Goal: Task Accomplishment & Management: Complete application form

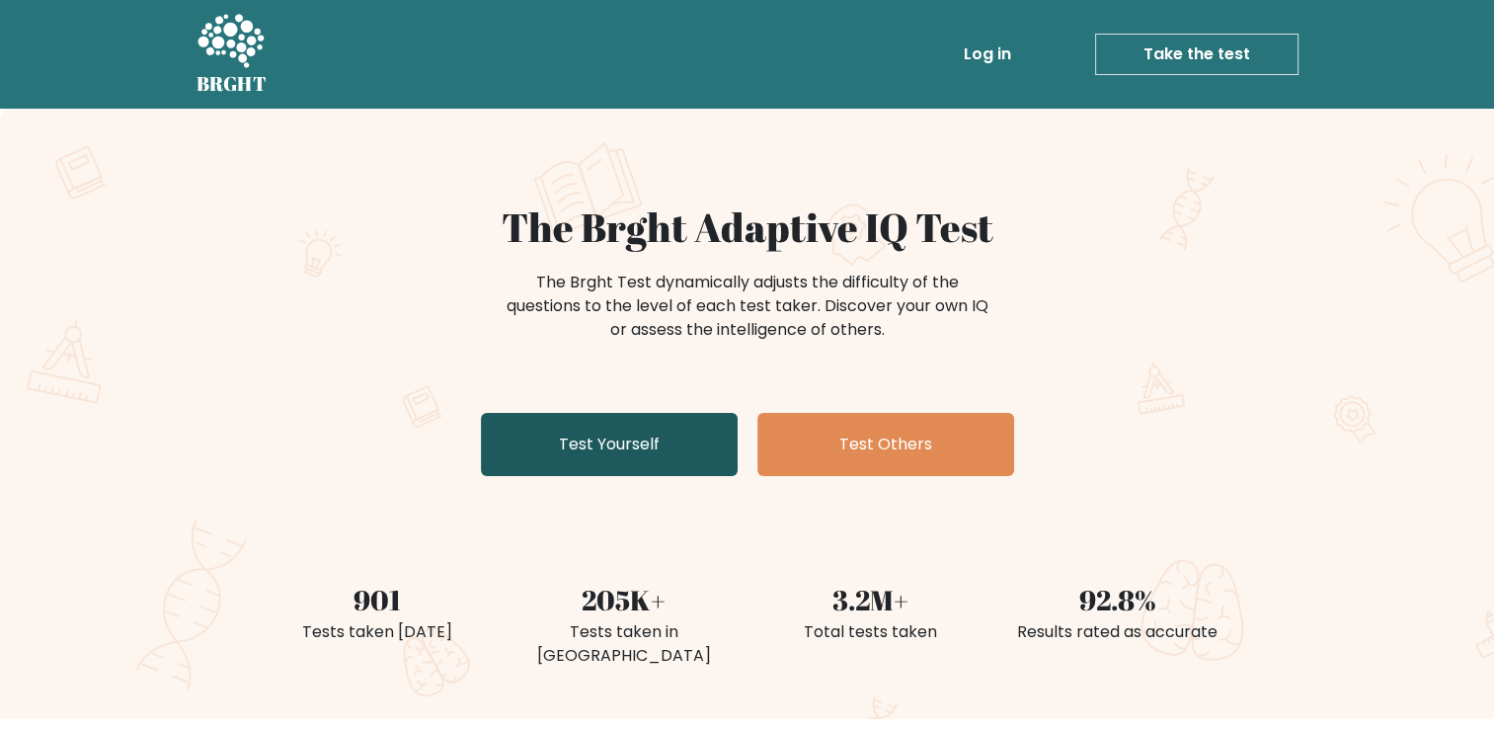
click at [611, 455] on link "Test Yourself" at bounding box center [609, 444] width 257 height 63
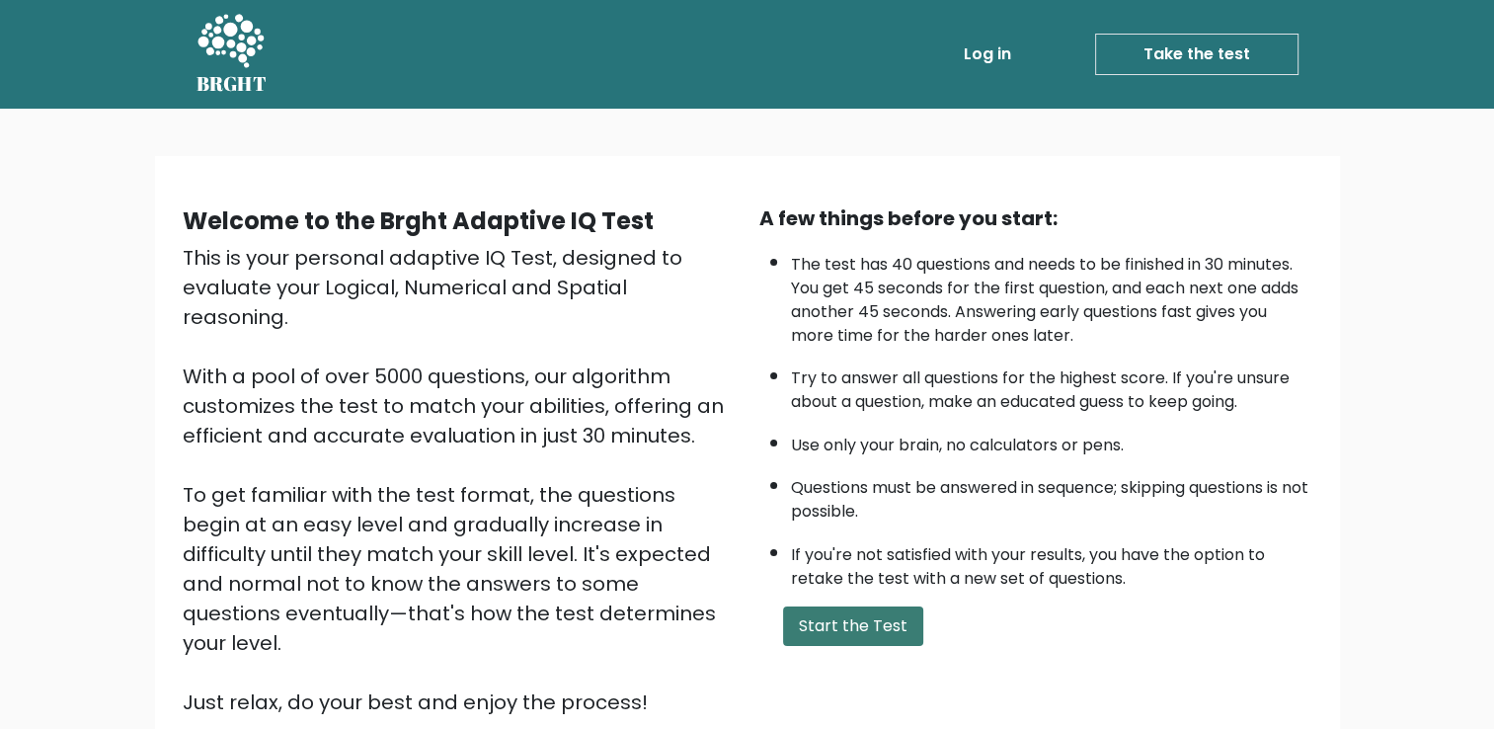
click at [867, 622] on button "Start the Test" at bounding box center [853, 626] width 140 height 40
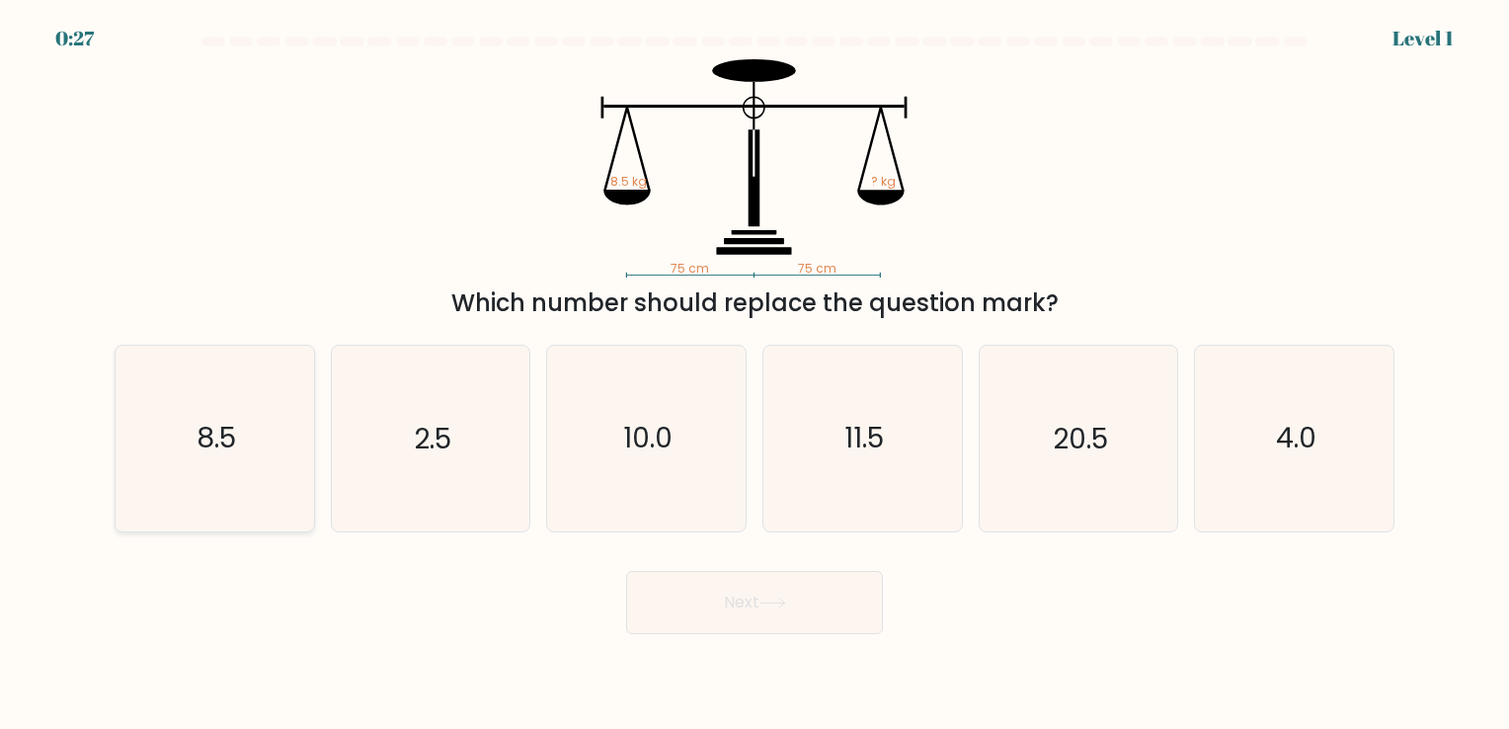
click at [222, 469] on icon "8.5" at bounding box center [214, 438] width 185 height 185
click at [755, 374] on input "a. 8.5" at bounding box center [755, 369] width 1 height 10
radio input "true"
click at [809, 616] on button "Next" at bounding box center [754, 602] width 257 height 63
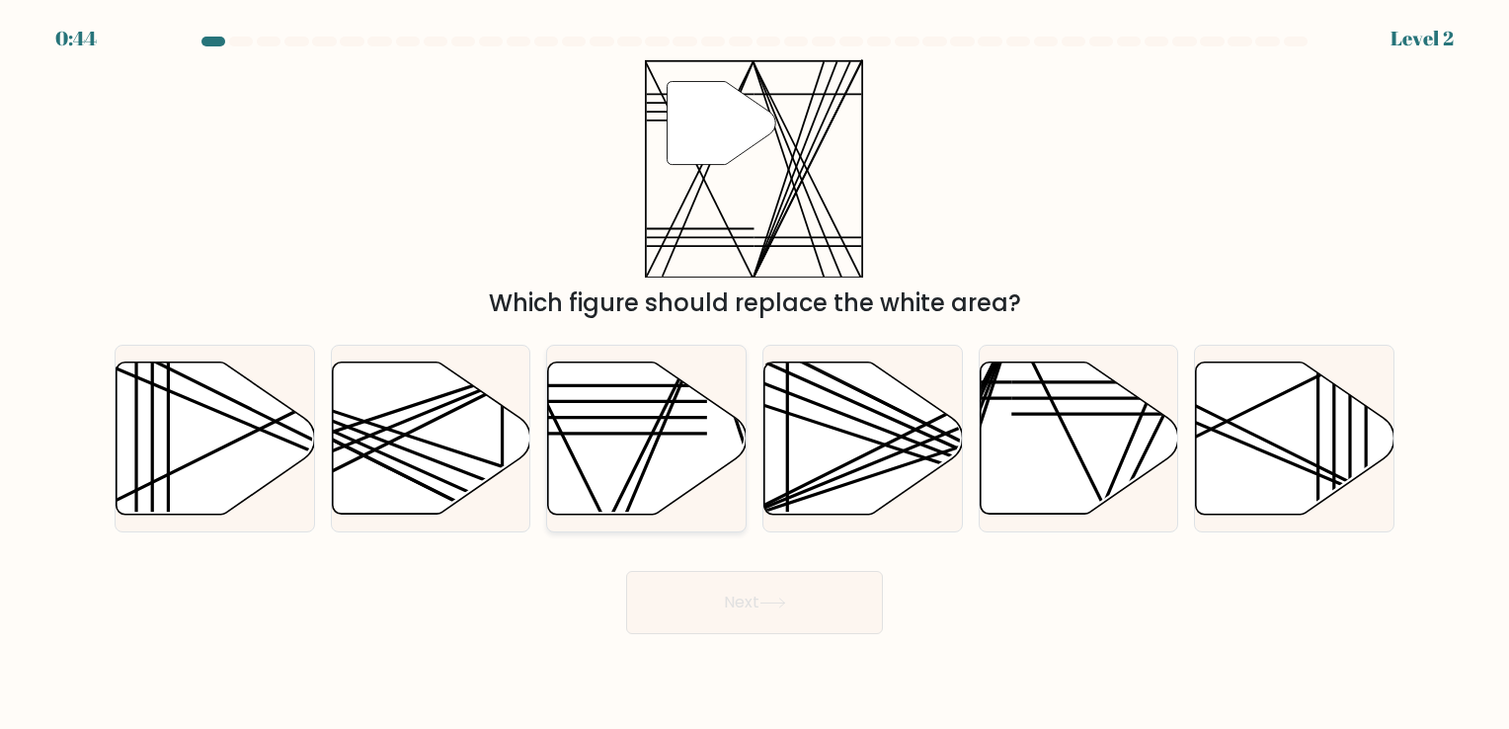
click at [686, 480] on icon at bounding box center [647, 438] width 199 height 152
click at [755, 374] on input "c." at bounding box center [755, 369] width 1 height 10
radio input "true"
click at [723, 606] on button "Next" at bounding box center [754, 602] width 257 height 63
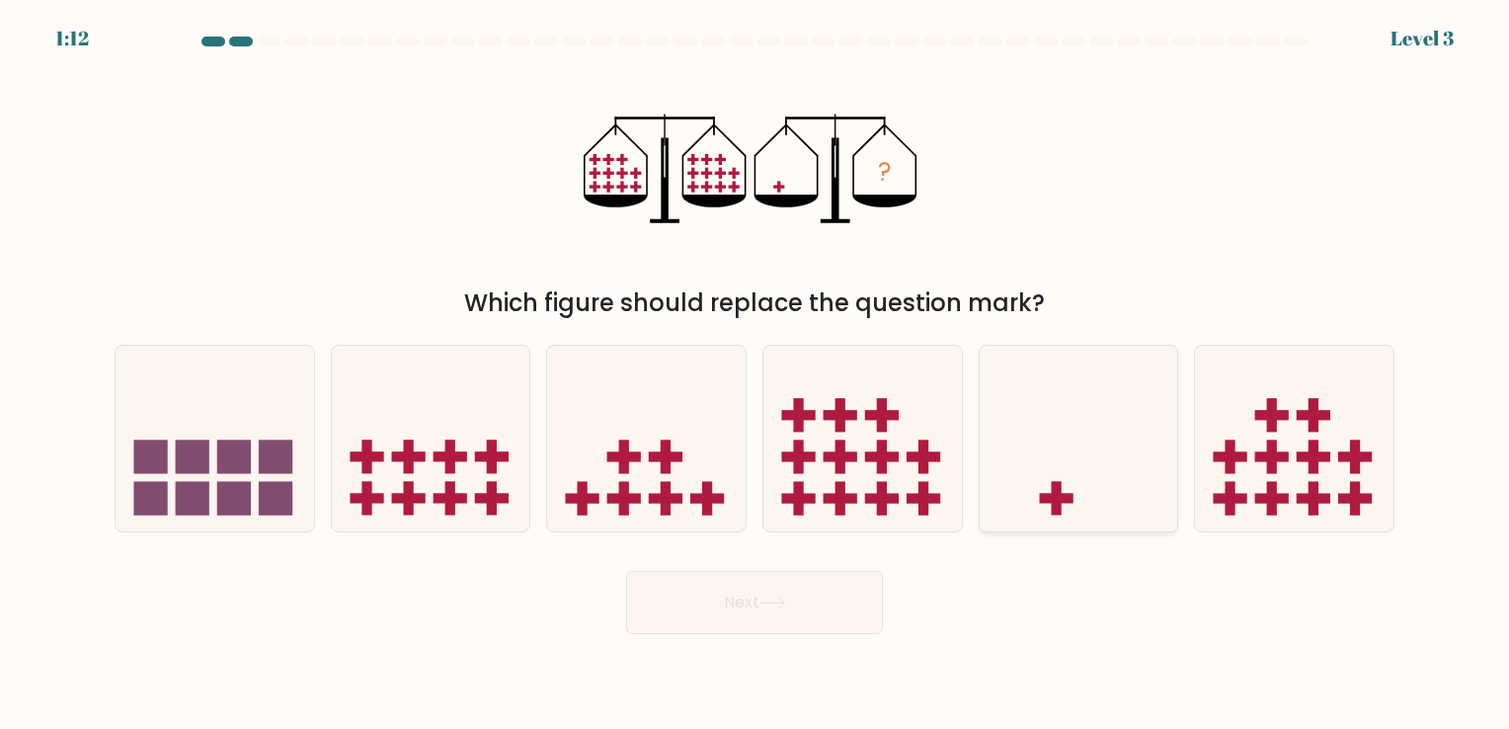
click at [1059, 473] on icon at bounding box center [1079, 439] width 199 height 164
click at [756, 374] on input "e." at bounding box center [755, 369] width 1 height 10
radio input "true"
click at [781, 599] on icon at bounding box center [773, 603] width 27 height 11
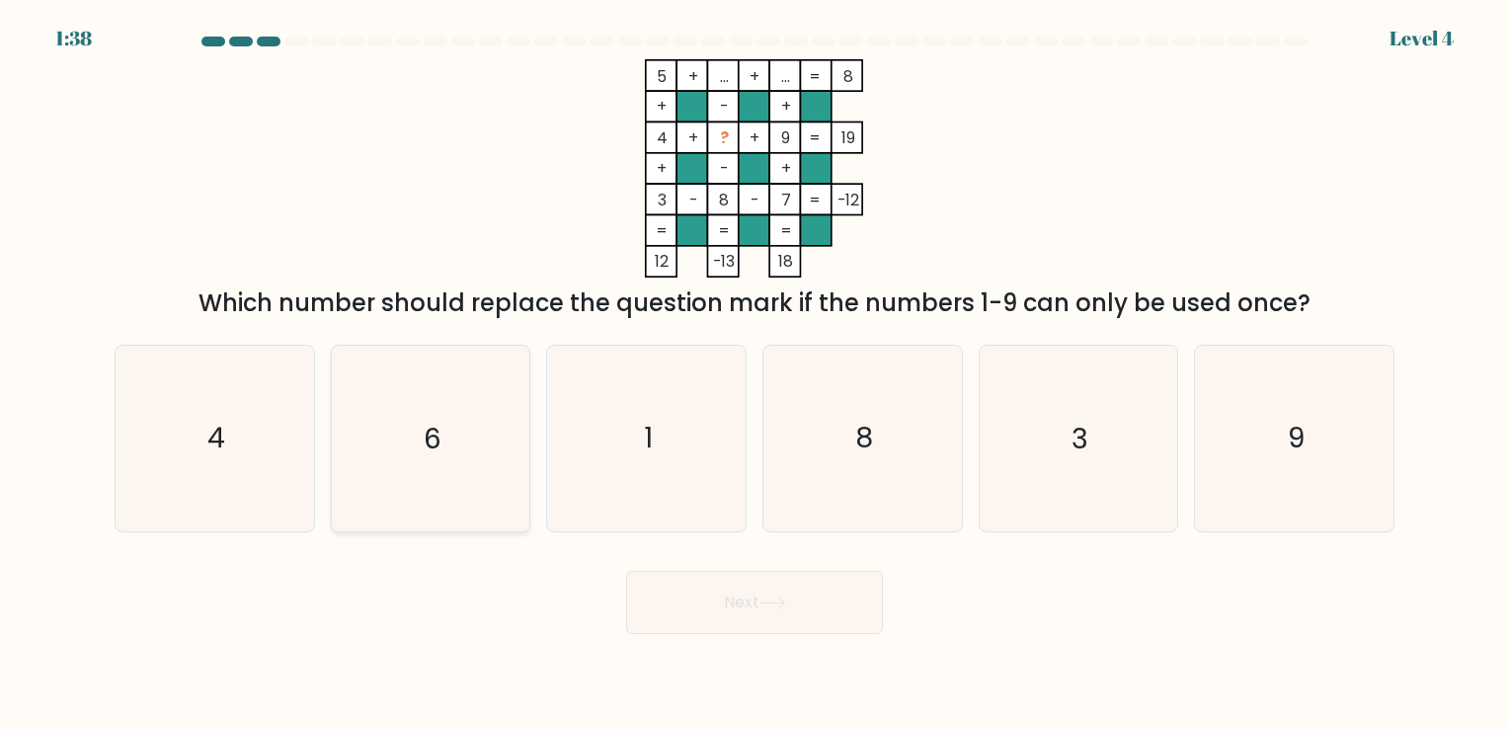
click at [477, 448] on icon "6" at bounding box center [430, 438] width 185 height 185
click at [755, 374] on input "b. 6" at bounding box center [755, 369] width 1 height 10
radio input "true"
click at [792, 625] on button "Next" at bounding box center [754, 602] width 257 height 63
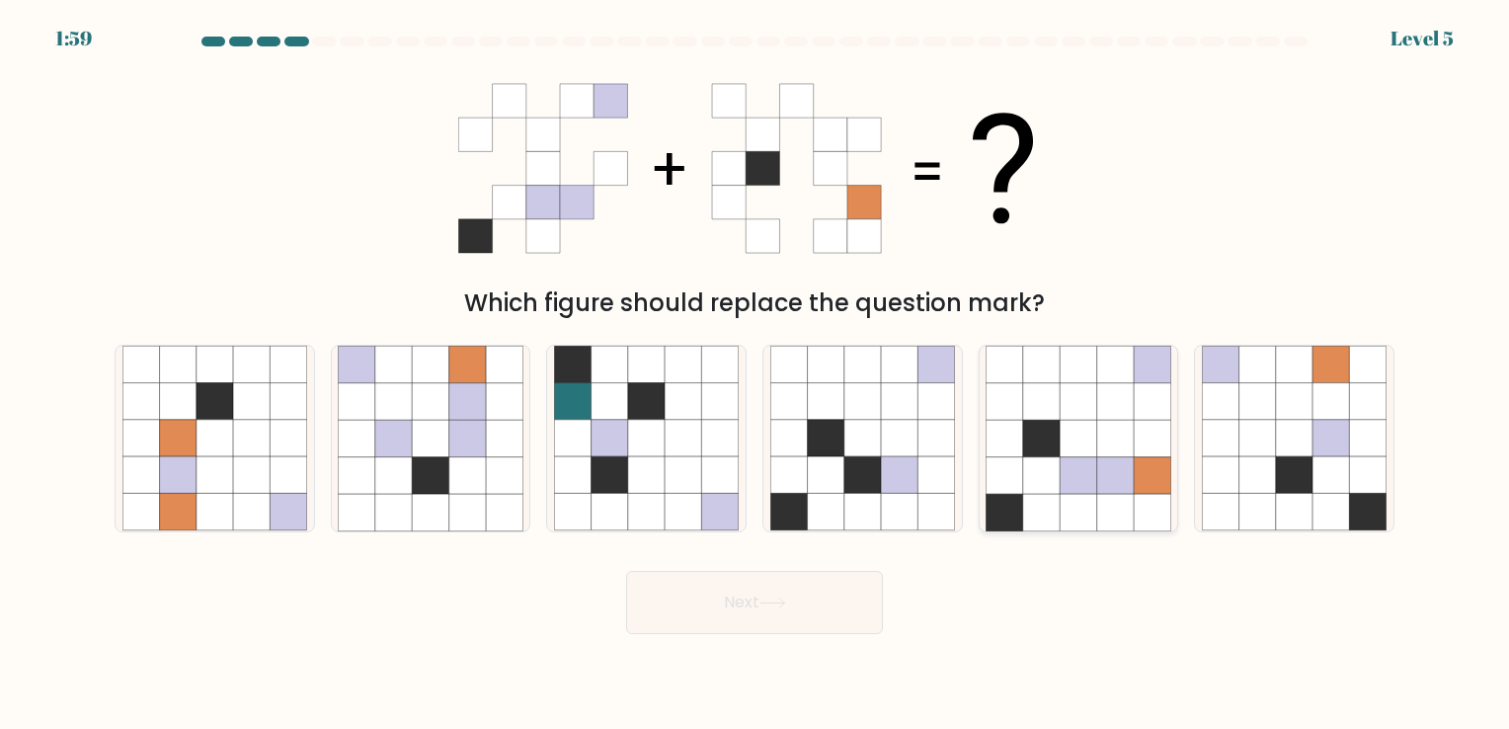
click at [1060, 479] on icon at bounding box center [1078, 475] width 37 height 37
click at [756, 374] on input "e." at bounding box center [755, 369] width 1 height 10
radio input "true"
click at [761, 598] on button "Next" at bounding box center [754, 602] width 257 height 63
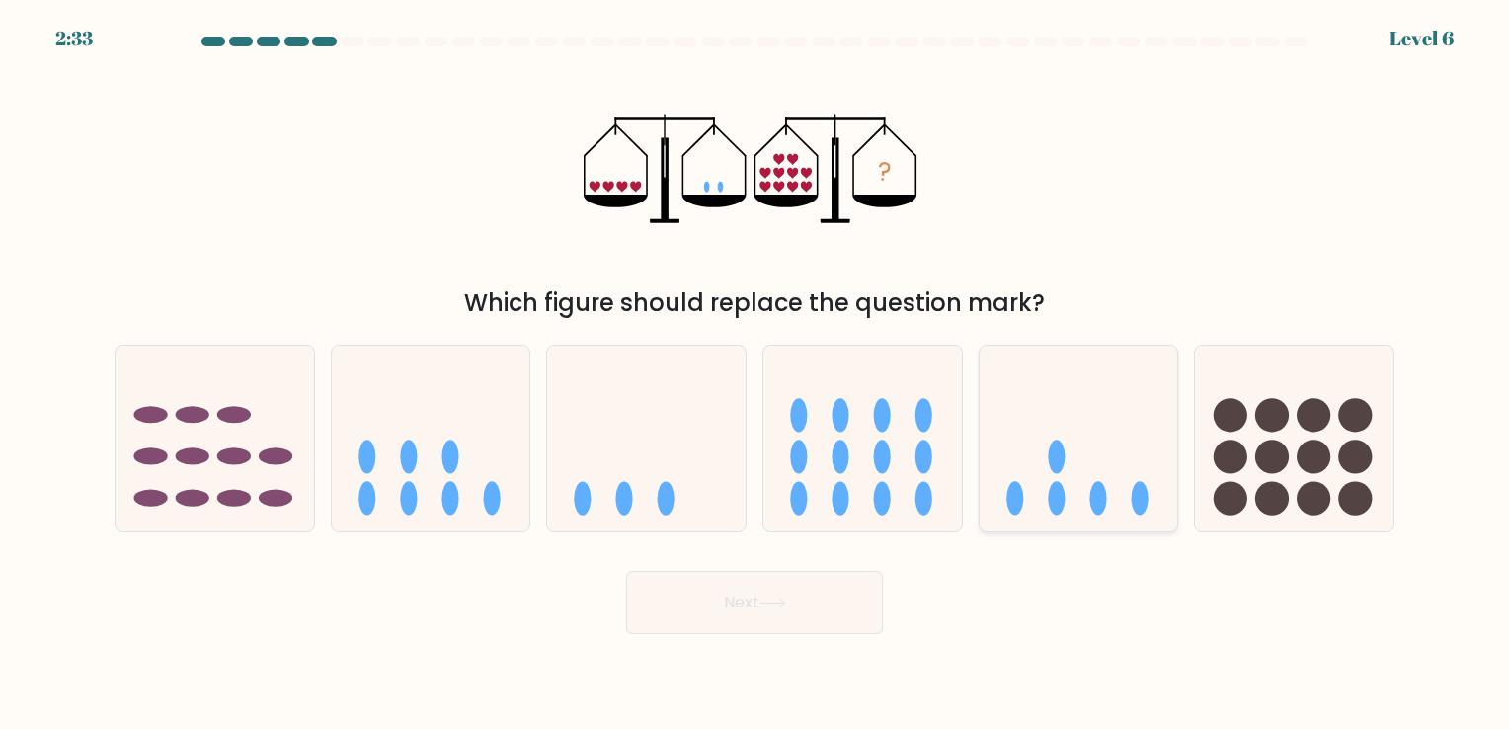
click at [1109, 449] on icon at bounding box center [1079, 439] width 199 height 164
click at [756, 374] on input "e." at bounding box center [755, 369] width 1 height 10
radio input "true"
click at [740, 628] on button "Next" at bounding box center [754, 602] width 257 height 63
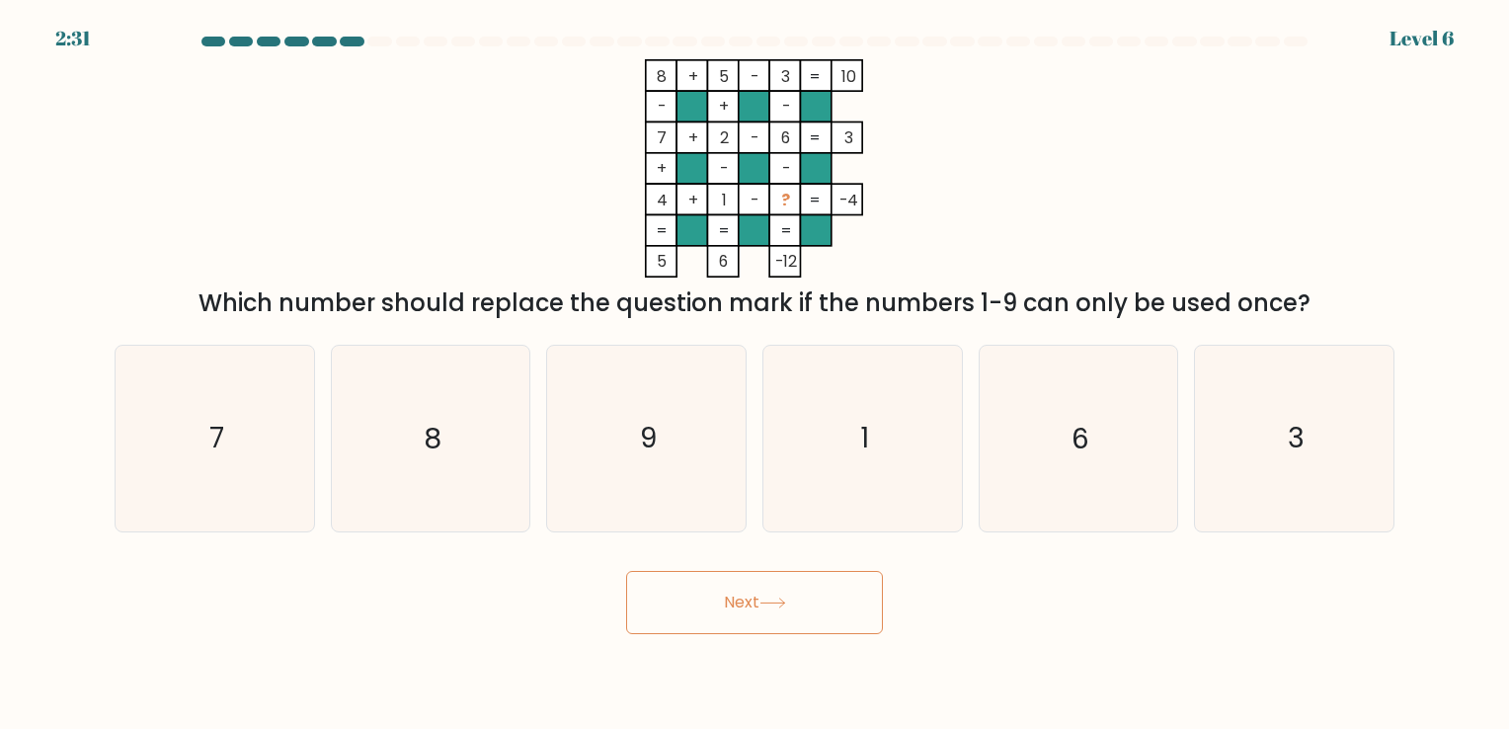
click at [755, 602] on button "Next" at bounding box center [754, 602] width 257 height 63
click at [805, 485] on icon "1" at bounding box center [862, 438] width 185 height 185
click at [756, 374] on input "d. 1" at bounding box center [755, 369] width 1 height 10
radio input "true"
click at [780, 579] on button "Next" at bounding box center [754, 602] width 257 height 63
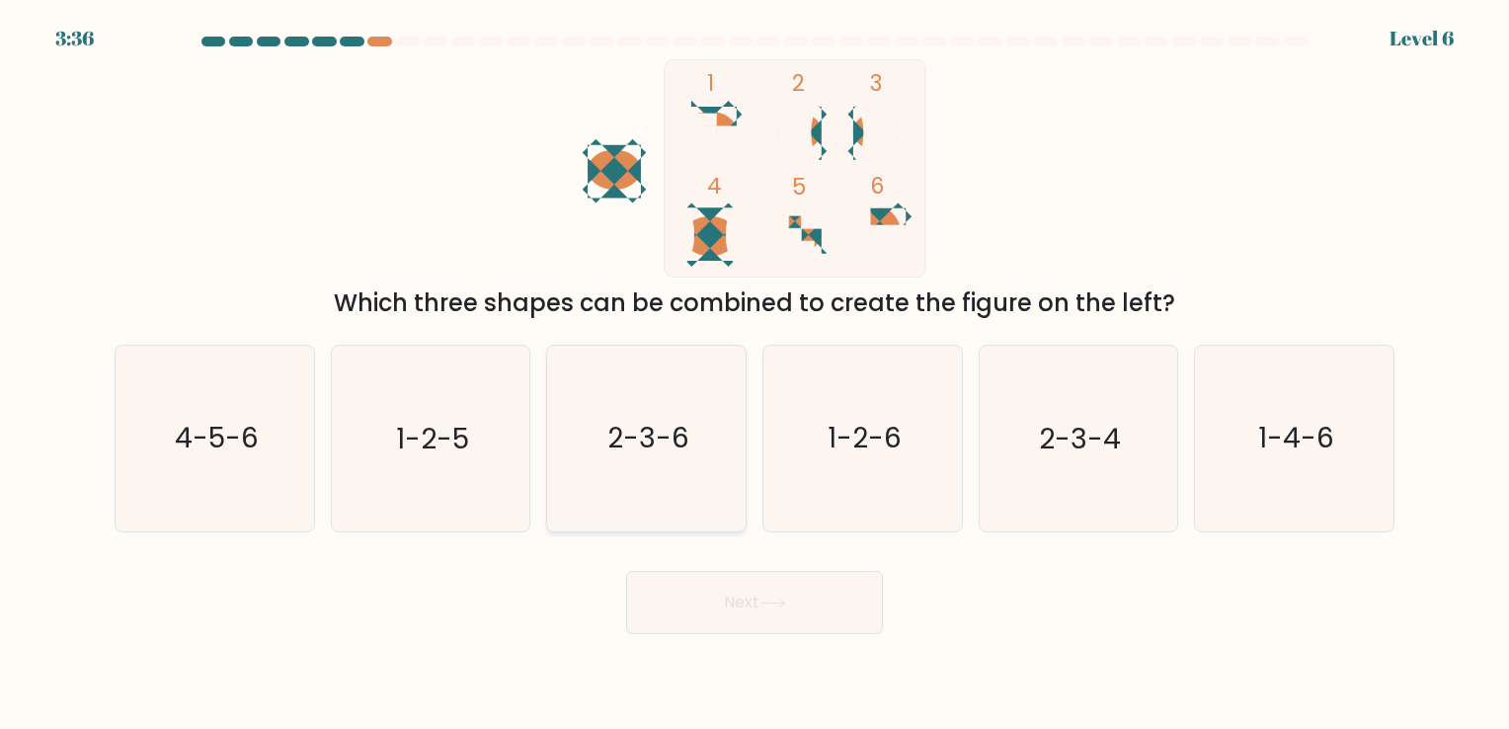
click at [699, 450] on icon "2-3-6" at bounding box center [646, 438] width 185 height 185
click at [755, 374] on input "c. 2-3-6" at bounding box center [755, 369] width 1 height 10
radio input "true"
click at [725, 587] on button "Next" at bounding box center [754, 602] width 257 height 63
click at [722, 586] on button "Next" at bounding box center [754, 602] width 257 height 63
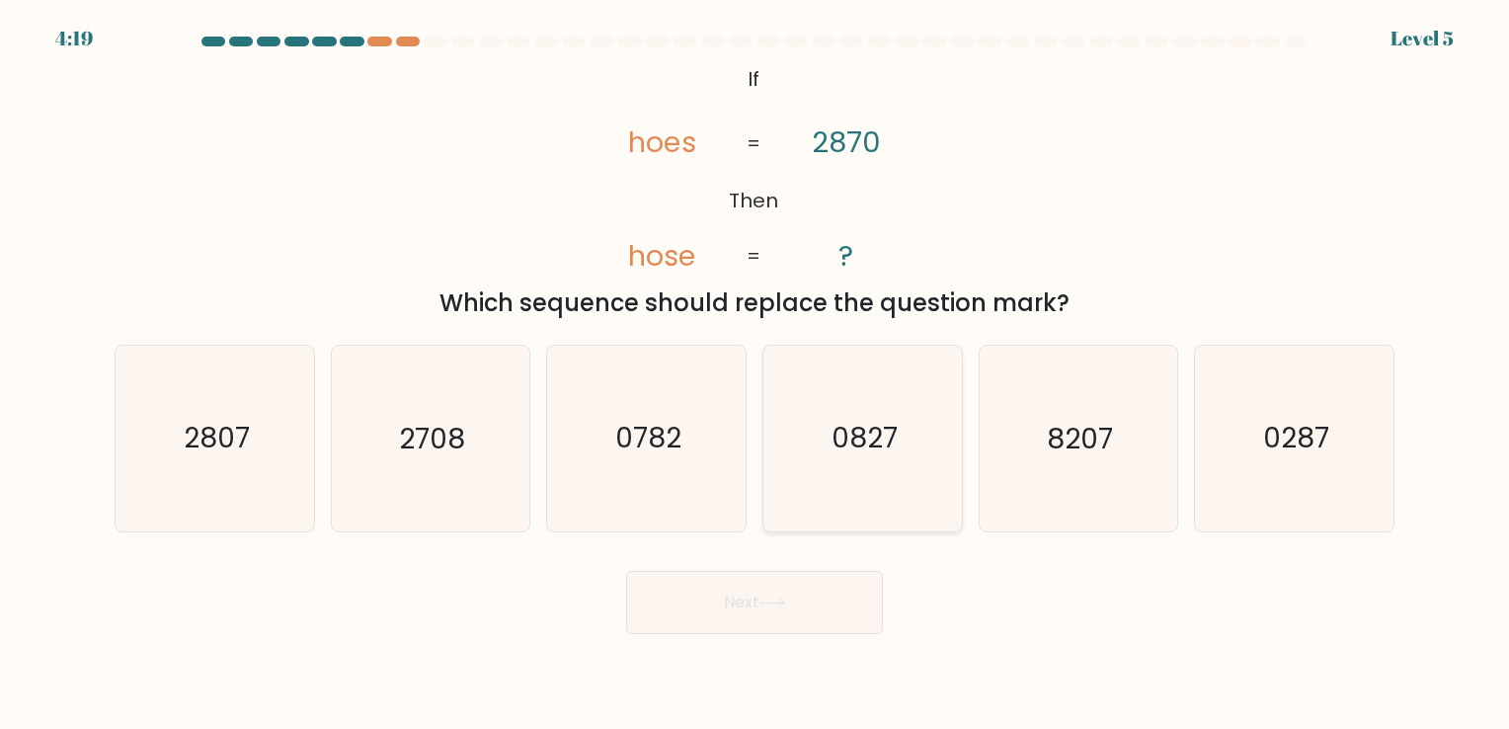
click at [853, 480] on icon "0827" at bounding box center [862, 438] width 185 height 185
click at [756, 374] on input "d. 0827" at bounding box center [755, 369] width 1 height 10
radio input "true"
click at [773, 619] on button "Next" at bounding box center [754, 602] width 257 height 63
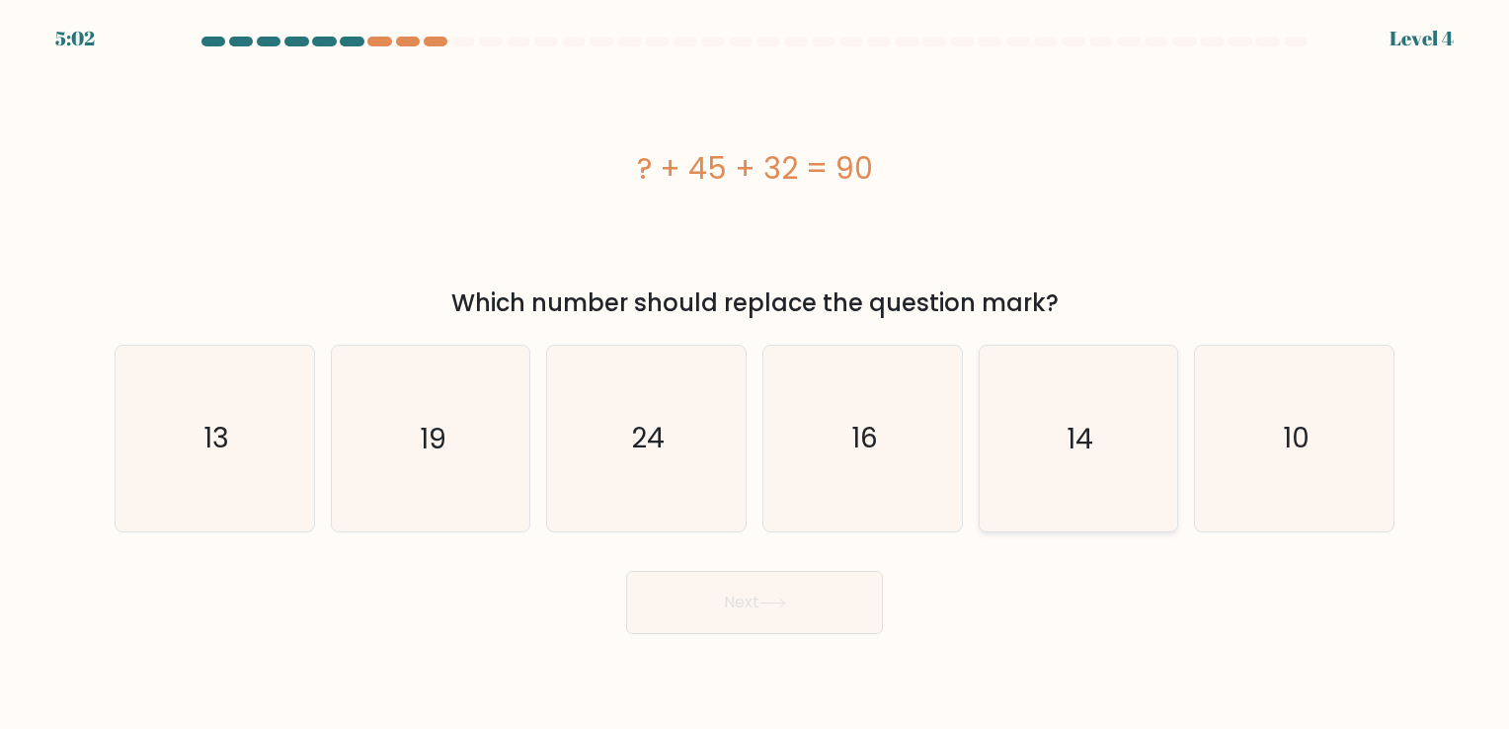
click at [1170, 429] on icon "14" at bounding box center [1078, 438] width 185 height 185
click at [756, 374] on input "e. 14" at bounding box center [755, 369] width 1 height 10
radio input "true"
click at [861, 615] on button "Next" at bounding box center [754, 602] width 257 height 63
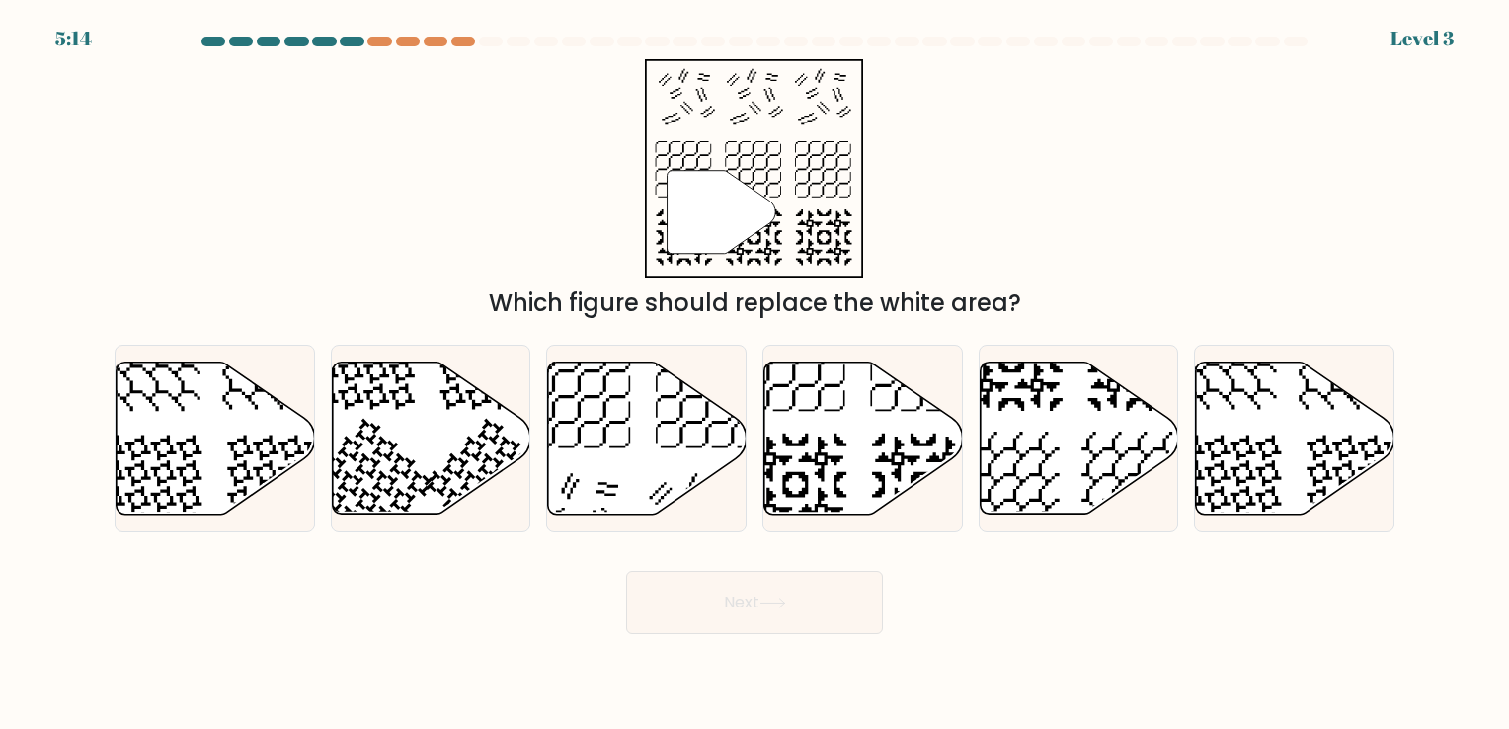
click at [606, 338] on div "a. b. c. d." at bounding box center [755, 430] width 1296 height 202
click at [624, 448] on icon at bounding box center [647, 438] width 199 height 152
click at [755, 374] on input "c." at bounding box center [755, 369] width 1 height 10
radio input "true"
drag, startPoint x: 785, startPoint y: 612, endPoint x: 771, endPoint y: 606, distance: 15.5
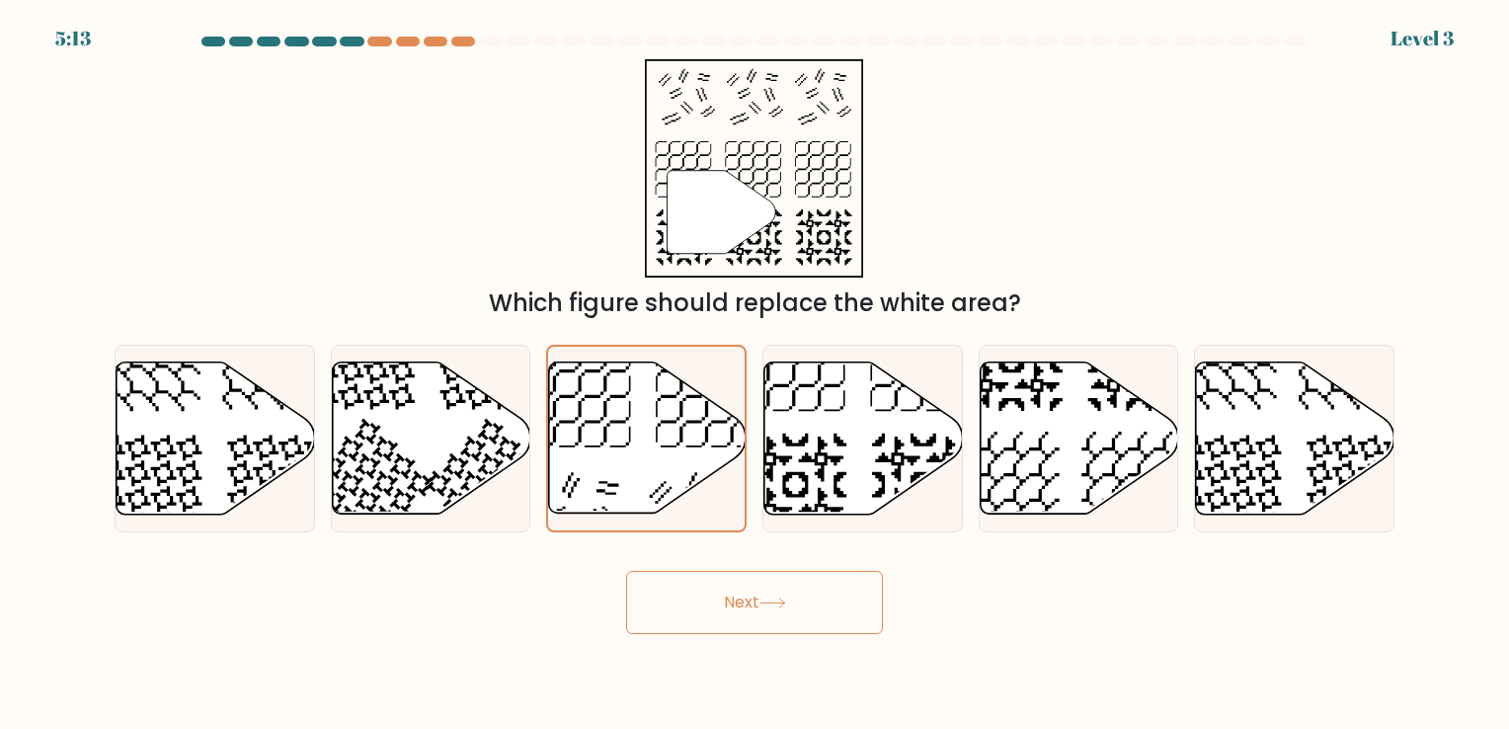
click at [784, 612] on button "Next" at bounding box center [754, 602] width 257 height 63
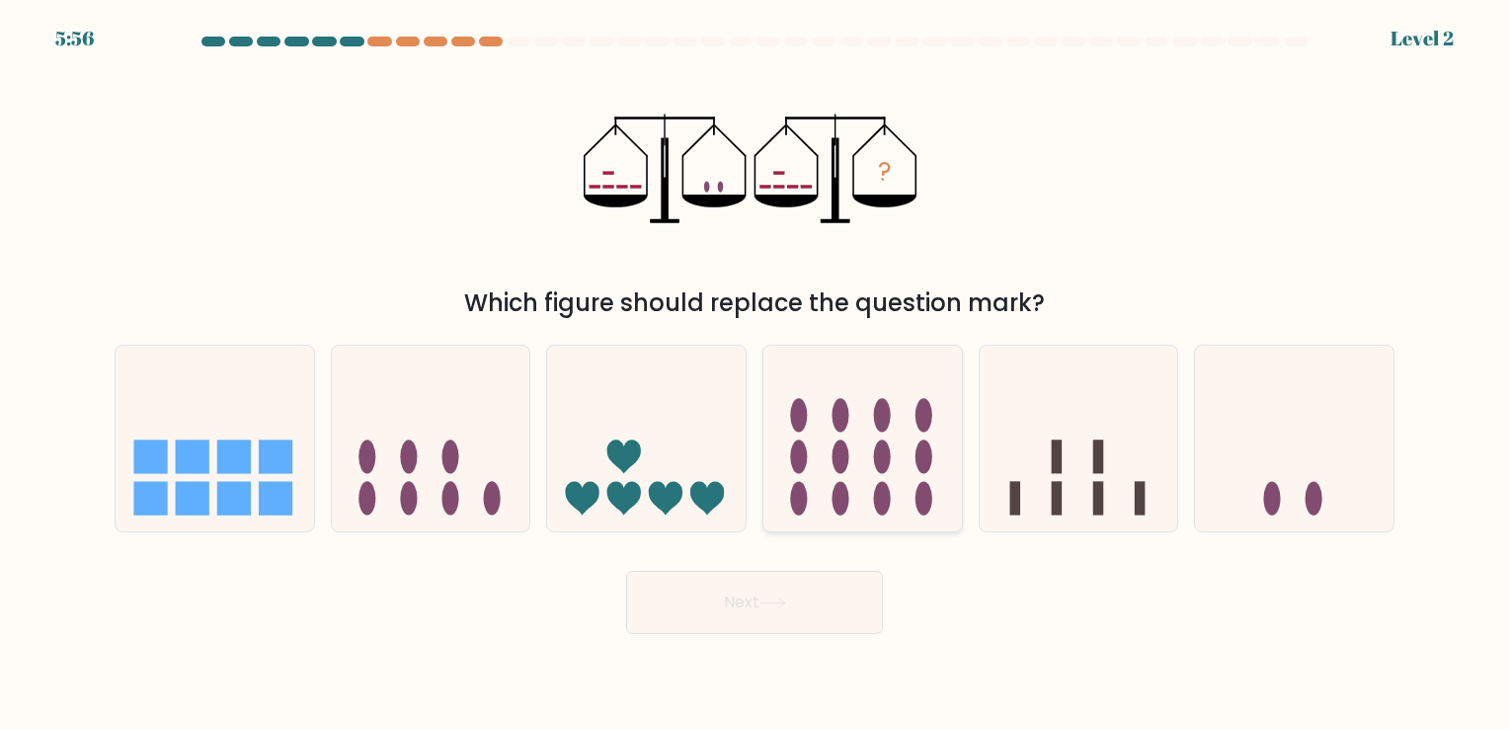
click at [852, 444] on icon at bounding box center [863, 439] width 199 height 164
click at [756, 374] on input "d." at bounding box center [755, 369] width 1 height 10
radio input "true"
click at [782, 610] on button "Next" at bounding box center [754, 602] width 257 height 63
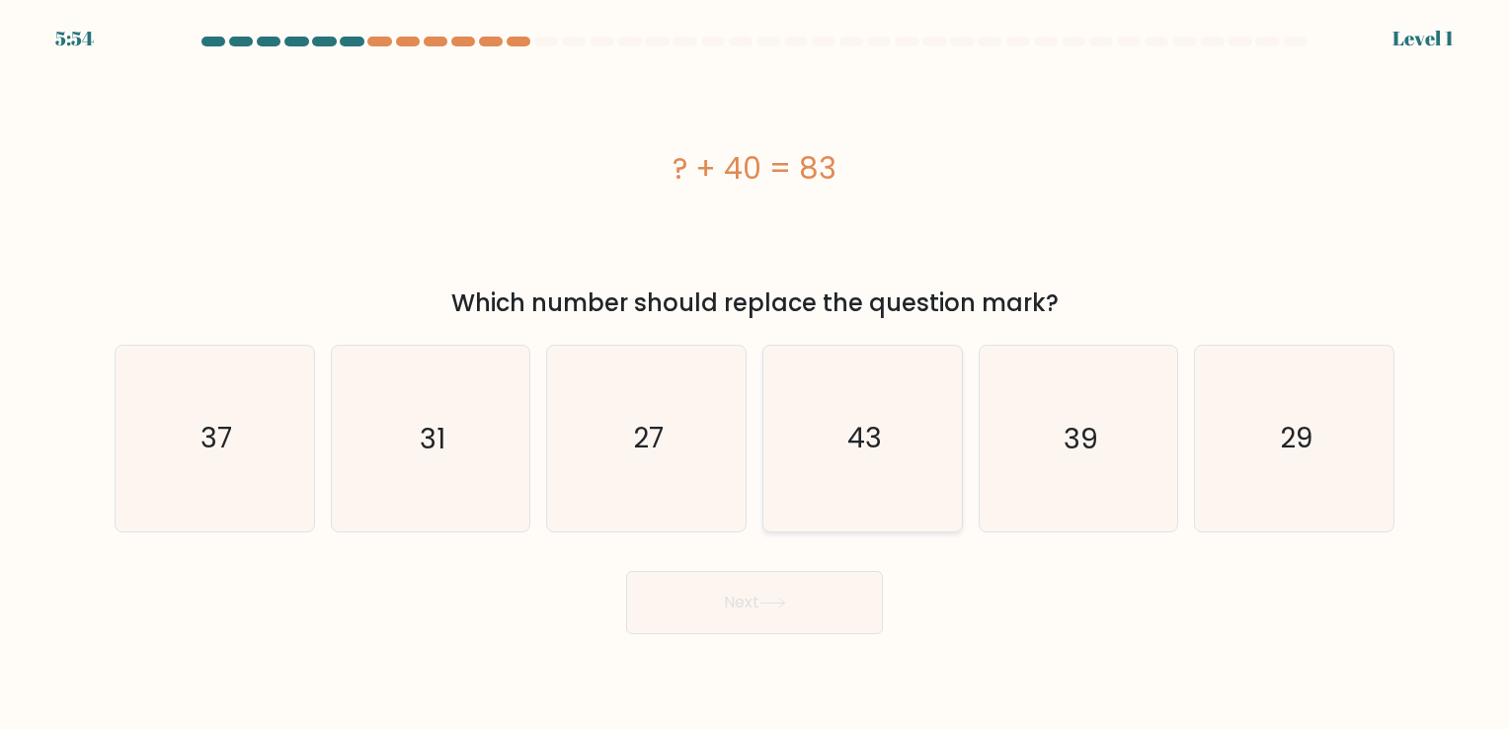
click at [883, 476] on icon "43" at bounding box center [862, 438] width 185 height 185
click at [756, 374] on input "d. 43" at bounding box center [755, 369] width 1 height 10
radio input "true"
click at [783, 609] on button "Next" at bounding box center [754, 602] width 257 height 63
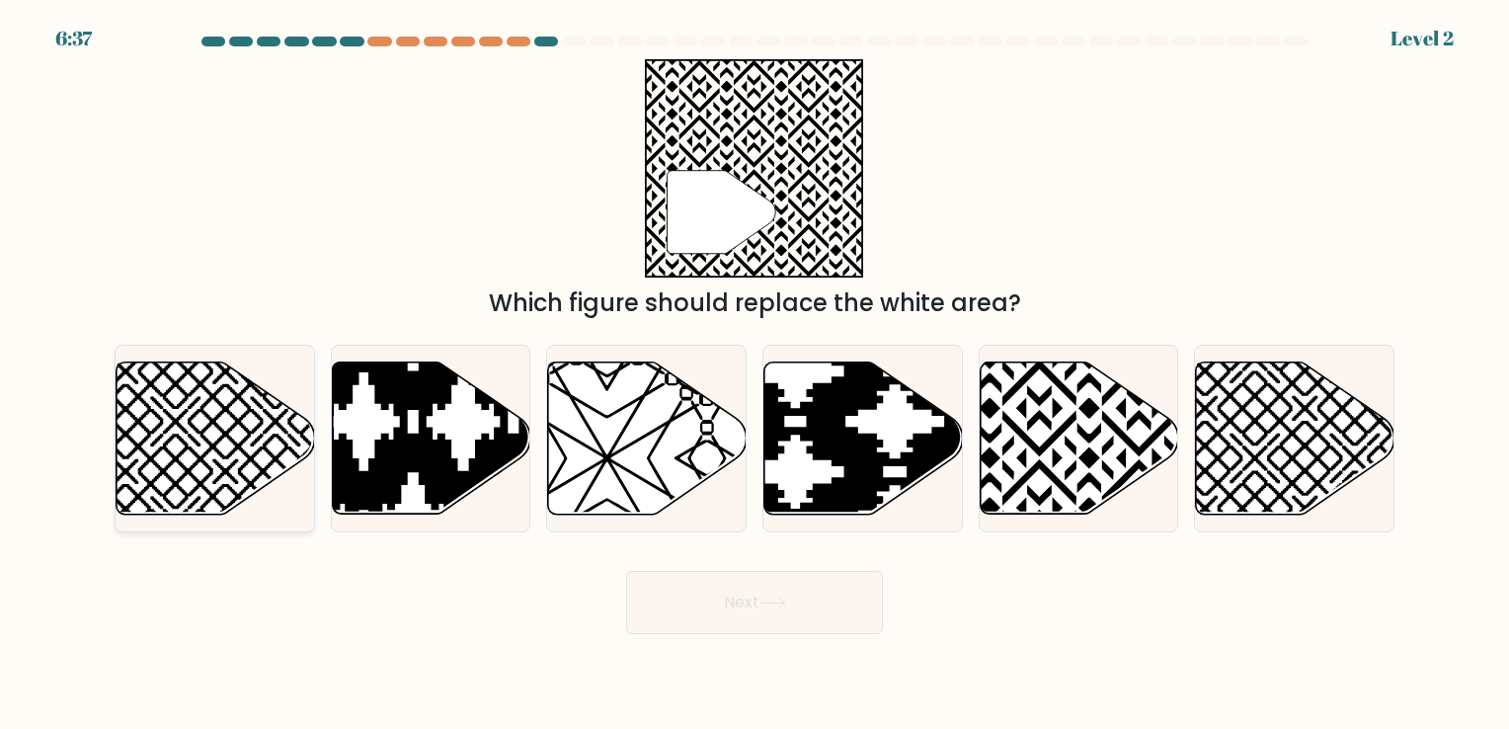
click at [247, 444] on icon at bounding box center [216, 438] width 199 height 152
click at [755, 374] on input "a." at bounding box center [755, 369] width 1 height 10
radio input "true"
click at [778, 622] on button "Next" at bounding box center [754, 602] width 257 height 63
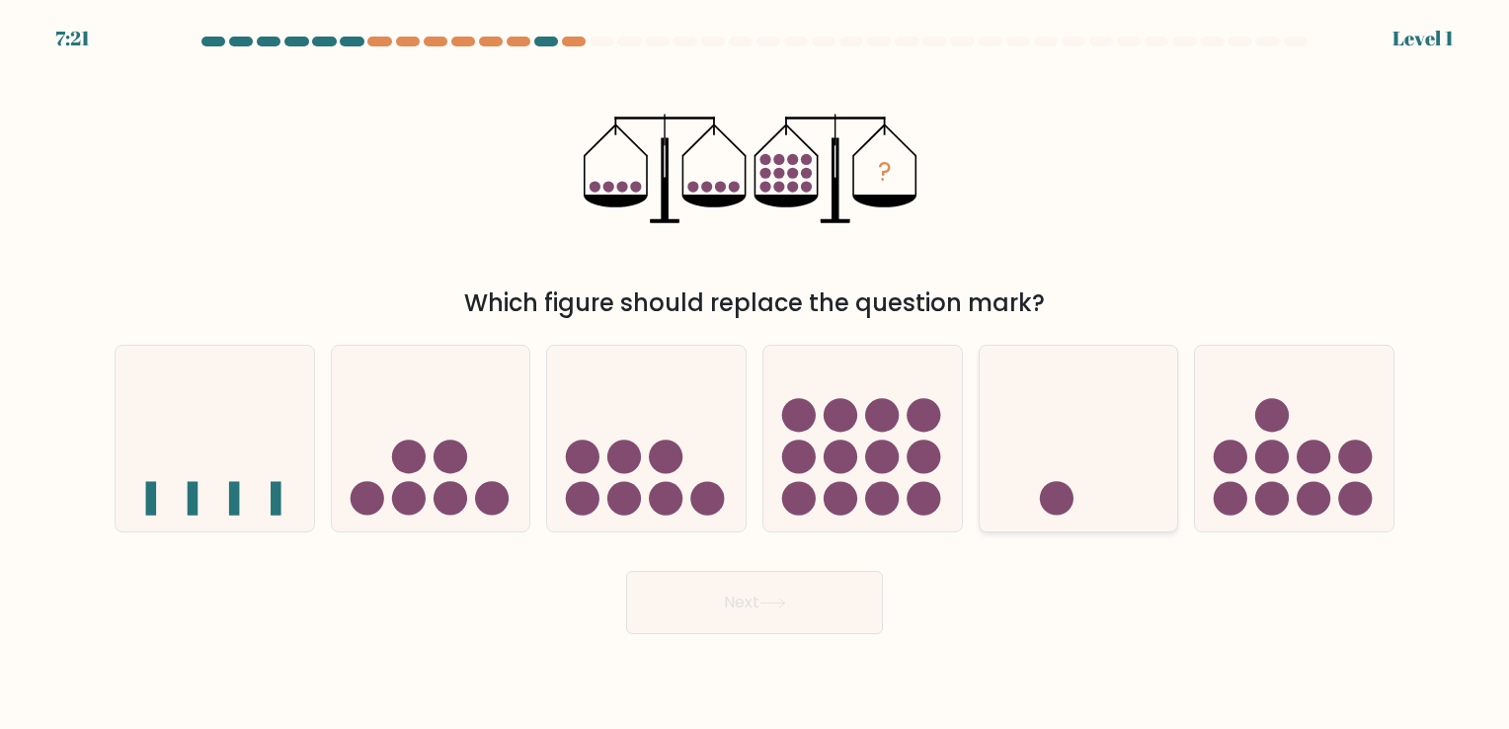
click at [1067, 462] on icon at bounding box center [1079, 439] width 199 height 164
click at [756, 374] on input "e." at bounding box center [755, 369] width 1 height 10
radio input "true"
click at [795, 608] on button "Next" at bounding box center [754, 602] width 257 height 63
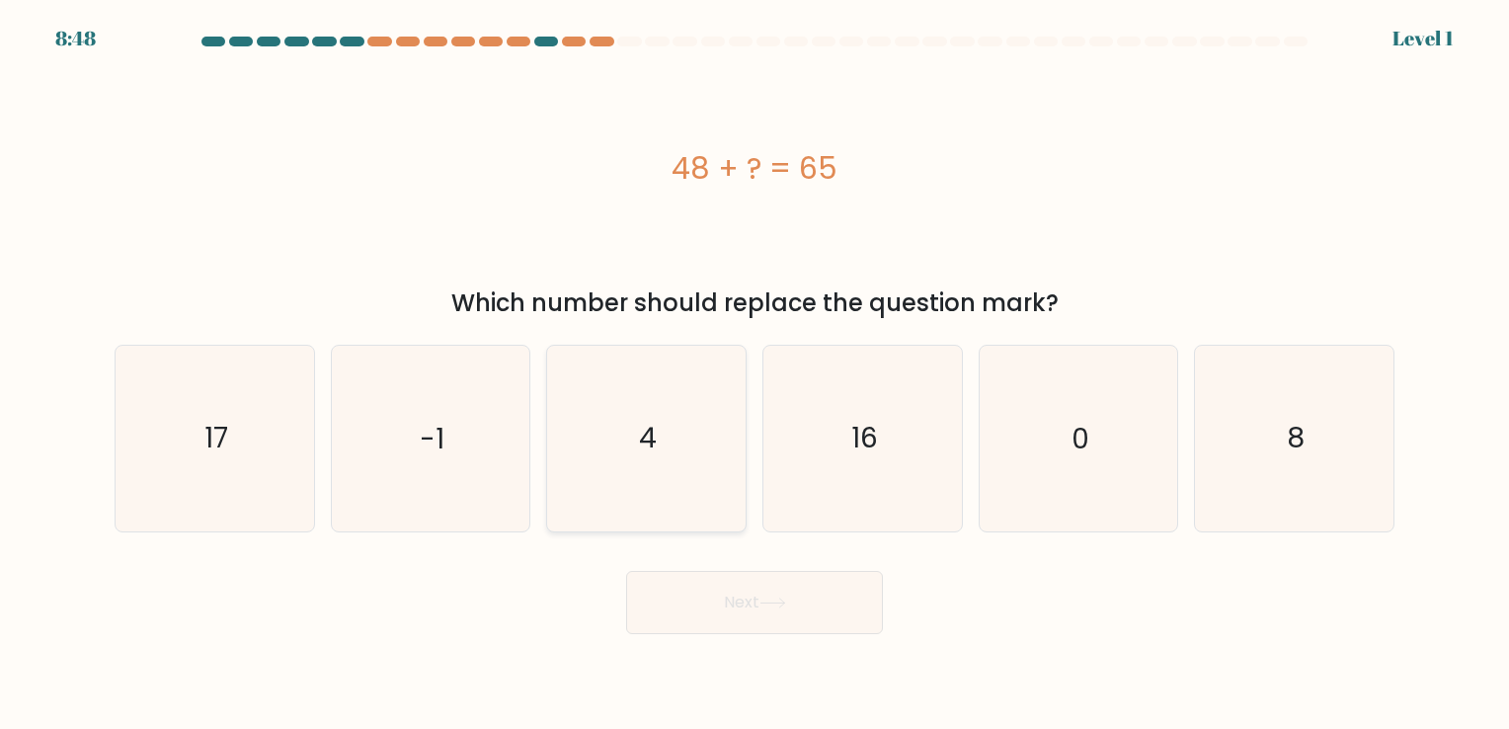
click at [663, 446] on icon "4" at bounding box center [646, 438] width 185 height 185
click at [755, 374] on input "c. 4" at bounding box center [755, 369] width 1 height 10
radio input "true"
click at [753, 603] on button "Next" at bounding box center [754, 602] width 257 height 63
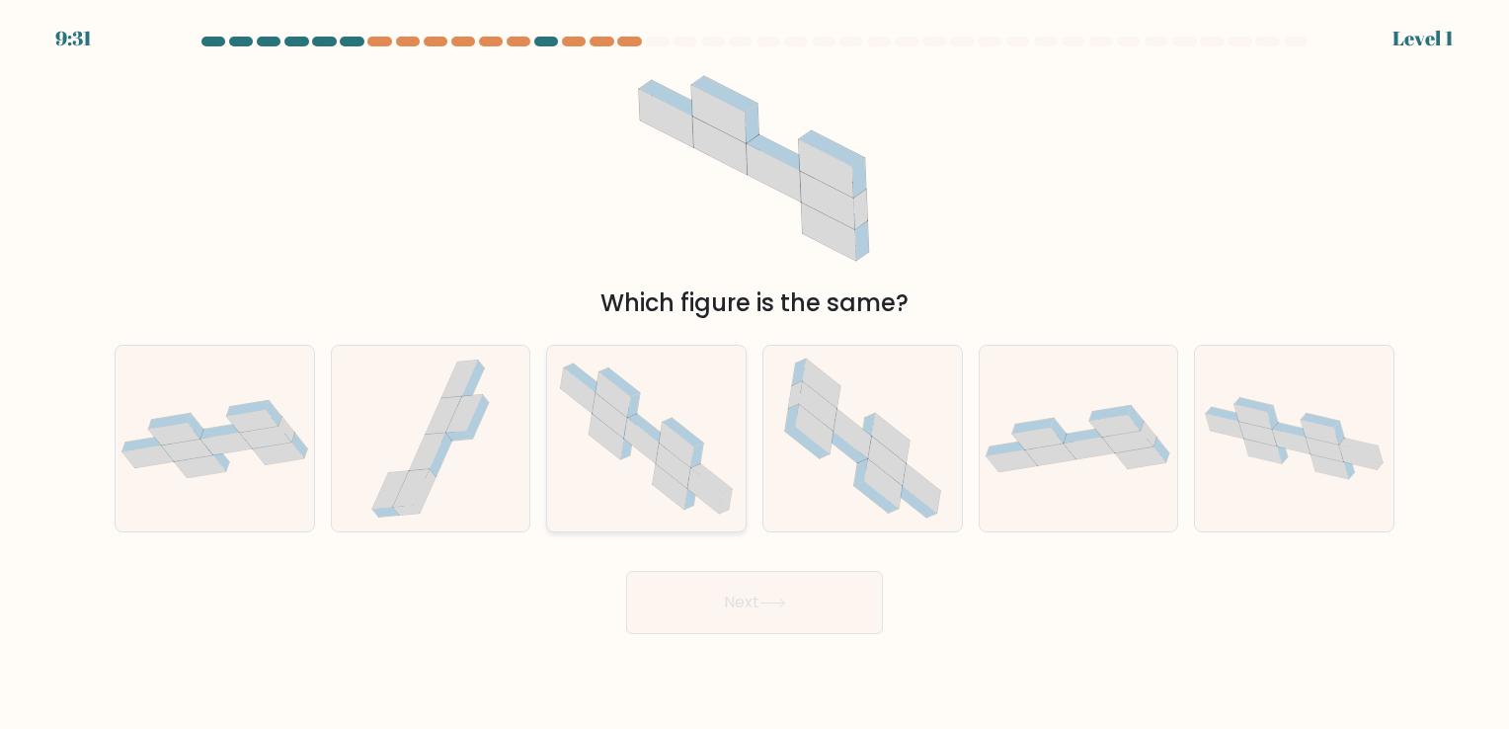
click at [632, 481] on icon at bounding box center [646, 439] width 199 height 174
click at [755, 374] on input "c." at bounding box center [755, 369] width 1 height 10
radio input "true"
click at [719, 622] on button "Next" at bounding box center [754, 602] width 257 height 63
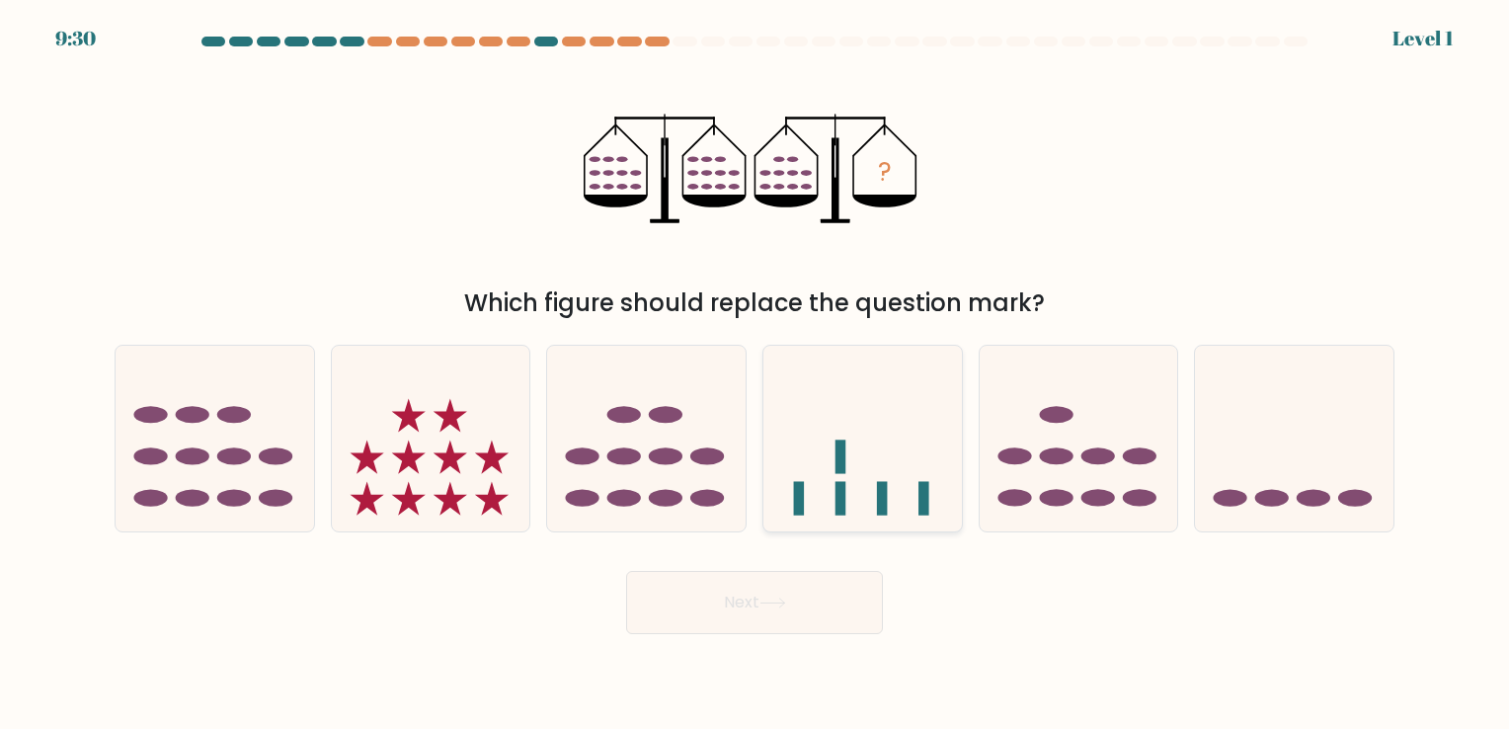
click at [877, 486] on rect at bounding box center [882, 499] width 11 height 34
click at [756, 374] on input "d." at bounding box center [755, 369] width 1 height 10
radio input "true"
click at [642, 477] on icon at bounding box center [646, 439] width 199 height 164
click at [755, 374] on input "c." at bounding box center [755, 369] width 1 height 10
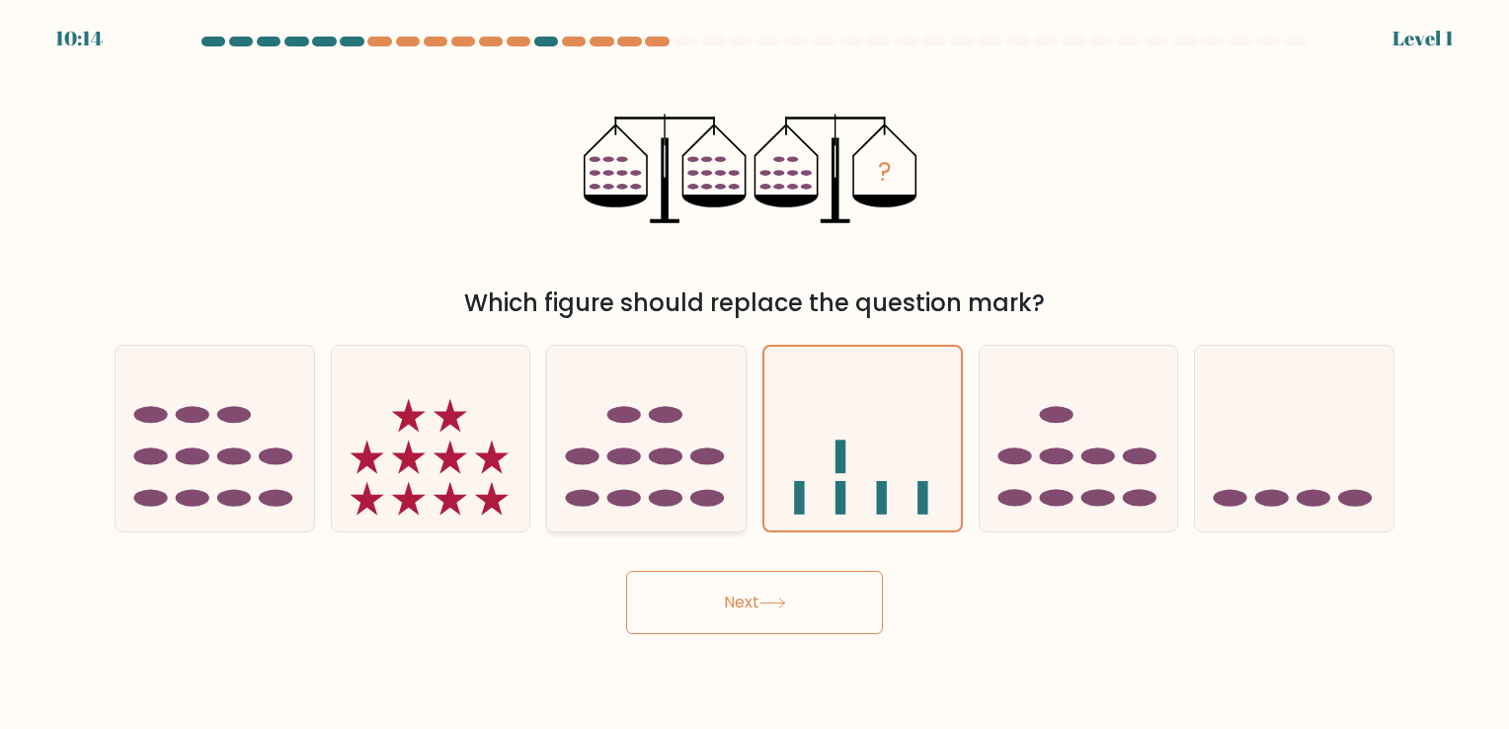
radio input "true"
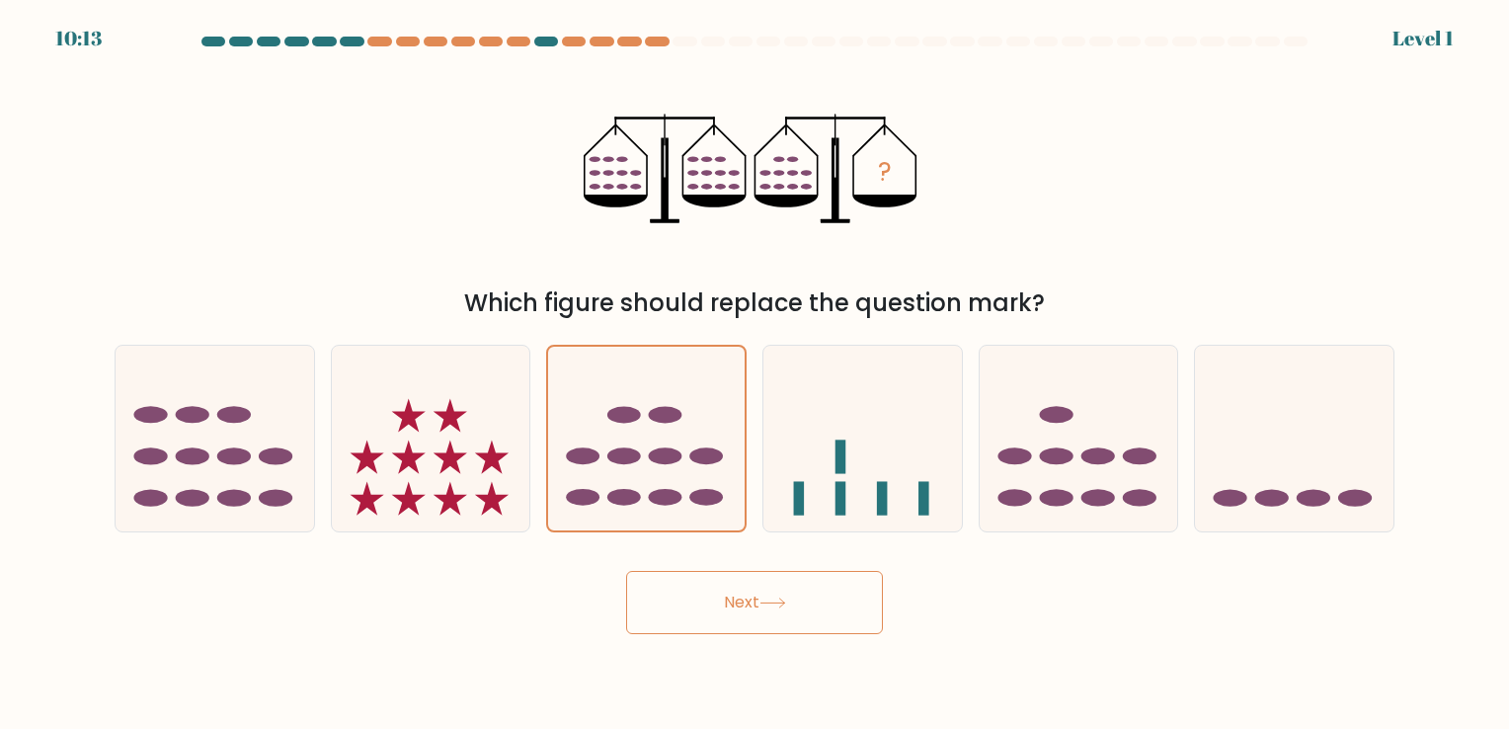
click at [661, 601] on button "Next" at bounding box center [754, 602] width 257 height 63
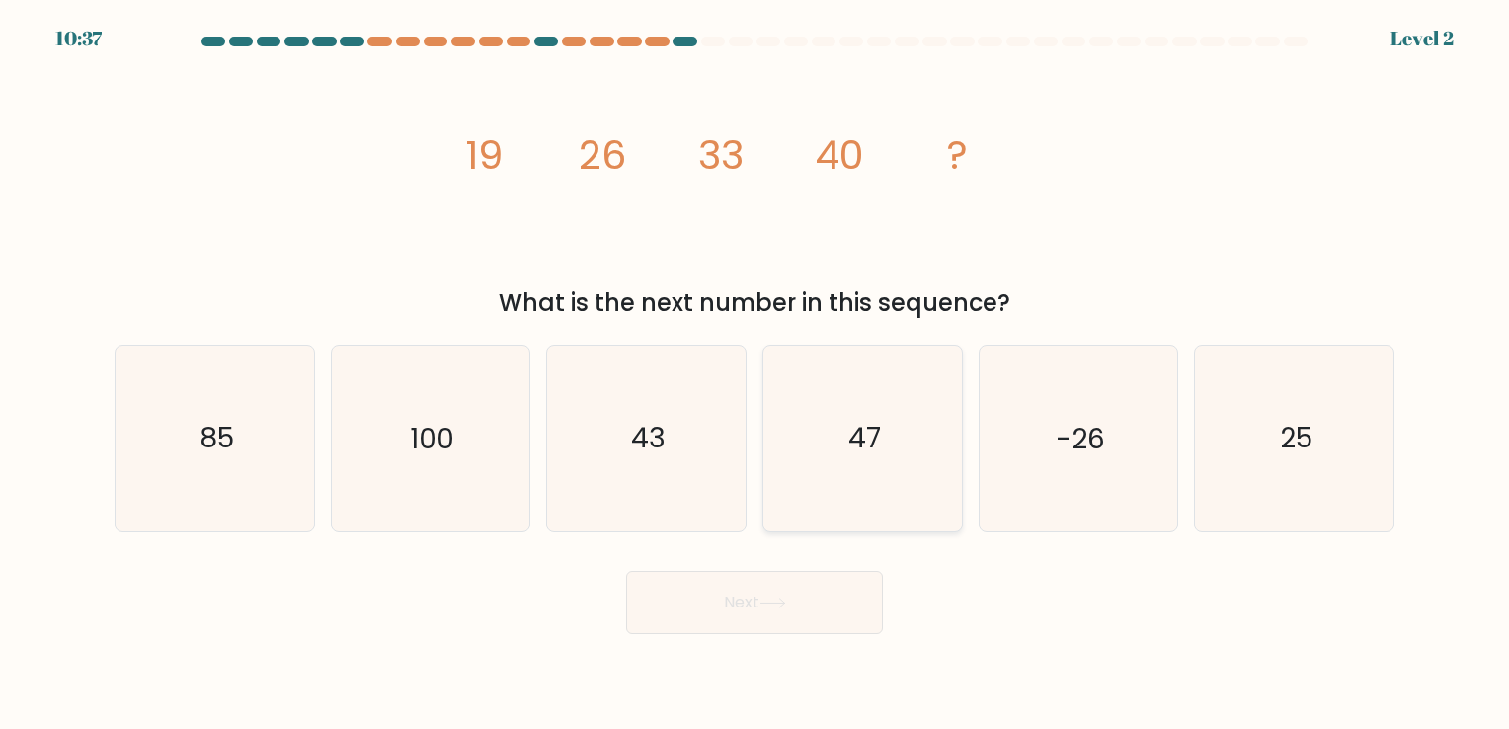
click at [828, 452] on icon "47" at bounding box center [862, 438] width 185 height 185
click at [756, 374] on input "d. 47" at bounding box center [755, 369] width 1 height 10
radio input "true"
click at [817, 591] on button "Next" at bounding box center [754, 602] width 257 height 63
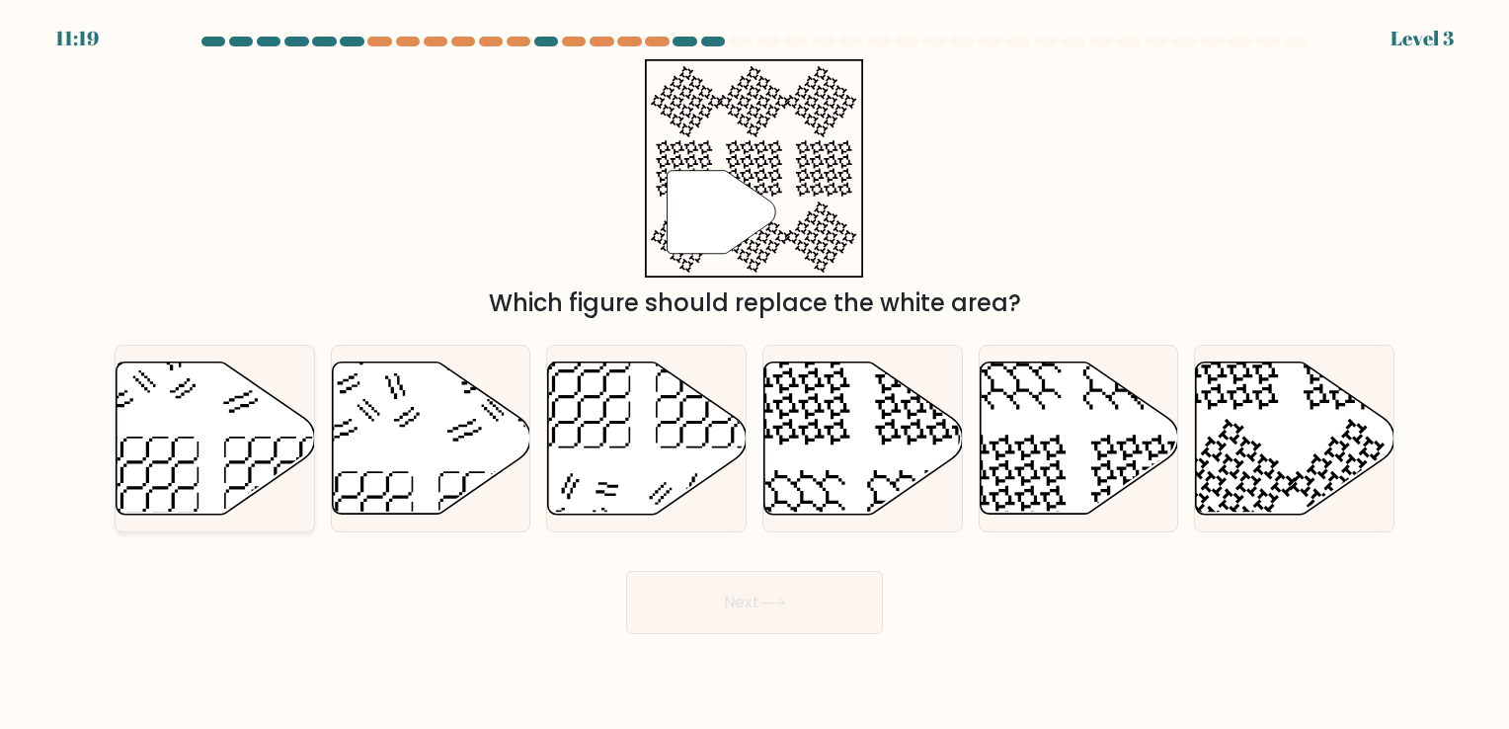
click at [240, 426] on icon at bounding box center [216, 438] width 199 height 152
click at [755, 374] on input "a." at bounding box center [755, 369] width 1 height 10
radio input "true"
click at [807, 590] on button "Next" at bounding box center [754, 602] width 257 height 63
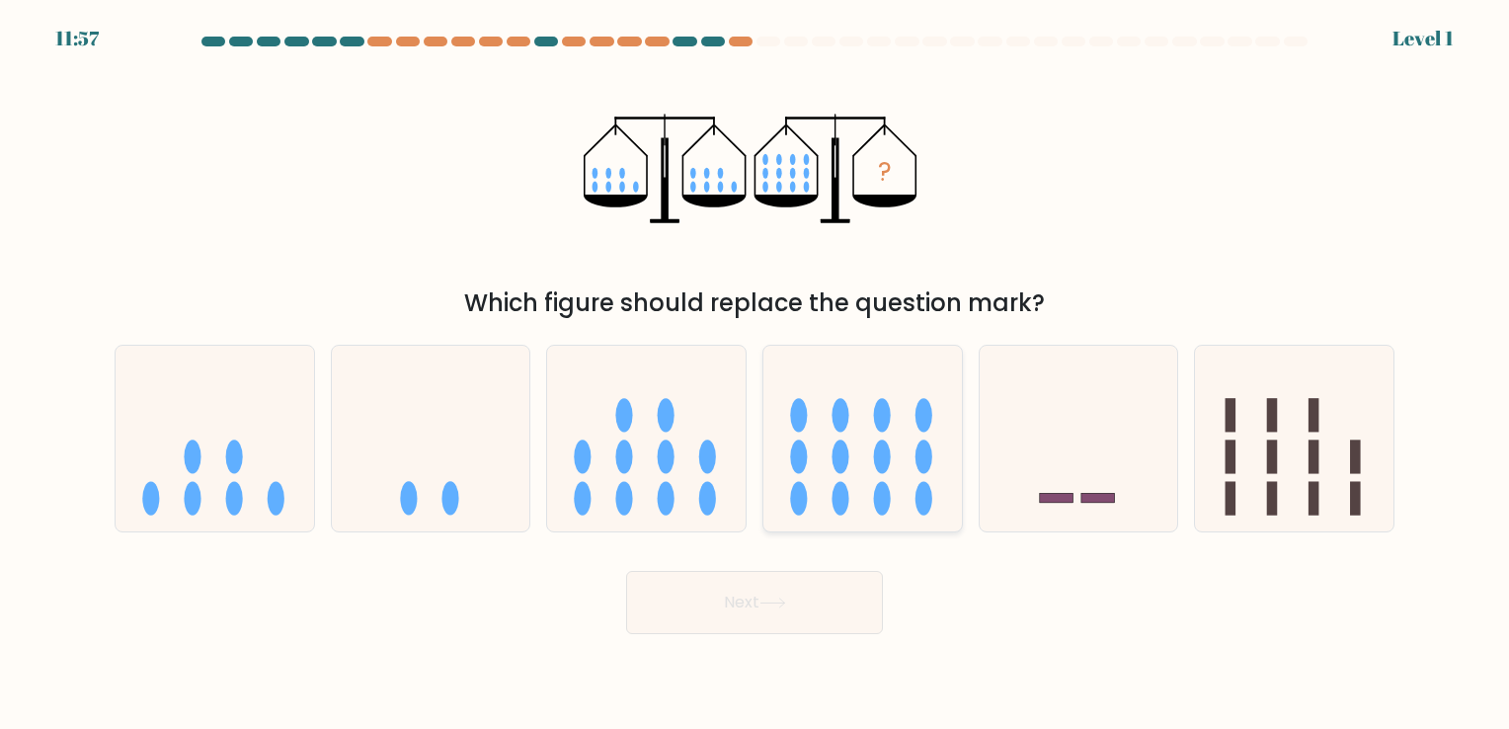
click at [846, 472] on icon at bounding box center [863, 439] width 199 height 164
click at [756, 374] on input "d." at bounding box center [755, 369] width 1 height 10
radio input "true"
click at [840, 605] on button "Next" at bounding box center [754, 602] width 257 height 63
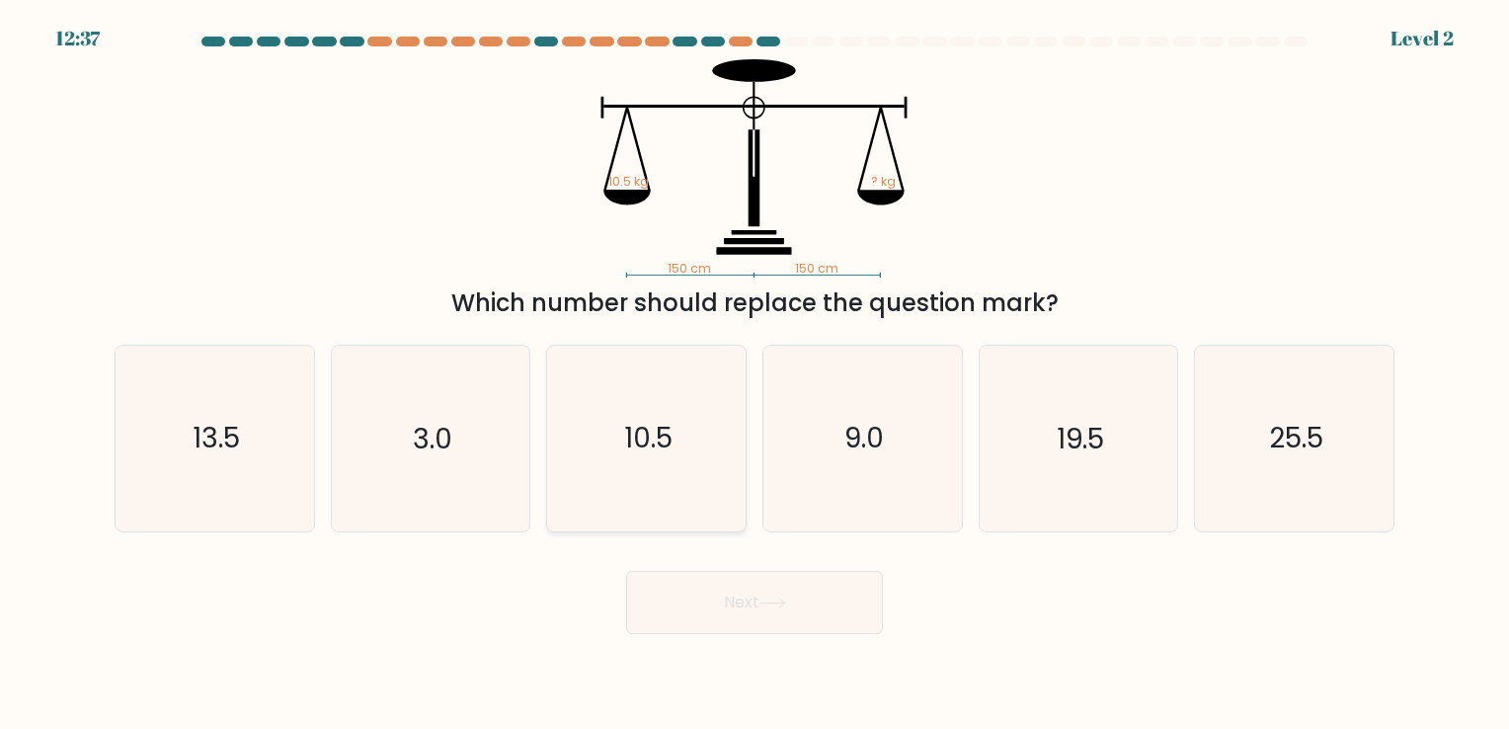
click at [713, 445] on icon "10.5" at bounding box center [646, 438] width 185 height 185
click at [755, 374] on input "c. 10.5" at bounding box center [755, 369] width 1 height 10
radio input "true"
click at [794, 614] on button "Next" at bounding box center [754, 602] width 257 height 63
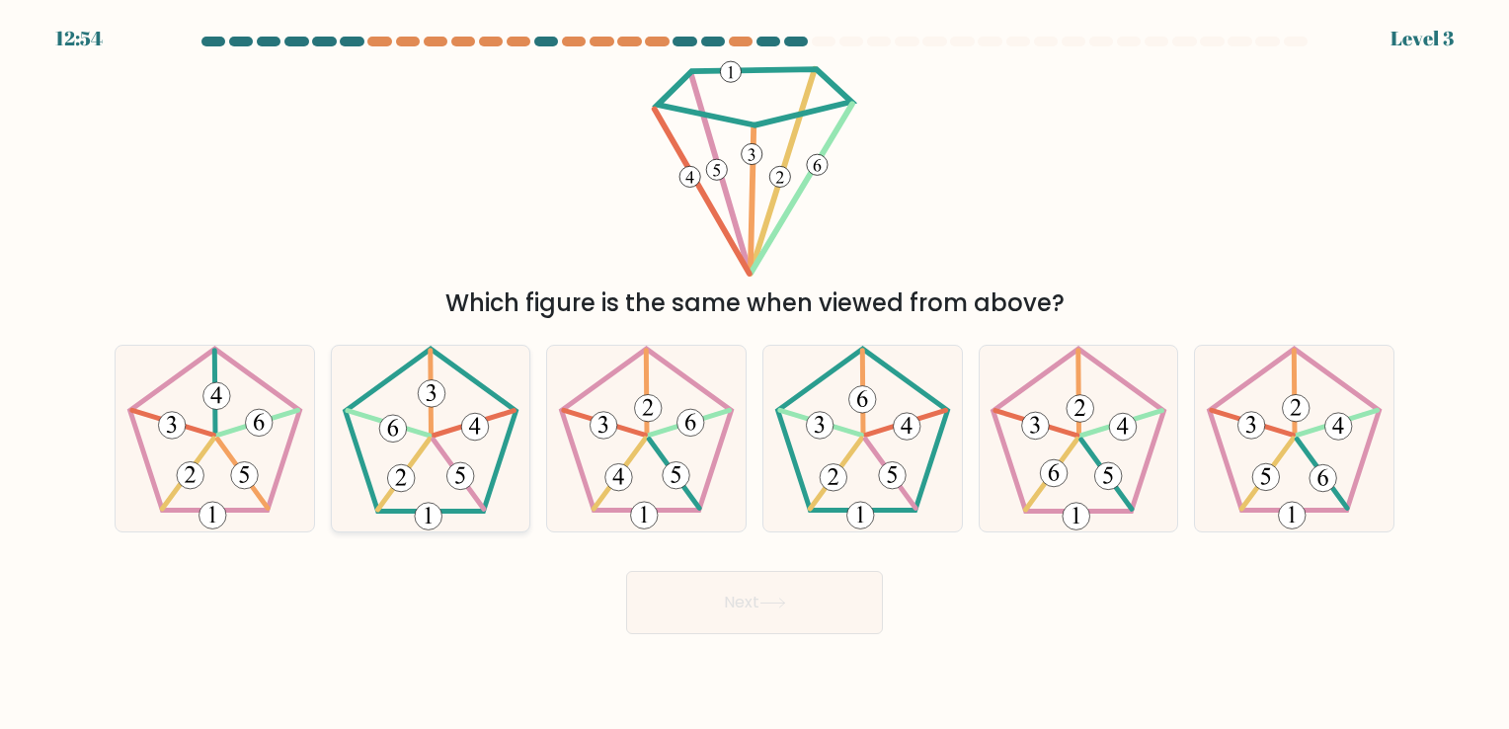
click at [421, 418] on icon at bounding box center [430, 438] width 185 height 185
click at [755, 374] on input "b." at bounding box center [755, 369] width 1 height 10
radio input "true"
click at [736, 587] on button "Next" at bounding box center [754, 602] width 257 height 63
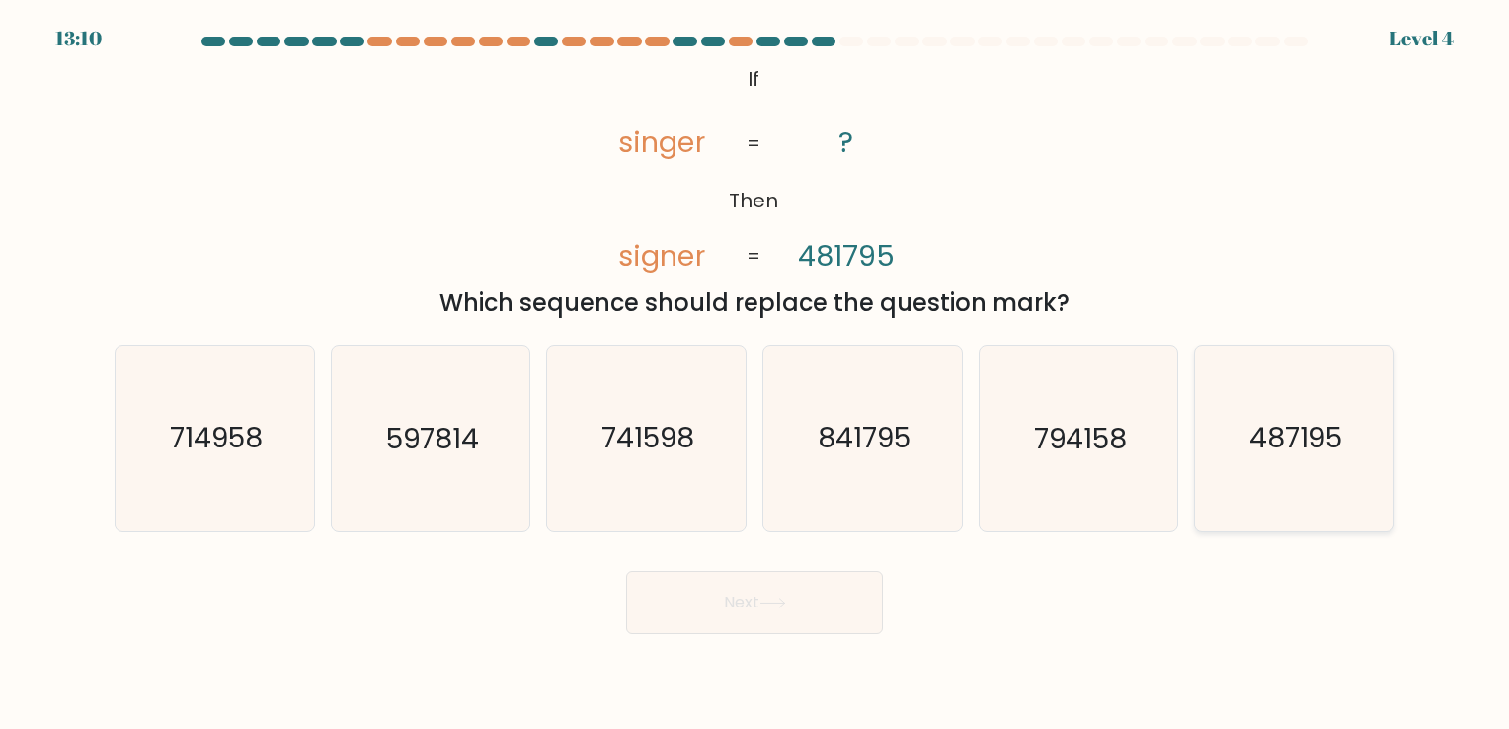
click at [1301, 440] on text "487195" at bounding box center [1296, 439] width 93 height 39
click at [756, 374] on input "f. 487195" at bounding box center [755, 369] width 1 height 10
radio input "true"
click at [779, 602] on icon at bounding box center [773, 603] width 27 height 11
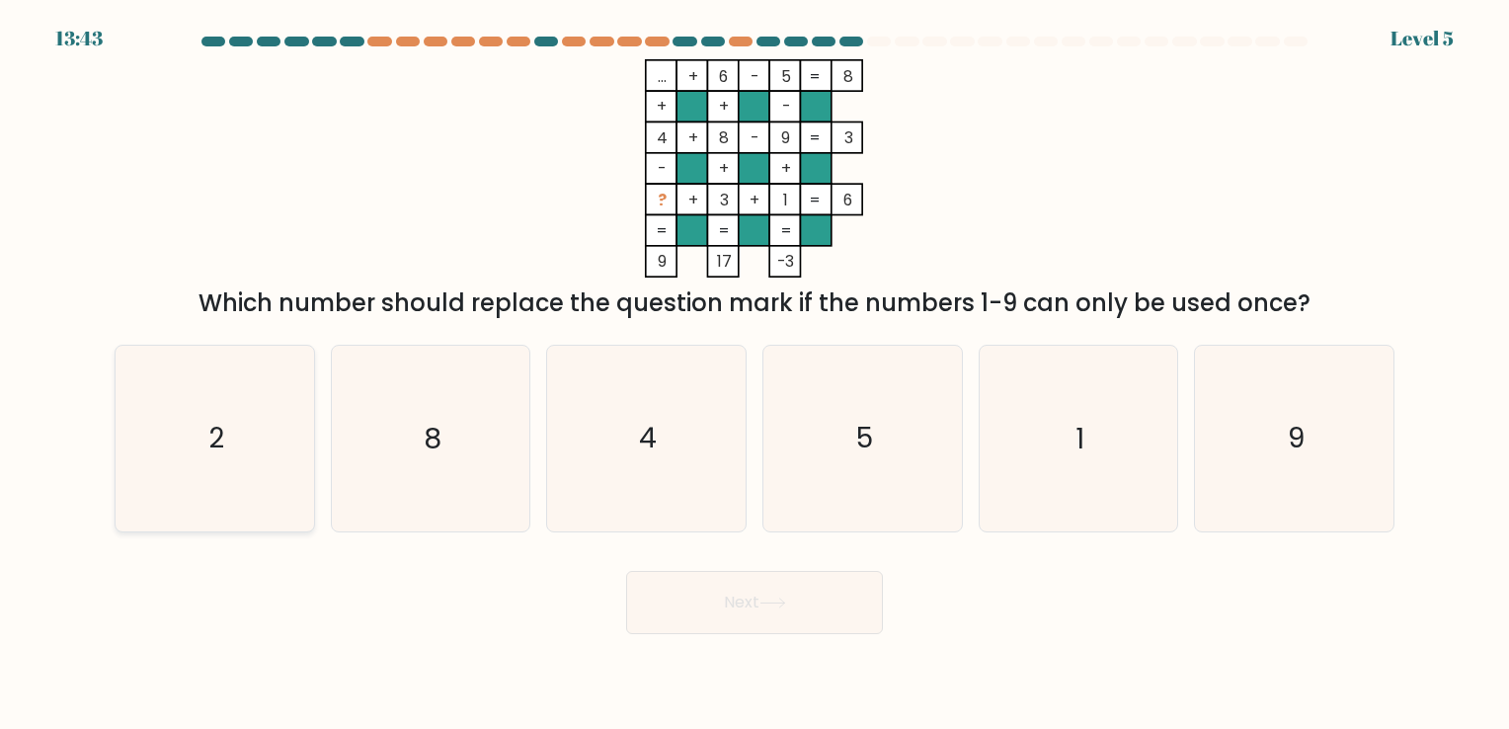
click at [207, 425] on icon "2" at bounding box center [214, 438] width 185 height 185
click at [755, 374] on input "a. 2" at bounding box center [755, 369] width 1 height 10
radio input "true"
click at [806, 599] on button "Next" at bounding box center [754, 602] width 257 height 63
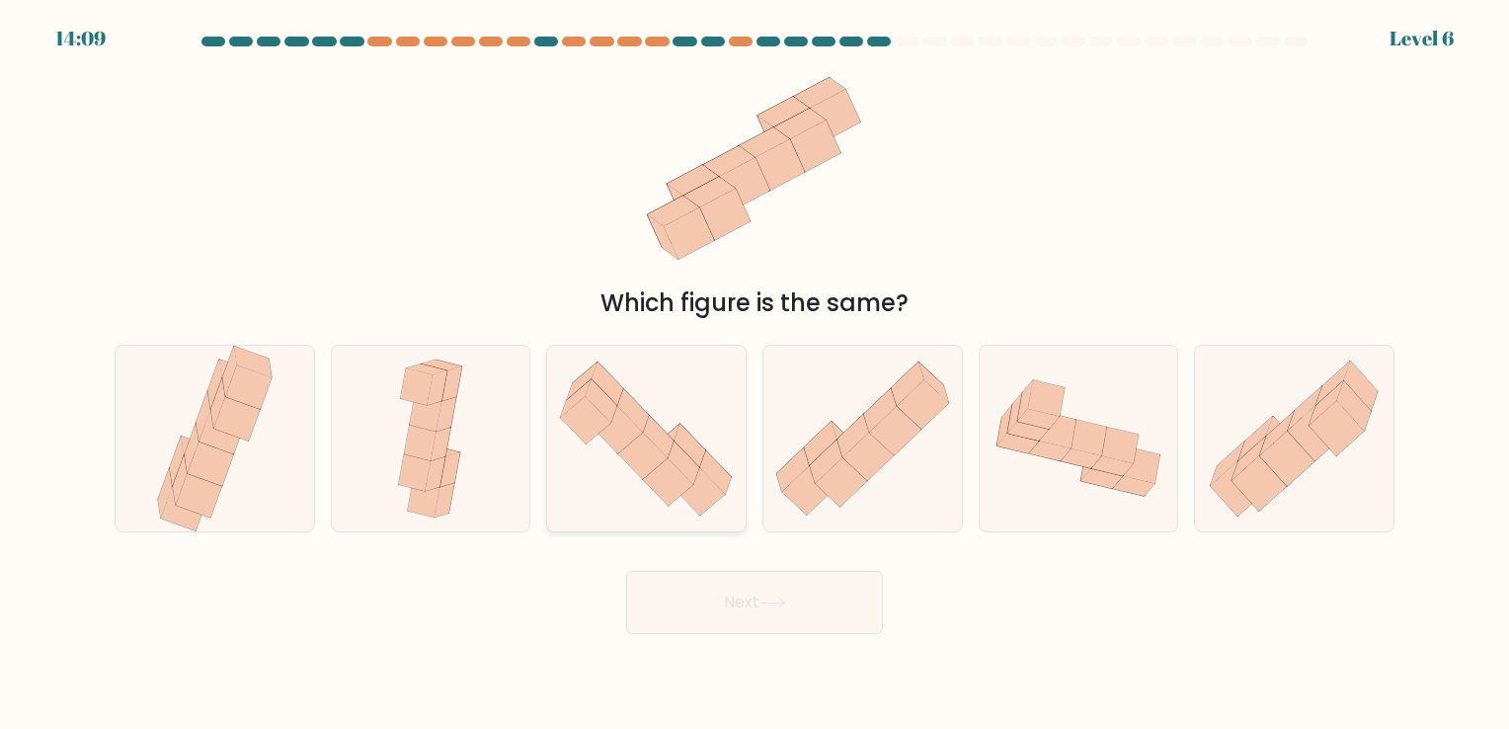
click at [620, 439] on icon at bounding box center [618, 429] width 50 height 47
click at [755, 374] on input "c." at bounding box center [755, 369] width 1 height 10
radio input "true"
click at [800, 606] on button "Next" at bounding box center [754, 602] width 257 height 63
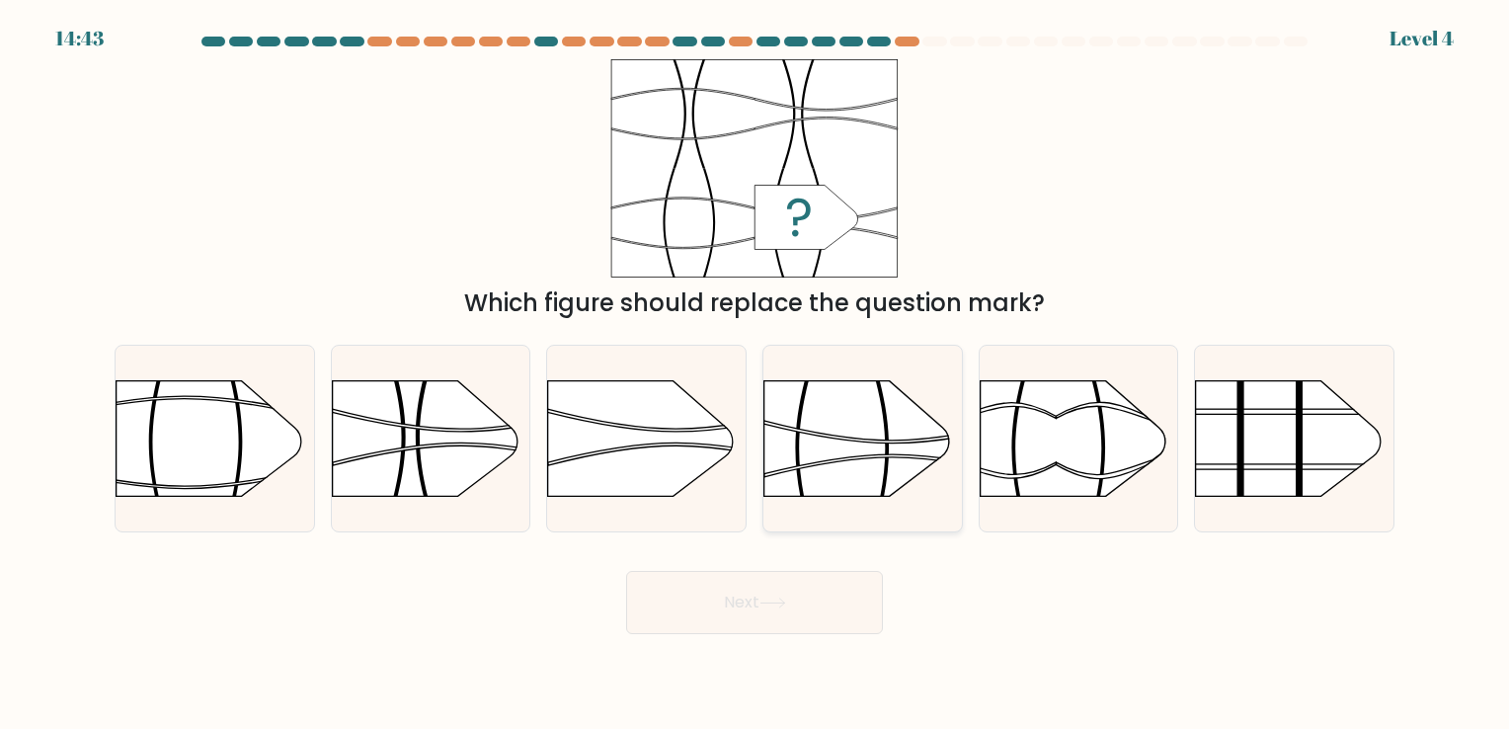
click at [829, 473] on rect at bounding box center [764, 350] width 516 height 392
click at [756, 374] on input "d." at bounding box center [755, 369] width 1 height 10
radio input "true"
click at [805, 608] on button "Next" at bounding box center [754, 602] width 257 height 63
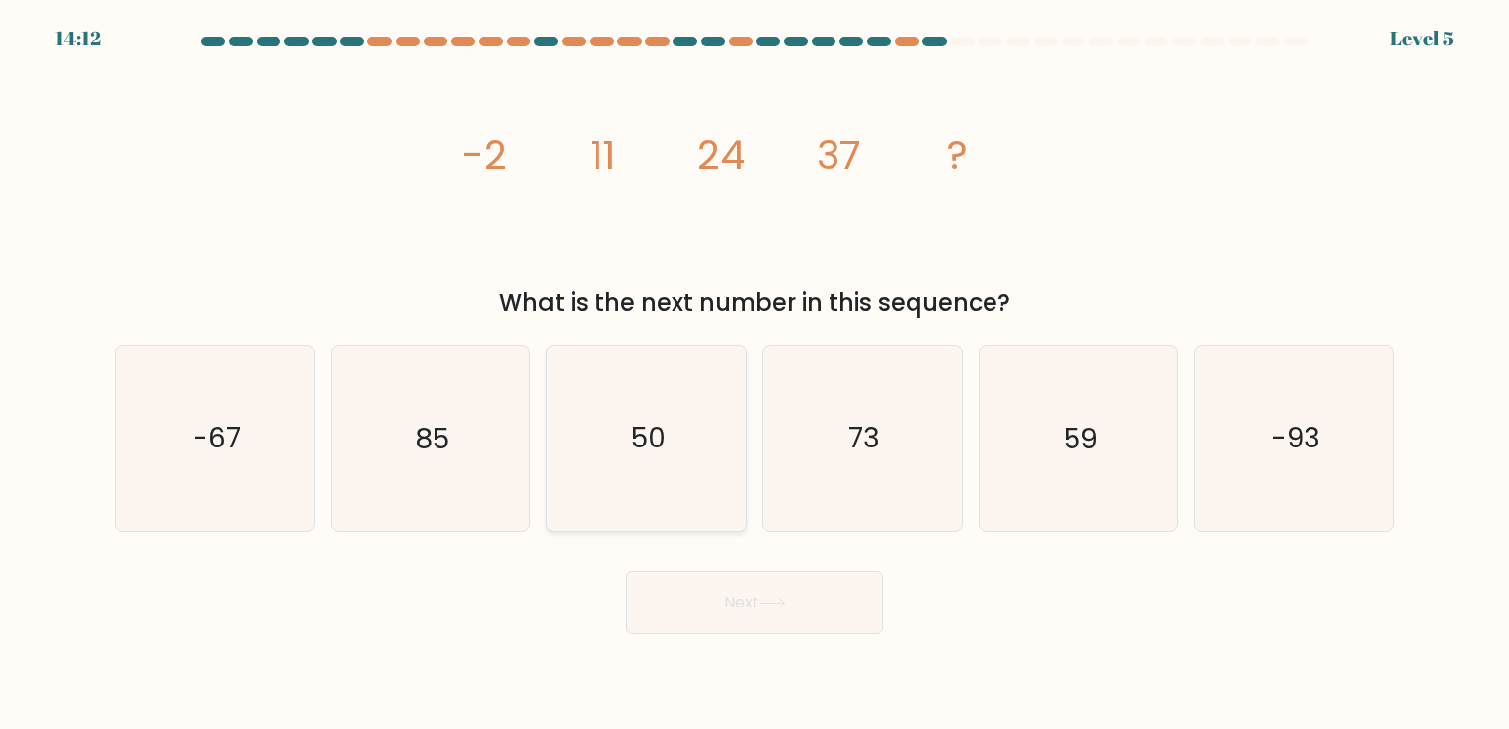
click at [676, 449] on icon "50" at bounding box center [646, 438] width 185 height 185
click at [755, 374] on input "c. 50" at bounding box center [755, 369] width 1 height 10
radio input "true"
click at [750, 606] on button "Next" at bounding box center [754, 602] width 257 height 63
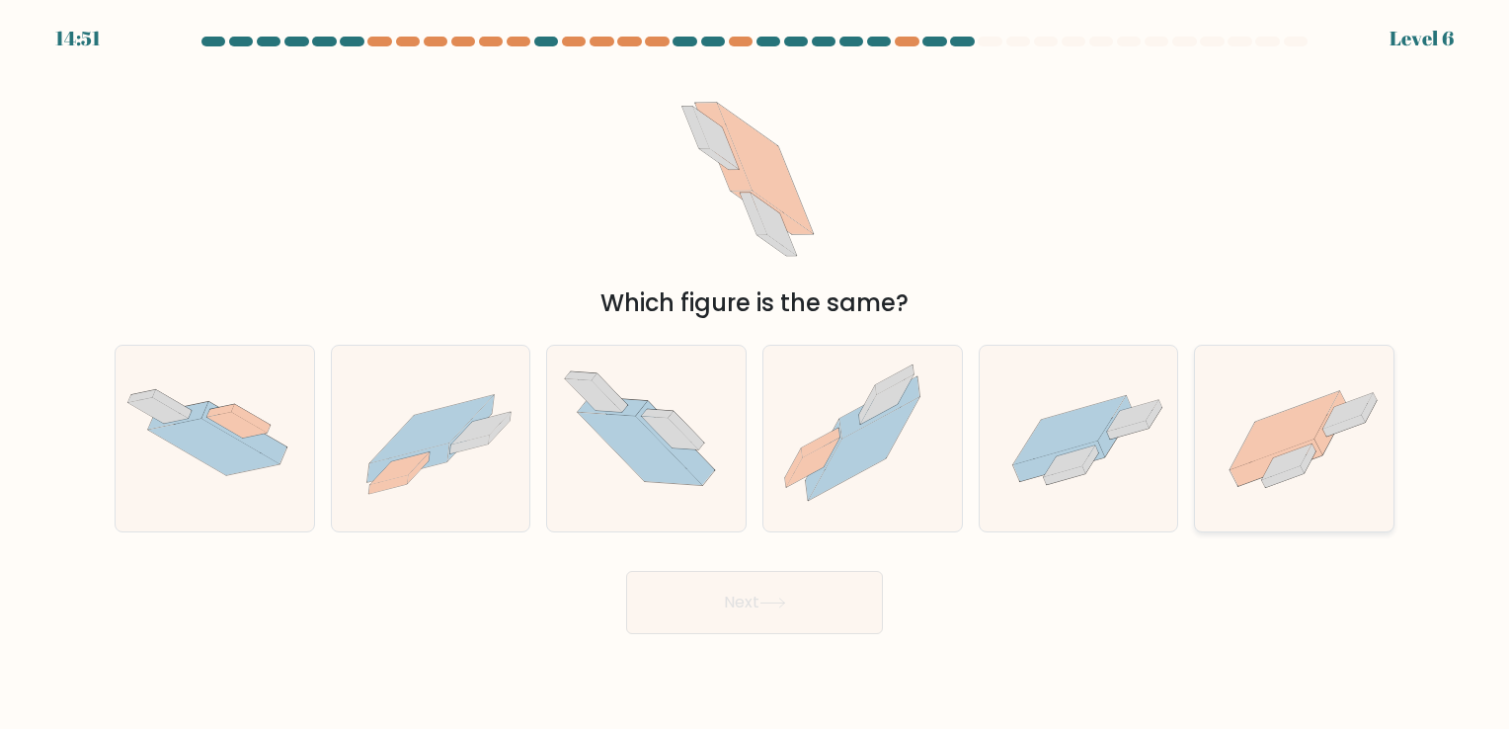
click at [1321, 437] on icon at bounding box center [1332, 422] width 33 height 63
click at [756, 374] on input "f." at bounding box center [755, 369] width 1 height 10
radio input "true"
click at [731, 579] on button "Next" at bounding box center [754, 602] width 257 height 63
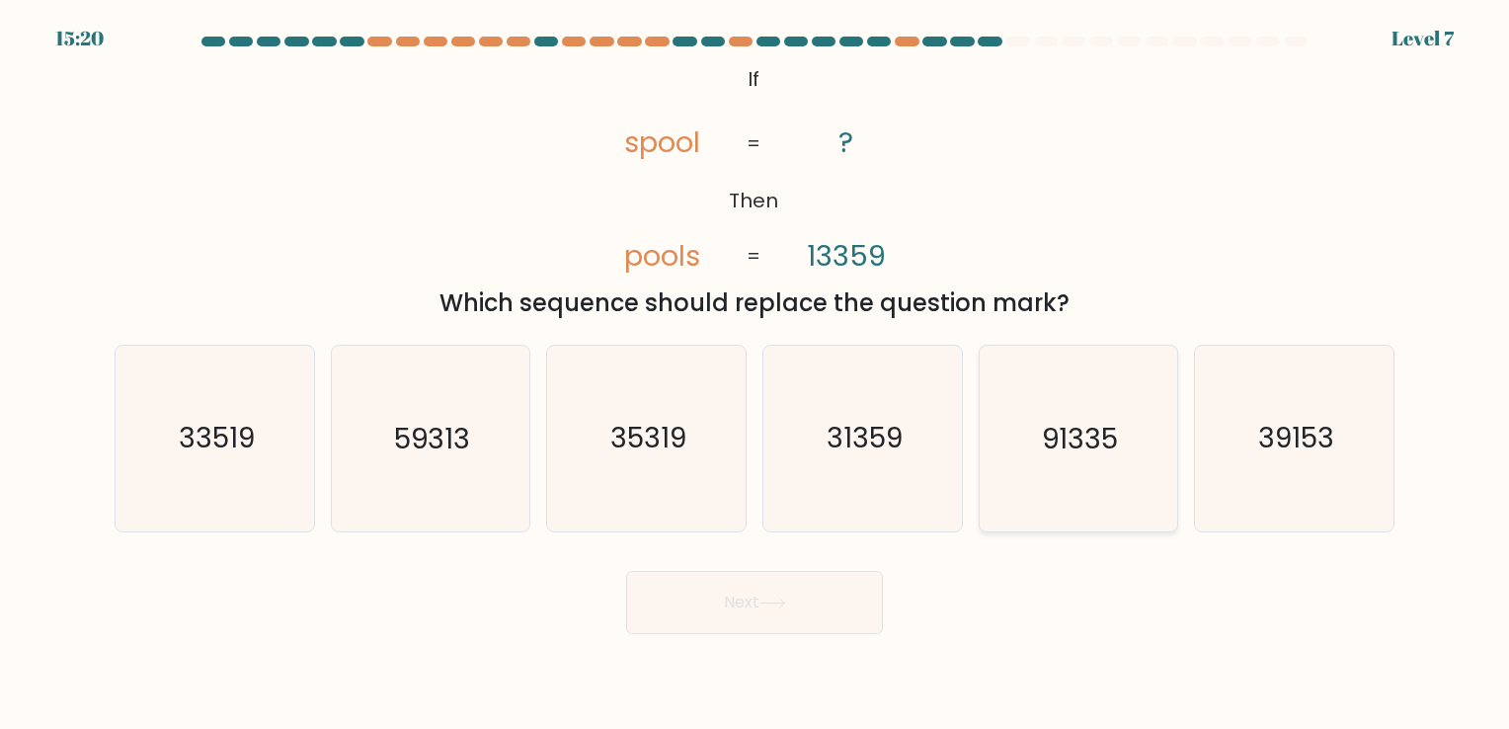
click at [1105, 462] on icon "91335" at bounding box center [1078, 438] width 185 height 185
click at [756, 374] on input "e. 91335" at bounding box center [755, 369] width 1 height 10
radio input "true"
click at [818, 615] on button "Next" at bounding box center [754, 602] width 257 height 63
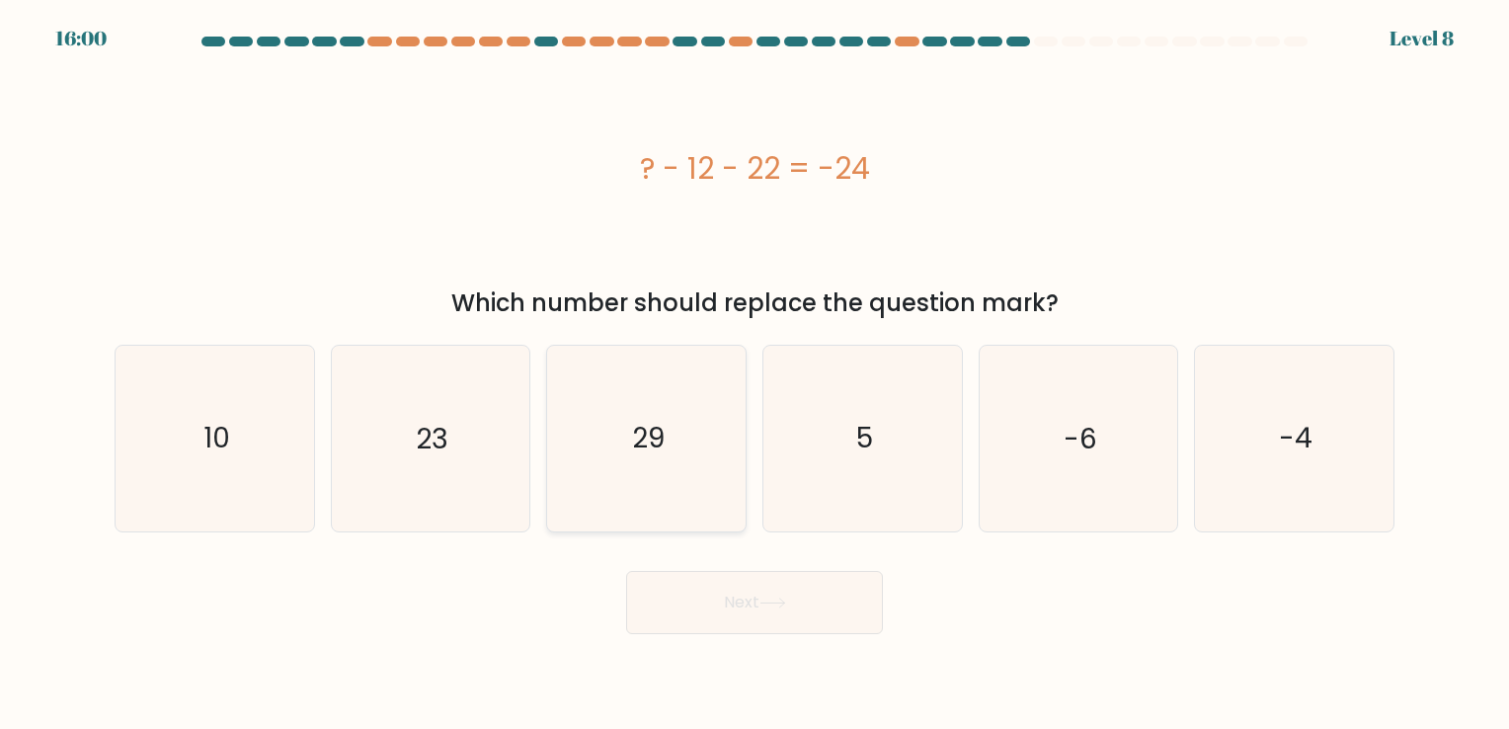
click at [703, 460] on icon "29" at bounding box center [646, 438] width 185 height 185
click at [755, 374] on input "c. 29" at bounding box center [755, 369] width 1 height 10
radio input "true"
click at [869, 488] on icon "5" at bounding box center [862, 438] width 185 height 185
click at [756, 374] on input "d. 5" at bounding box center [755, 369] width 1 height 10
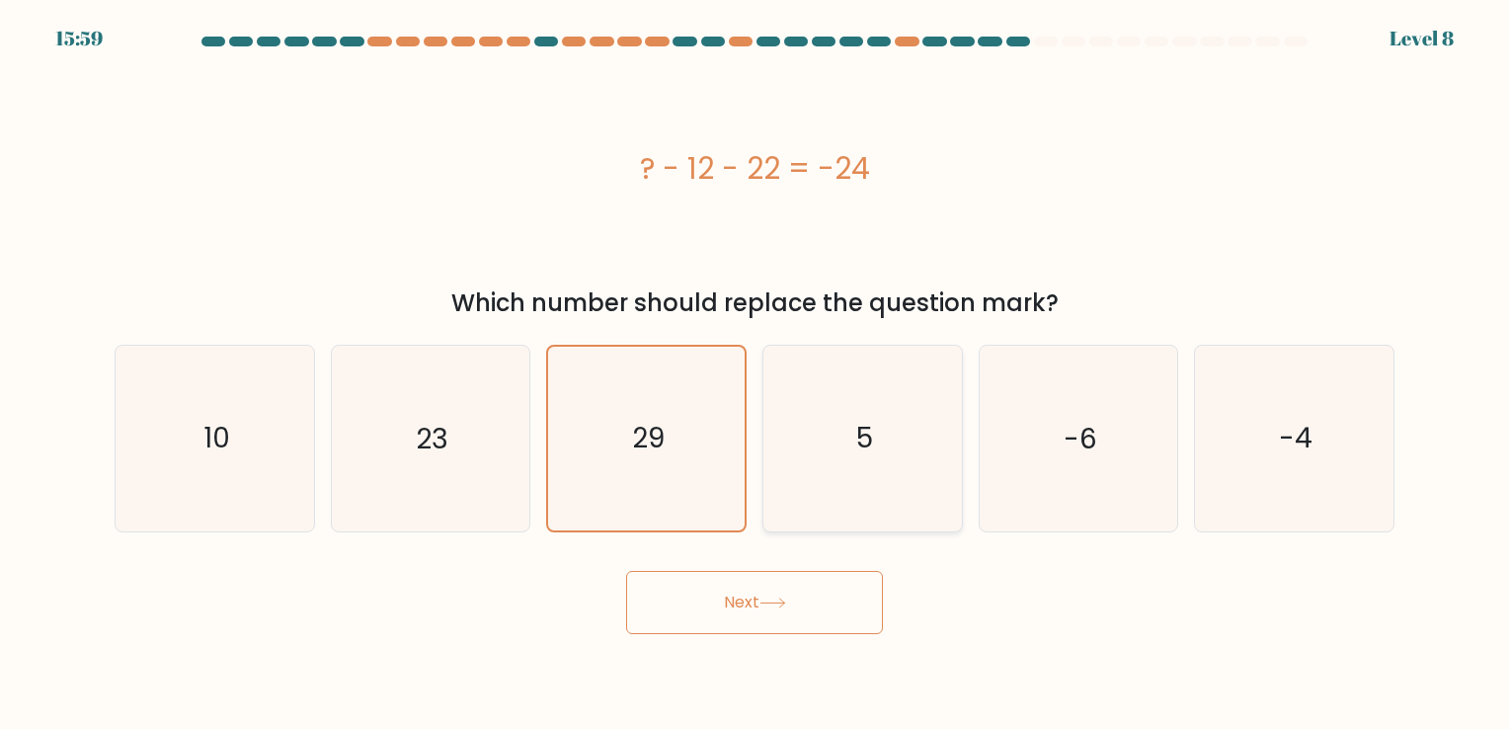
radio input "true"
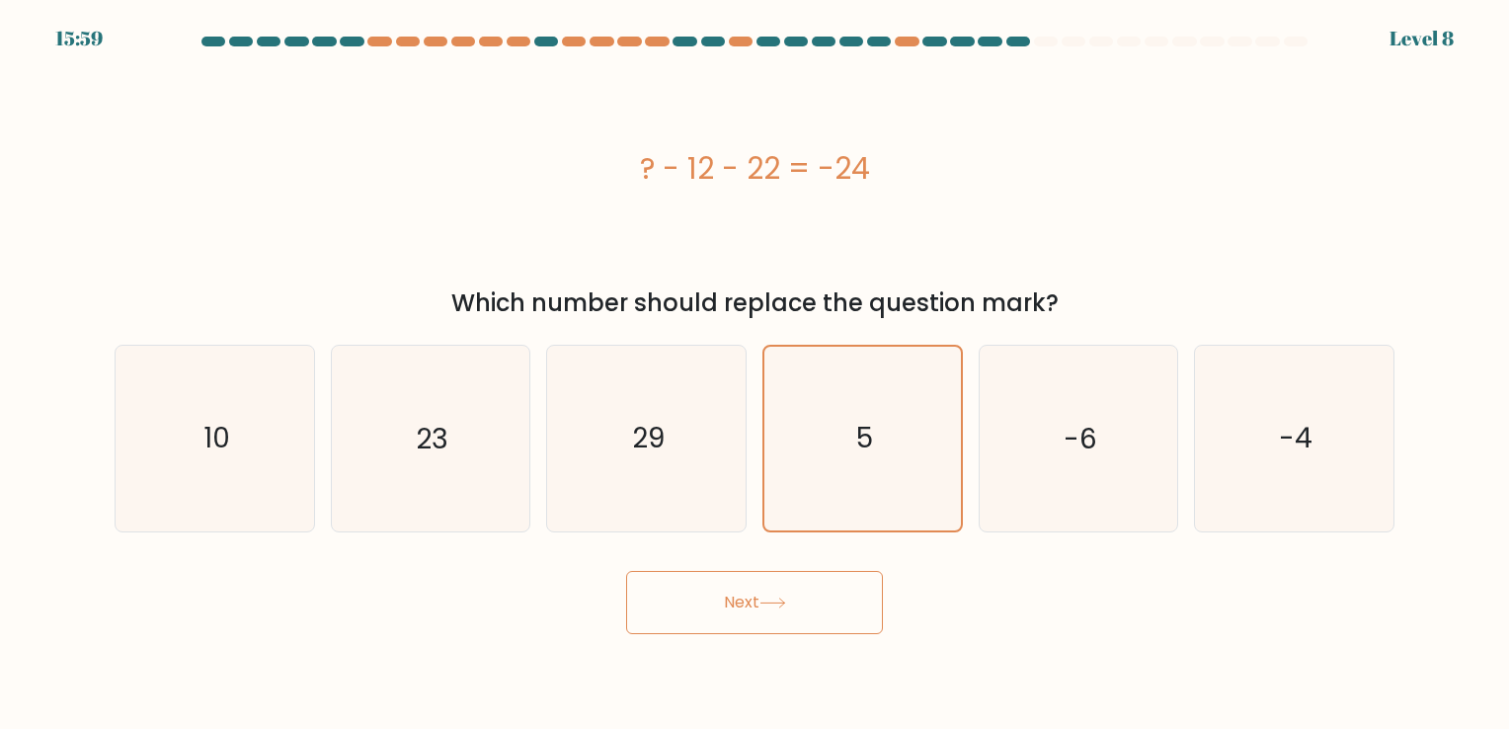
click at [860, 596] on button "Next" at bounding box center [754, 602] width 257 height 63
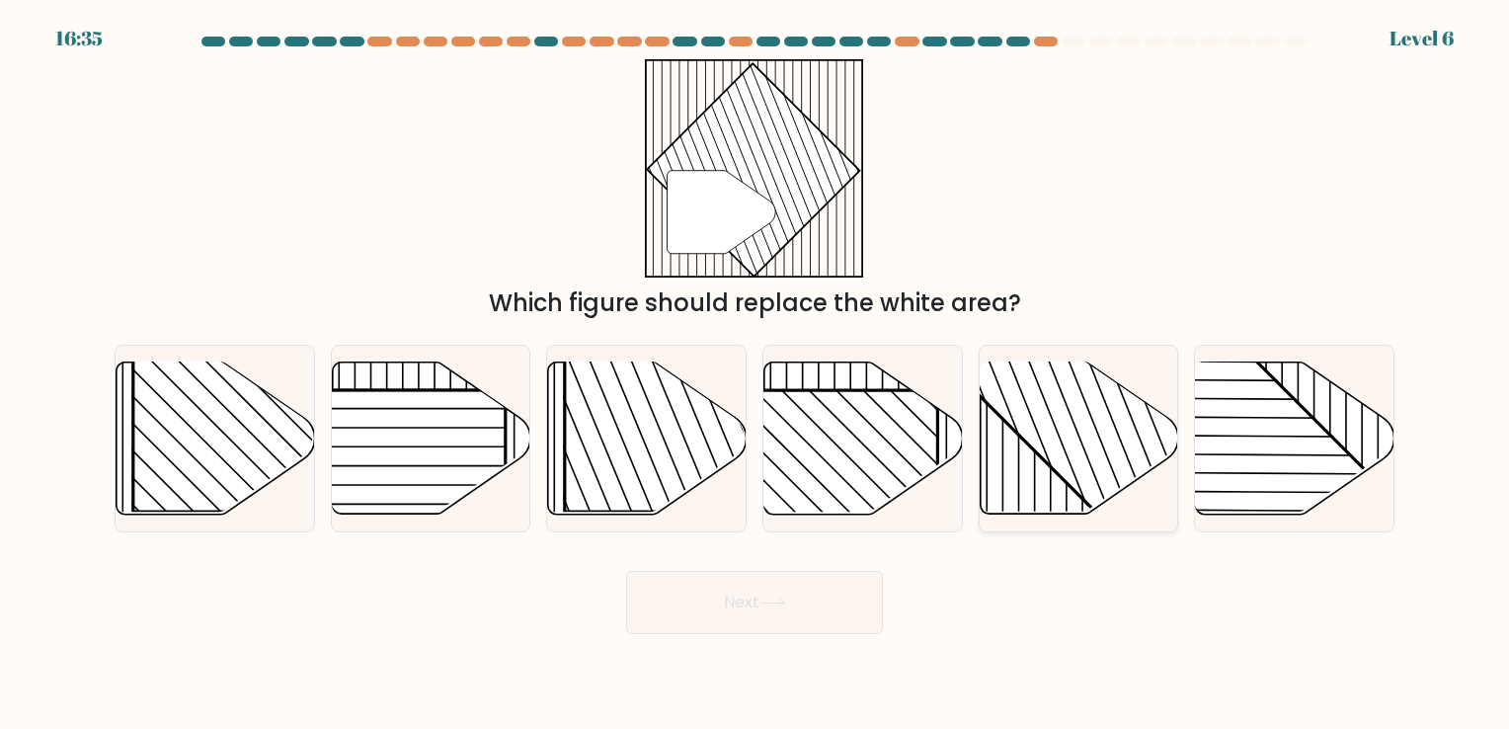
click at [1094, 418] on rect at bounding box center [1137, 360] width 389 height 389
click at [756, 374] on input "e." at bounding box center [755, 369] width 1 height 10
radio input "true"
click at [789, 597] on button "Next" at bounding box center [754, 602] width 257 height 63
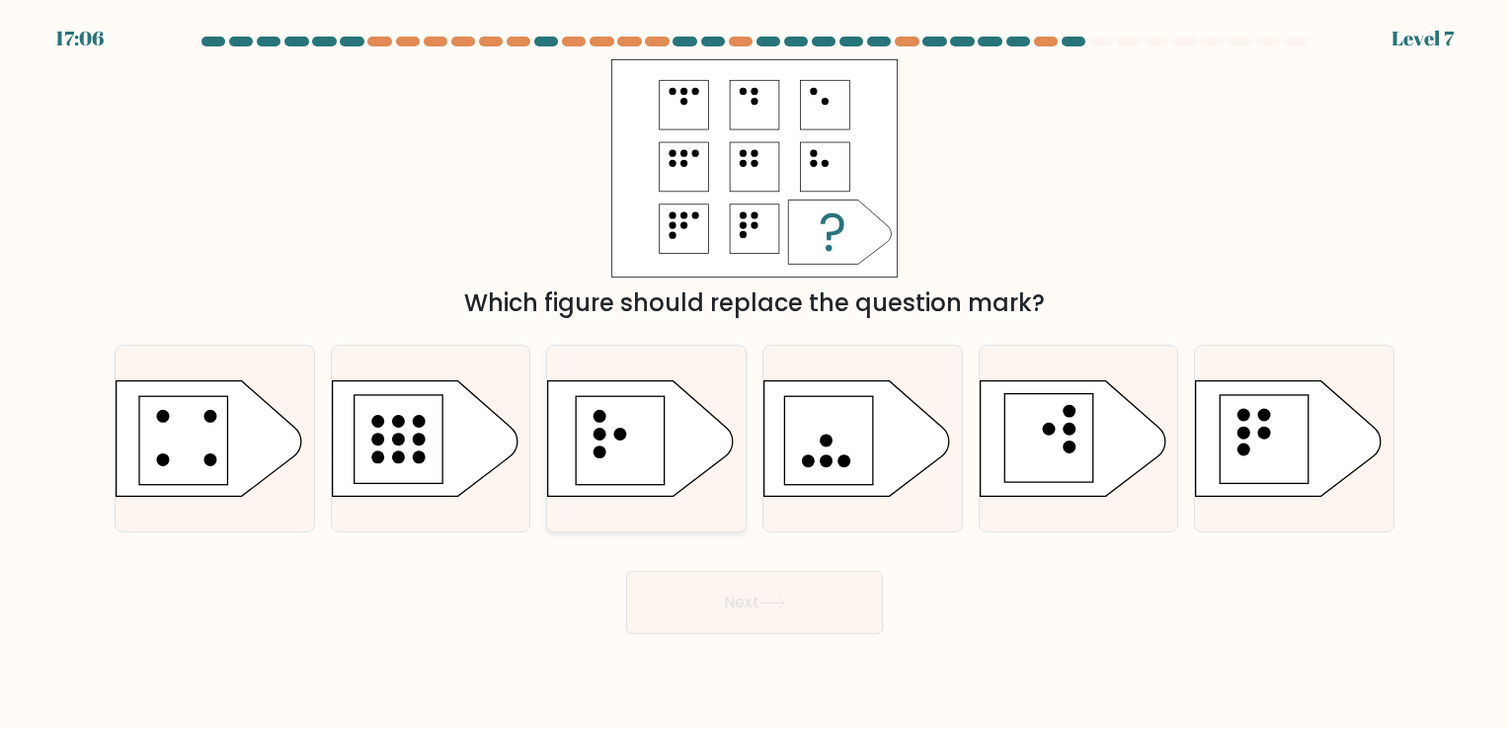
click at [636, 452] on rect at bounding box center [621, 440] width 89 height 89
click at [755, 374] on input "c." at bounding box center [755, 369] width 1 height 10
radio input "true"
click at [759, 591] on button "Next" at bounding box center [754, 602] width 257 height 63
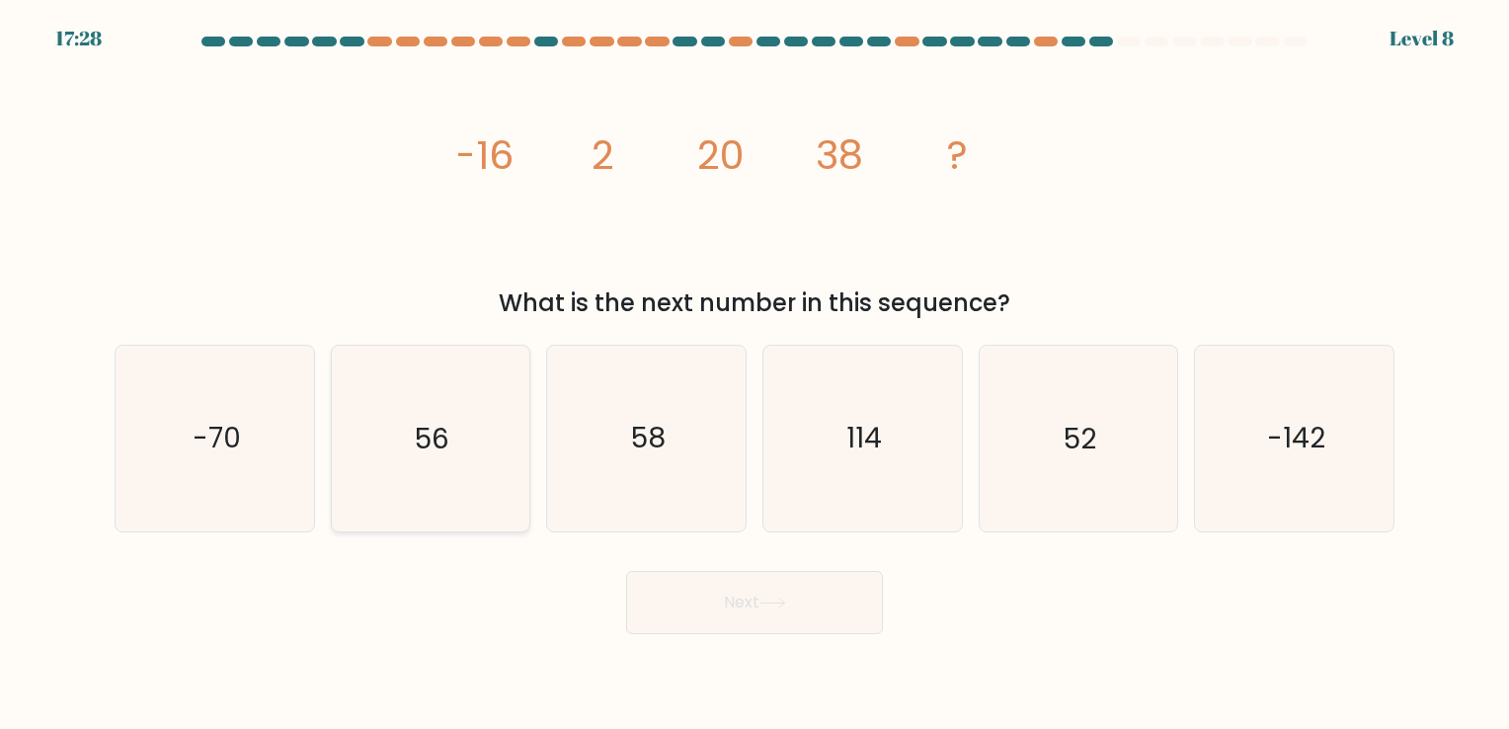
click at [416, 456] on text "56" at bounding box center [432, 439] width 35 height 39
click at [755, 374] on input "b. 56" at bounding box center [755, 369] width 1 height 10
radio input "true"
click at [829, 603] on button "Next" at bounding box center [754, 602] width 257 height 63
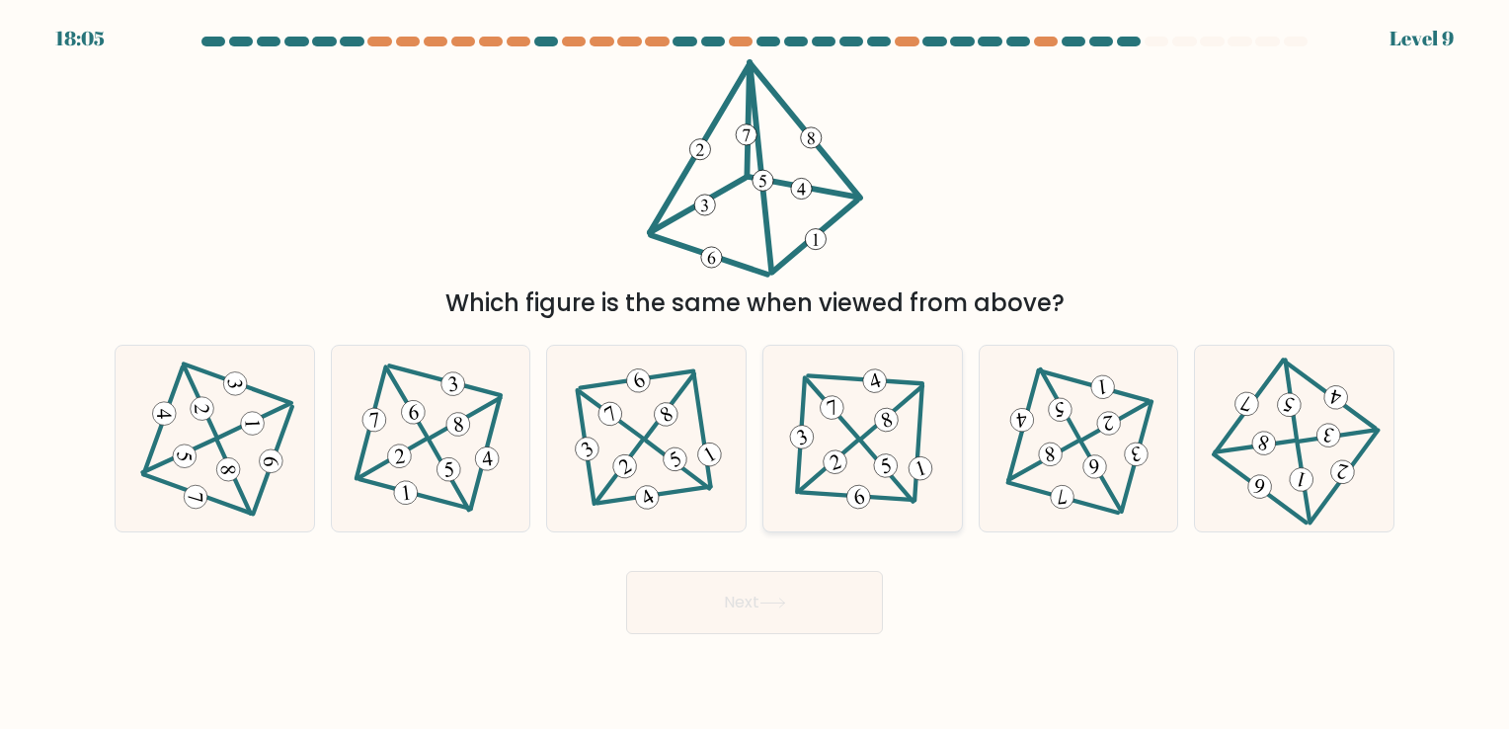
click at [838, 442] on icon at bounding box center [862, 438] width 152 height 148
click at [756, 374] on input "d." at bounding box center [755, 369] width 1 height 10
radio input "true"
click at [791, 601] on button "Next" at bounding box center [754, 602] width 257 height 63
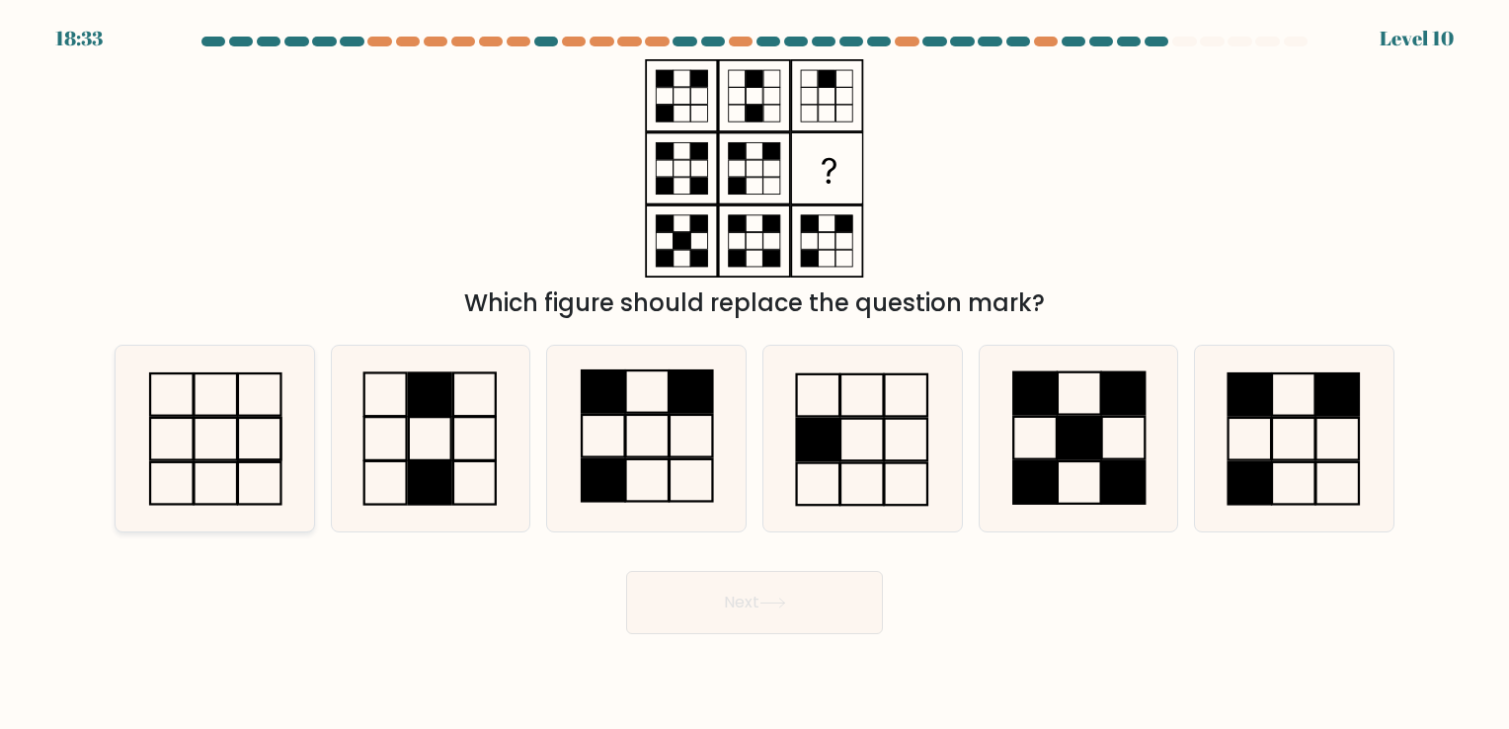
click at [271, 432] on icon at bounding box center [214, 438] width 185 height 185
click at [755, 374] on input "a." at bounding box center [755, 369] width 1 height 10
radio input "true"
click at [753, 607] on button "Next" at bounding box center [754, 602] width 257 height 63
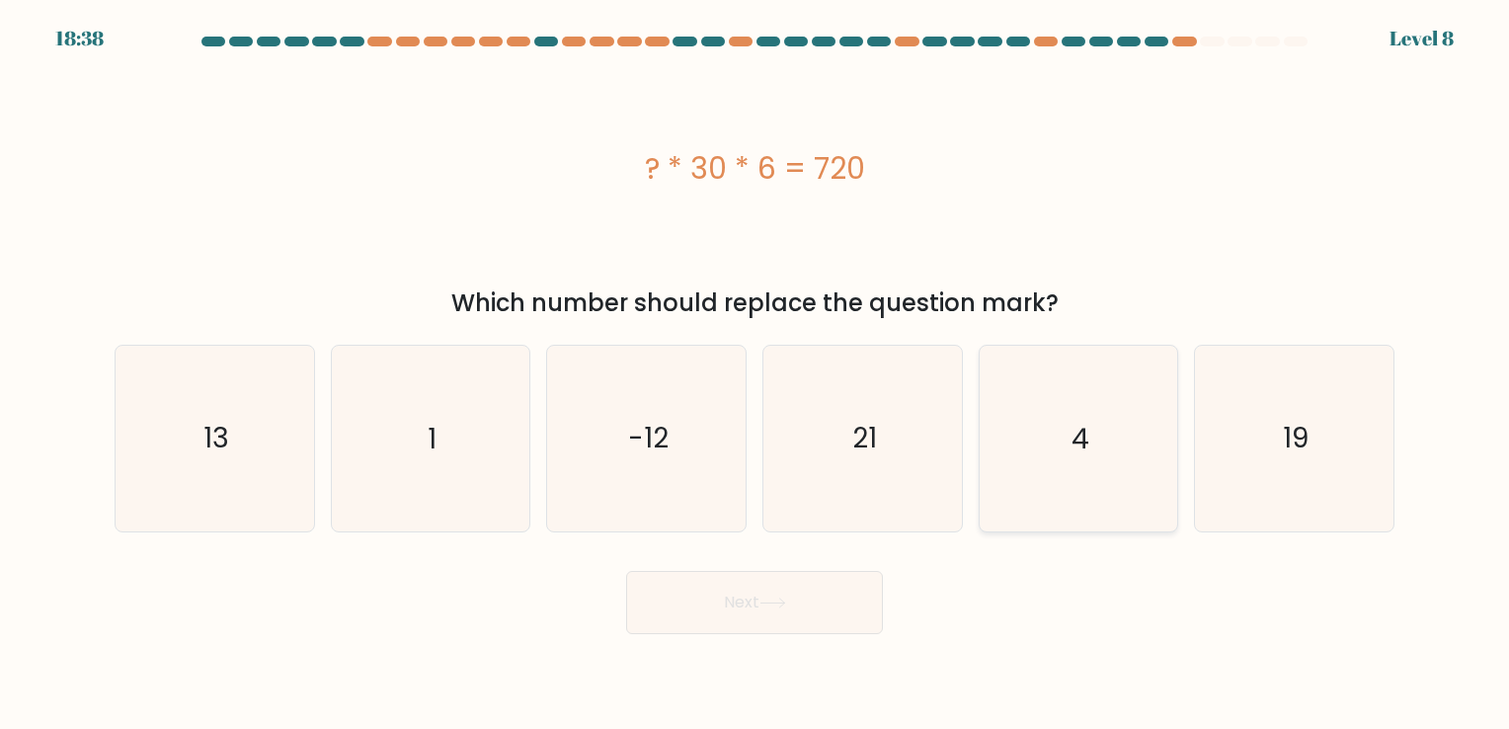
click at [1118, 444] on icon "4" at bounding box center [1078, 438] width 185 height 185
click at [756, 374] on input "e. 4" at bounding box center [755, 369] width 1 height 10
radio input "true"
click at [740, 604] on button "Next" at bounding box center [754, 602] width 257 height 63
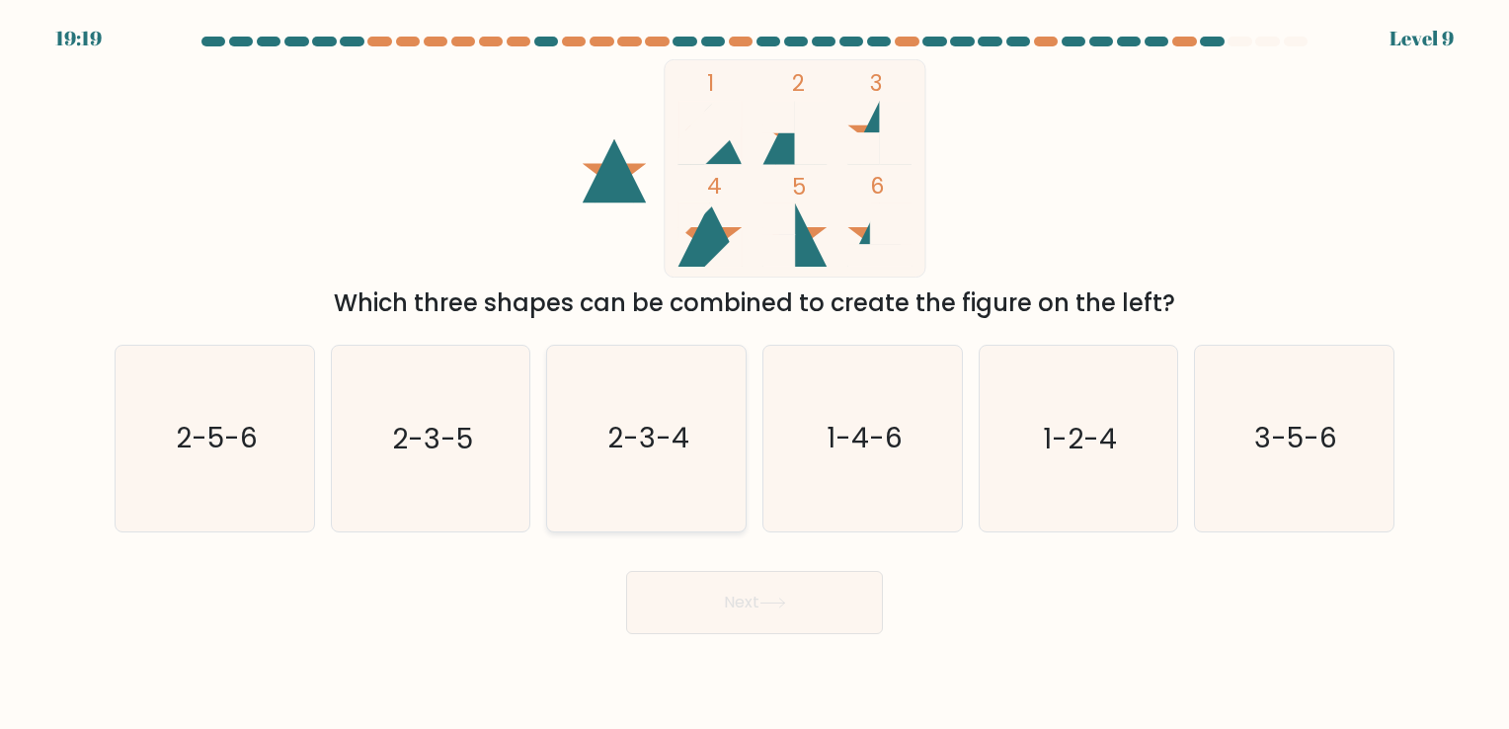
click at [648, 442] on text "2-3-4" at bounding box center [648, 439] width 82 height 39
click at [755, 374] on input "c. 2-3-4" at bounding box center [755, 369] width 1 height 10
radio input "true"
click at [721, 591] on button "Next" at bounding box center [754, 602] width 257 height 63
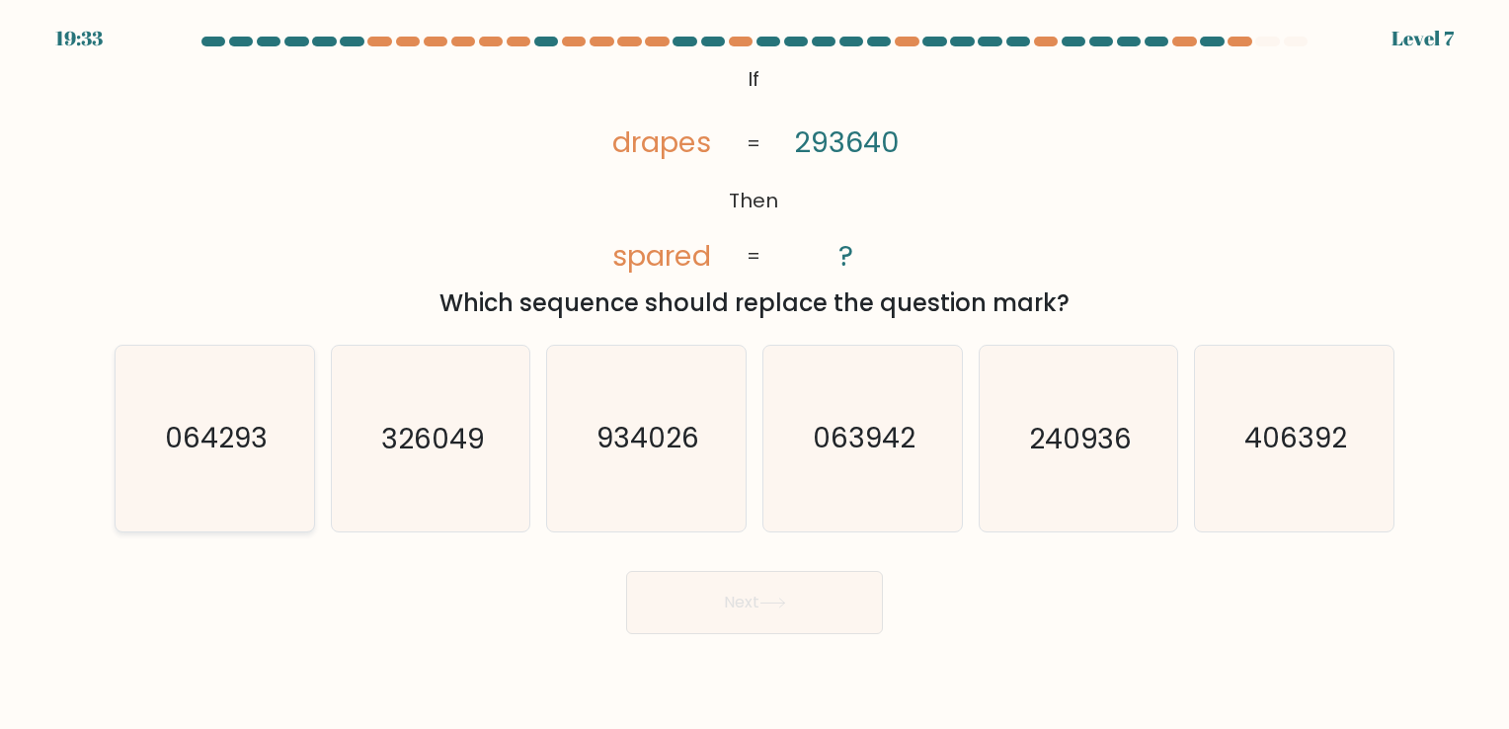
click at [245, 441] on text "064293" at bounding box center [216, 439] width 103 height 39
click at [755, 374] on input "a. 064293" at bounding box center [755, 369] width 1 height 10
radio input "true"
click at [688, 611] on button "Next" at bounding box center [754, 602] width 257 height 63
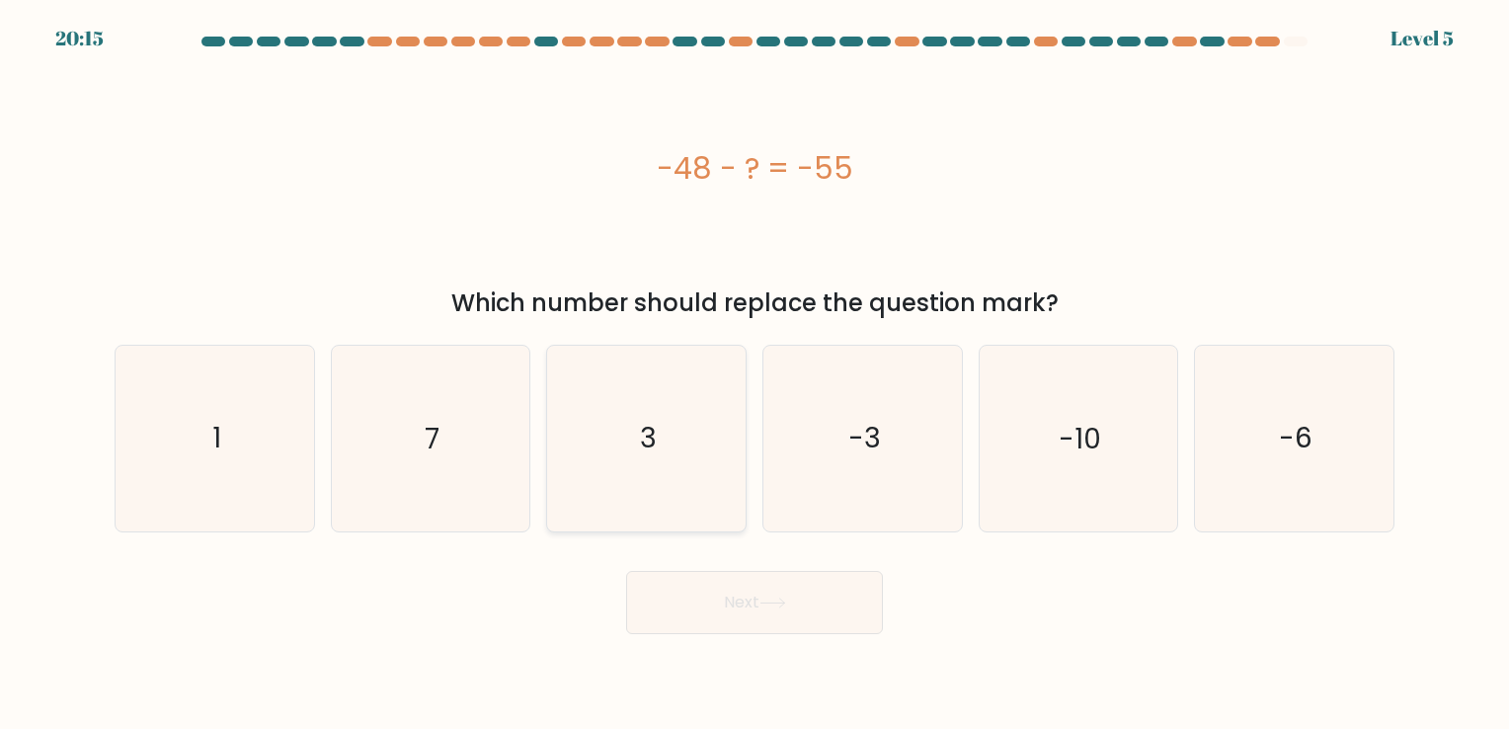
click at [632, 440] on icon "3" at bounding box center [646, 438] width 185 height 185
click at [755, 374] on input "c. 3" at bounding box center [755, 369] width 1 height 10
radio input "true"
drag, startPoint x: 708, startPoint y: 645, endPoint x: 711, endPoint y: 630, distance: 15.1
click at [711, 638] on body "20:14 Level 5 1" at bounding box center [754, 364] width 1509 height 729
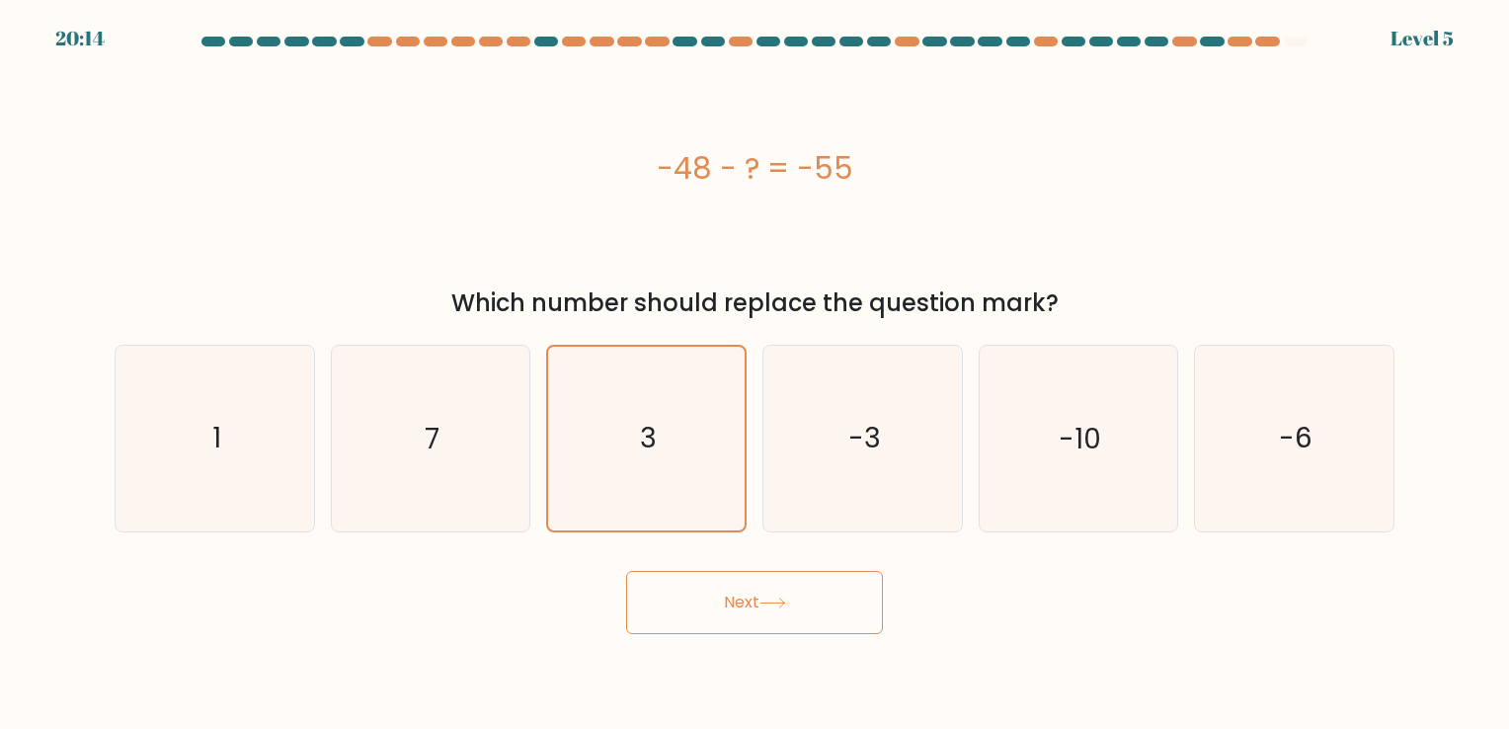
click at [714, 606] on button "Next" at bounding box center [754, 602] width 257 height 63
click at [718, 620] on button "Next" at bounding box center [754, 602] width 257 height 63
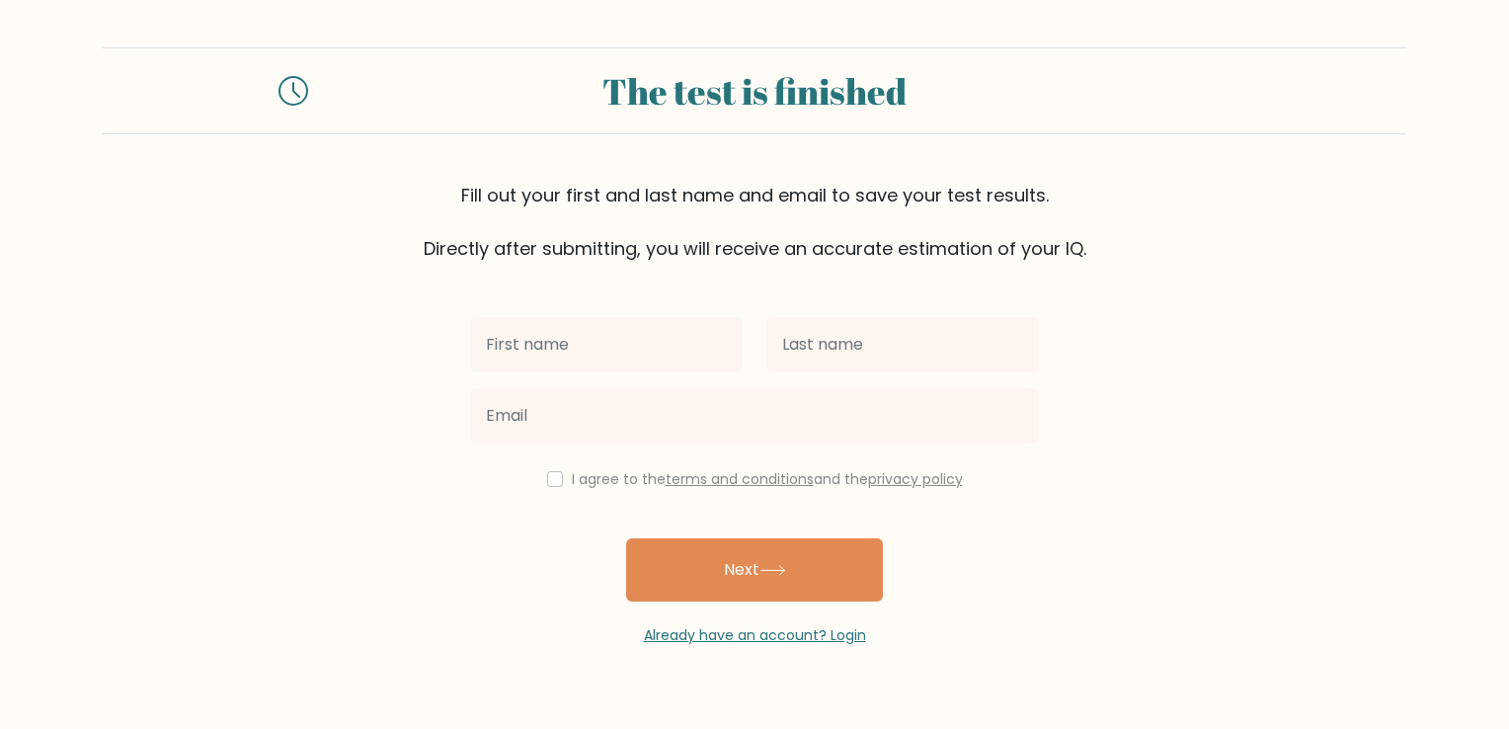
click at [615, 352] on input "text" at bounding box center [606, 344] width 273 height 55
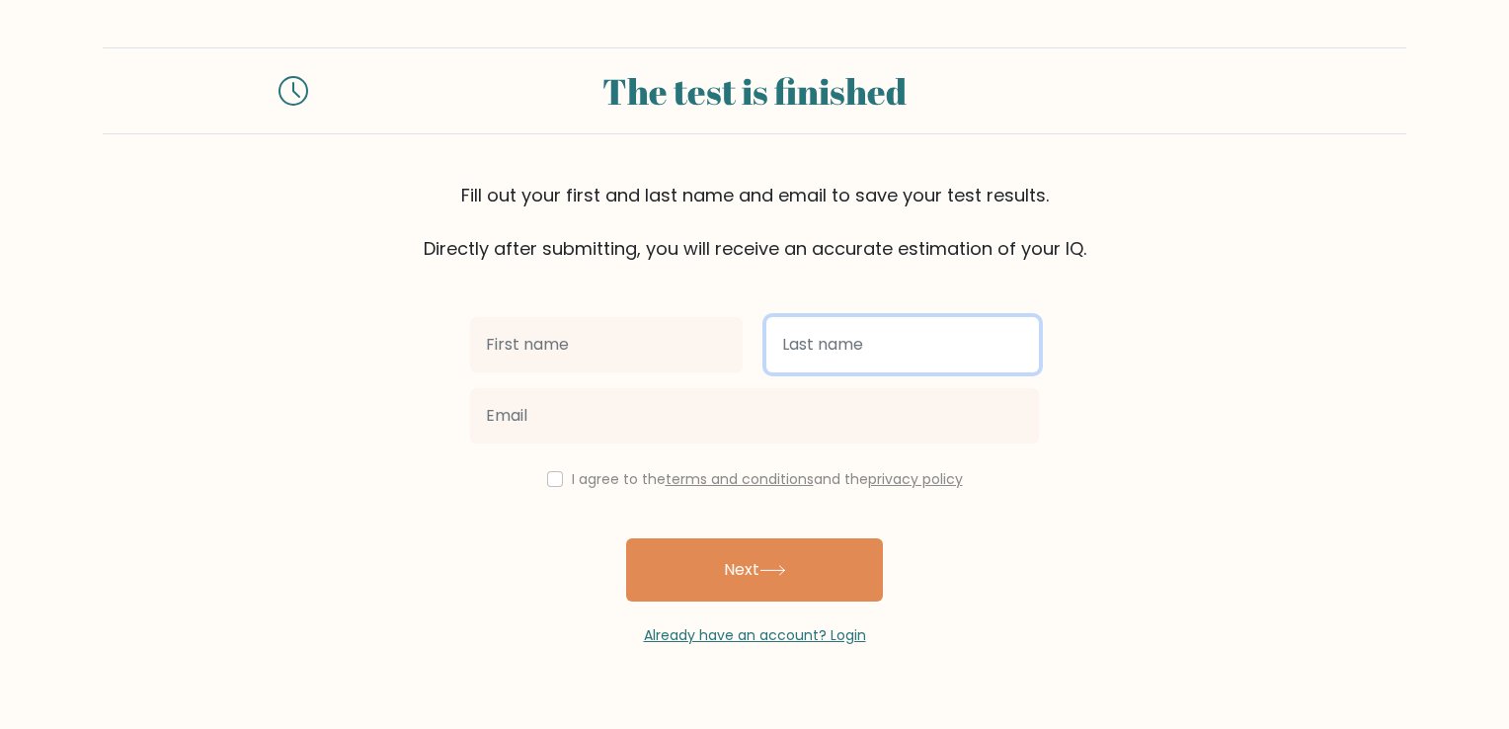
click at [861, 354] on input "text" at bounding box center [903, 344] width 273 height 55
type input "LAPUZ"
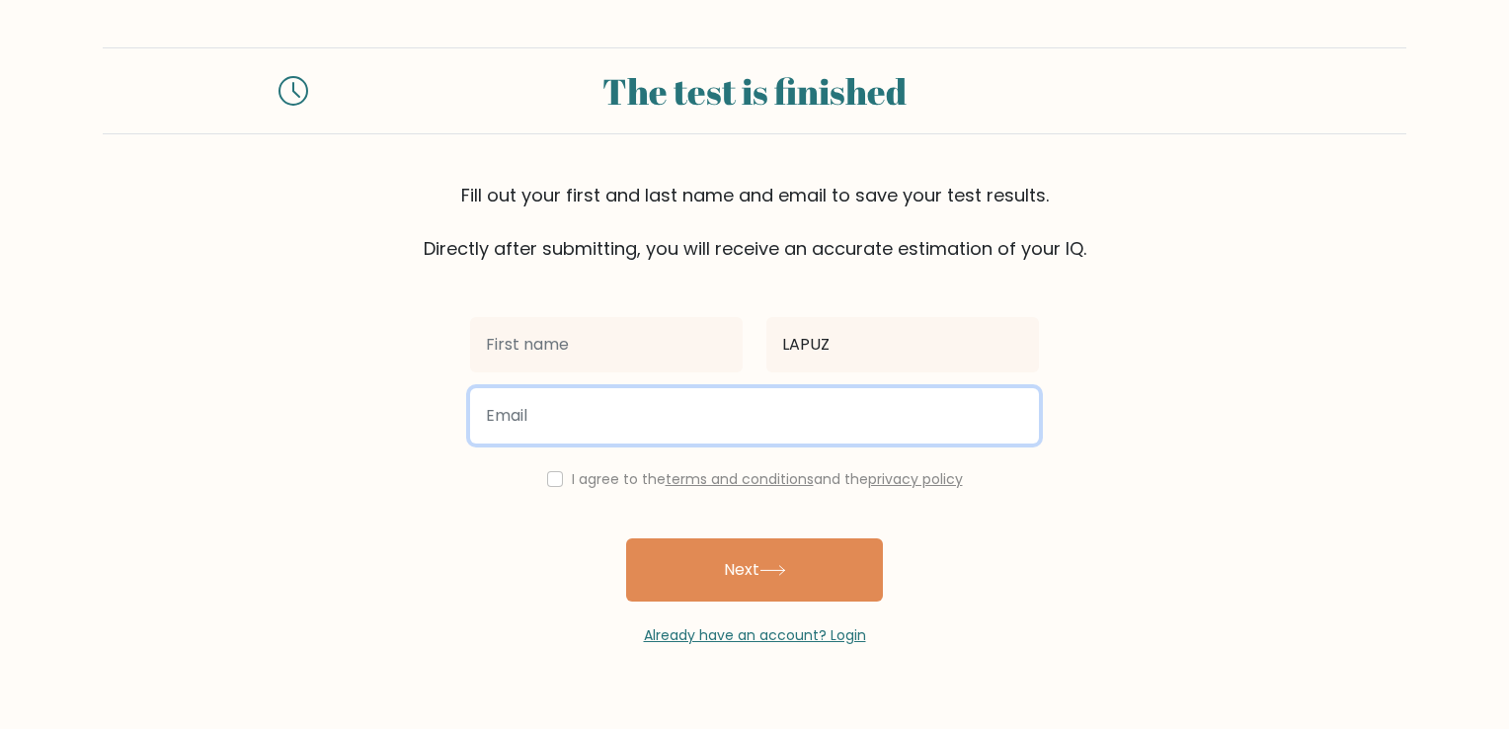
click at [819, 423] on input "email" at bounding box center [754, 415] width 569 height 55
type input "arleneubaldolapuz100888@gmail.com"
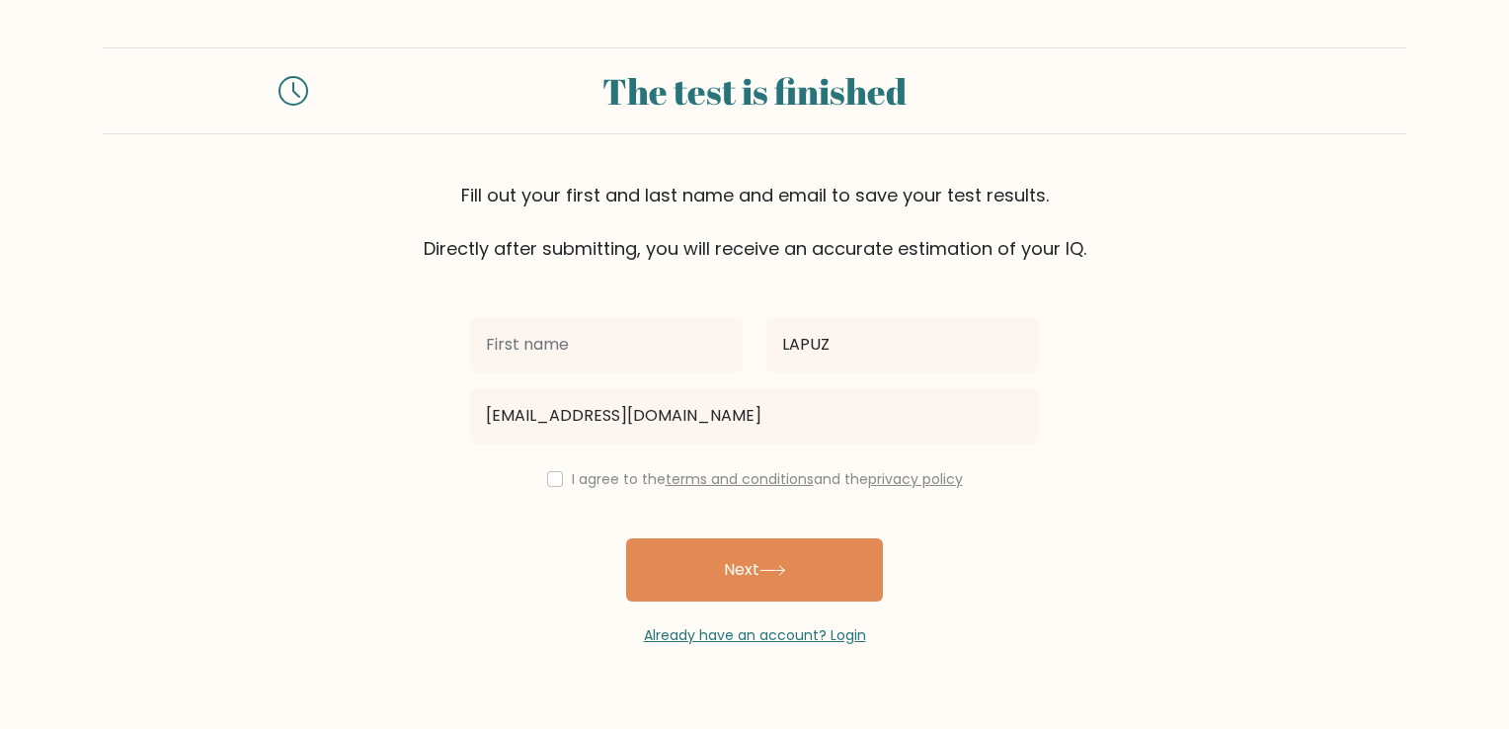
click at [536, 476] on div "I agree to the terms and conditions and the privacy policy" at bounding box center [754, 479] width 593 height 24
click at [548, 478] on input "checkbox" at bounding box center [555, 479] width 16 height 16
checkbox input "true"
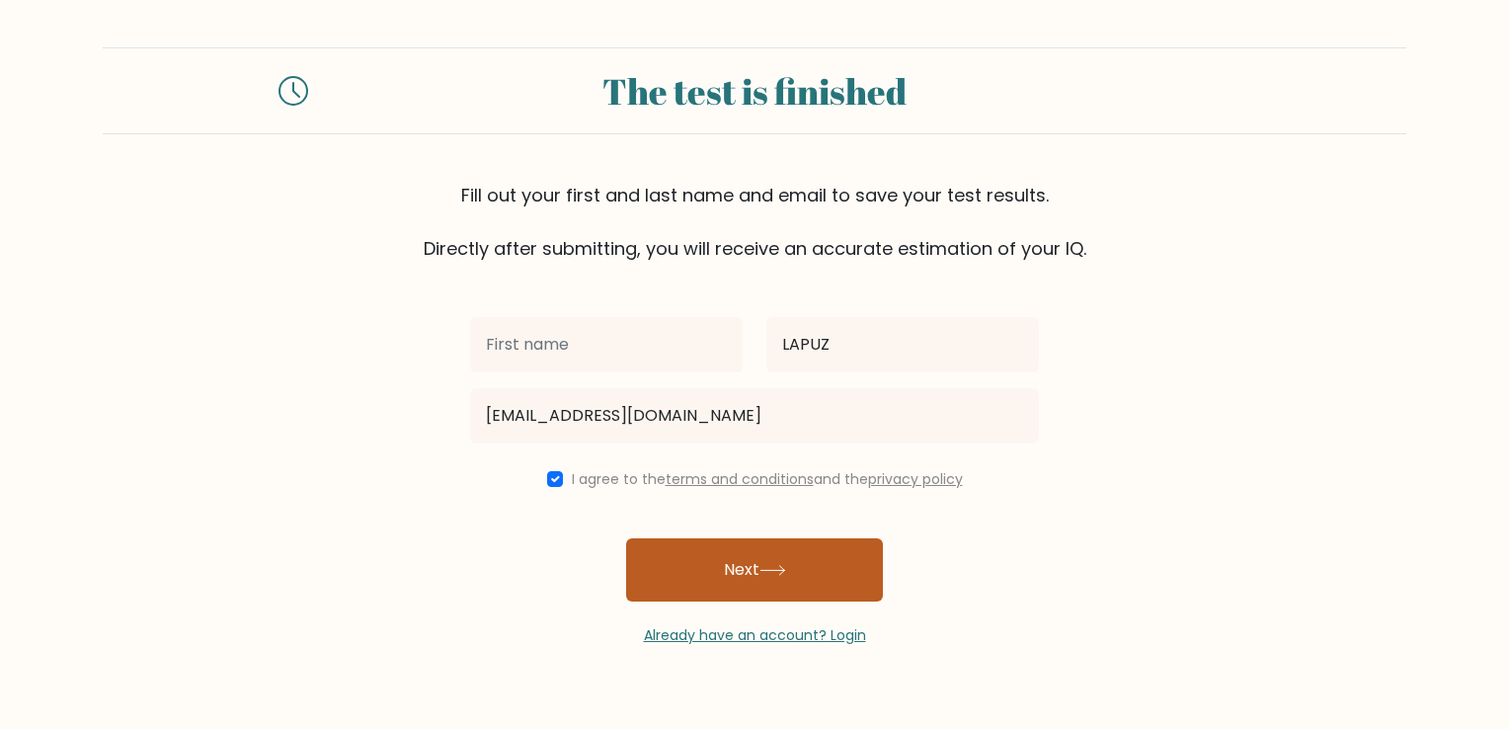
click at [705, 584] on button "Next" at bounding box center [754, 569] width 257 height 63
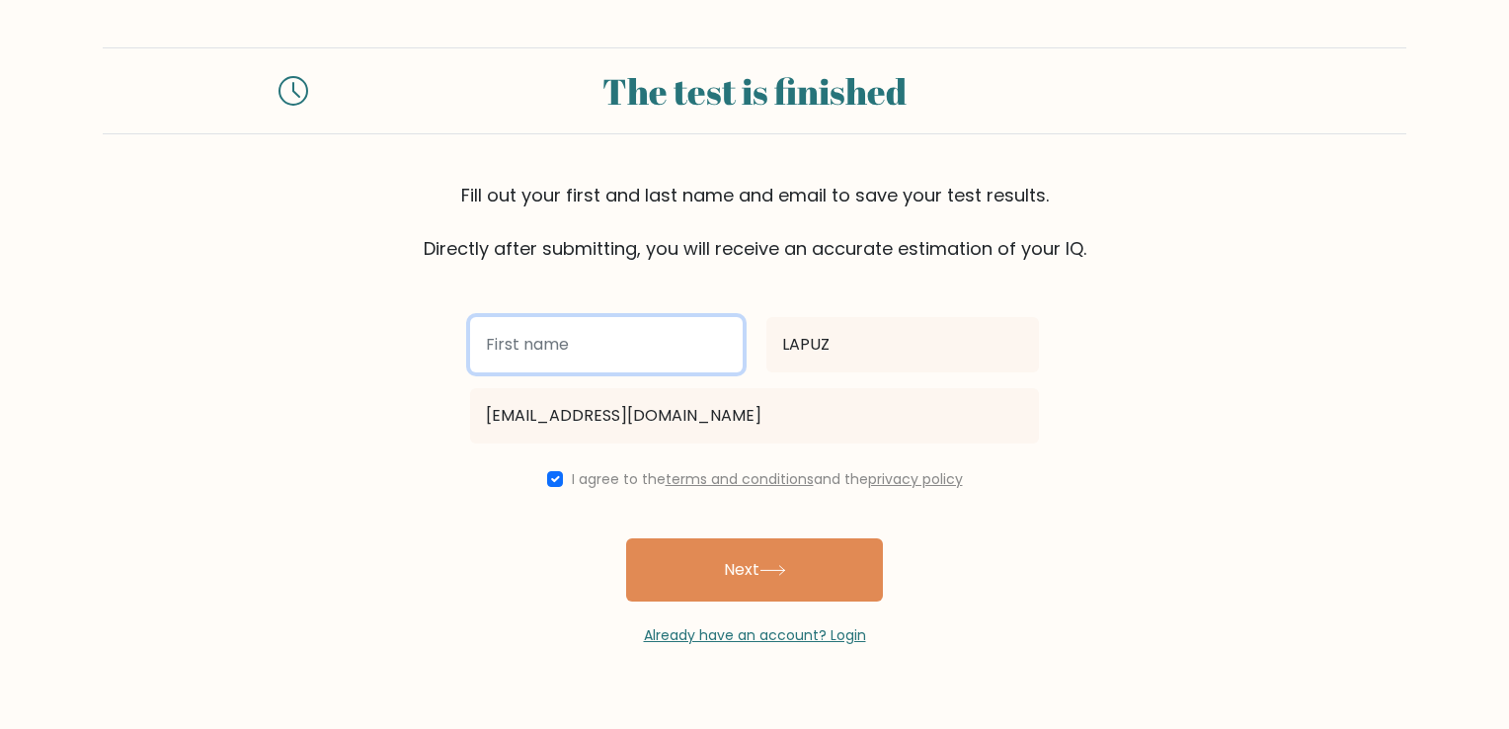
click at [573, 367] on input "text" at bounding box center [606, 344] width 273 height 55
type input "ARLENE"
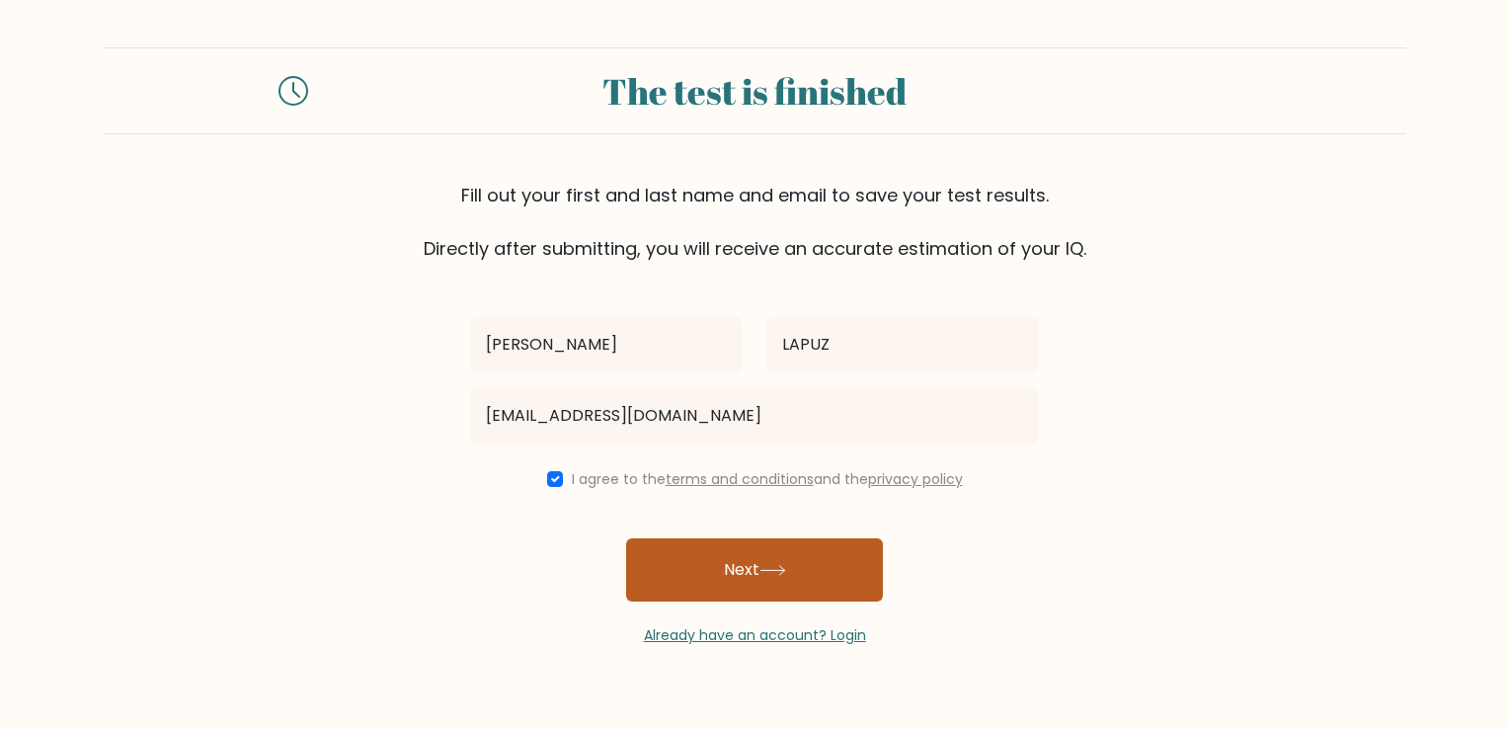
click at [728, 567] on button "Next" at bounding box center [754, 569] width 257 height 63
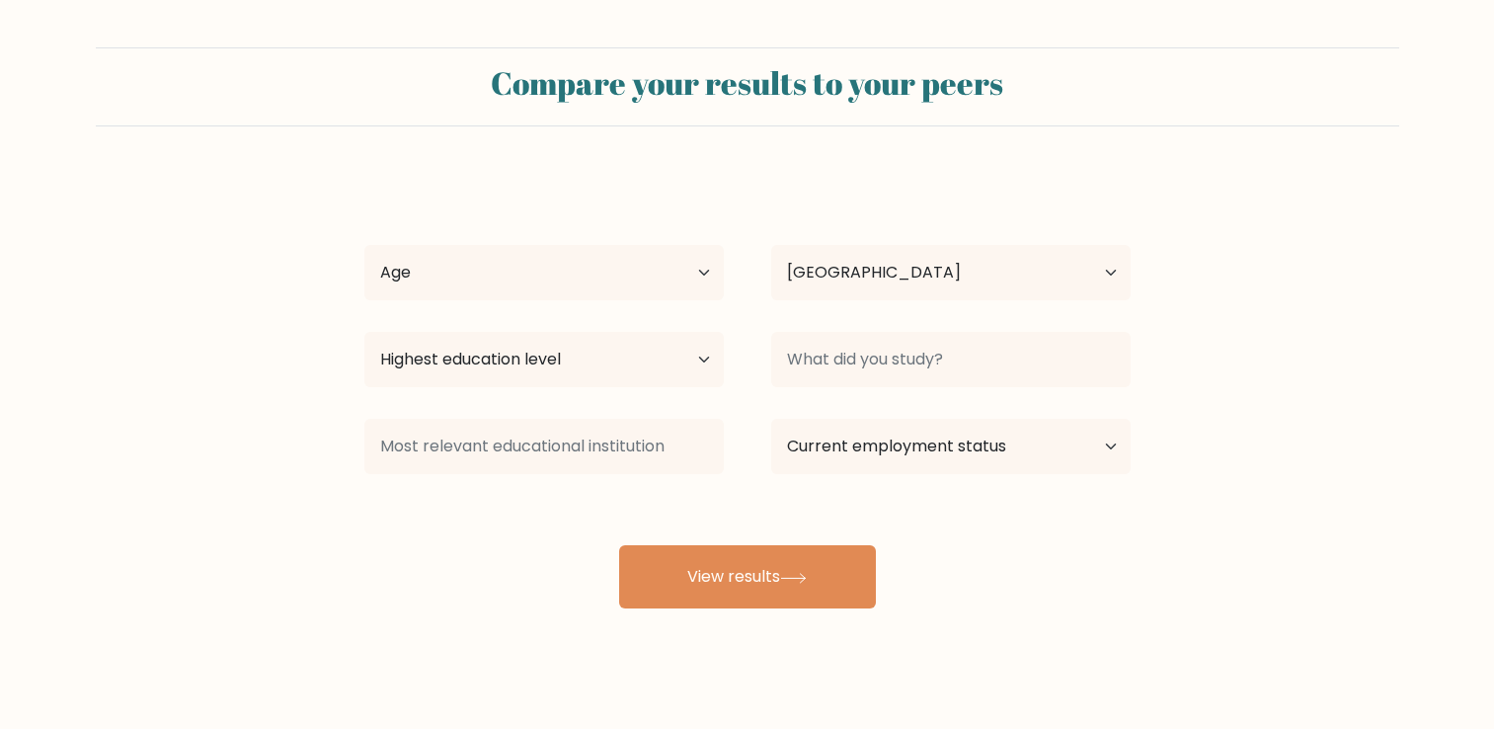
select select "PH"
click at [628, 278] on select "Age Under 18 years old 18-24 years old 25-34 years old 35-44 years old 45-54 ye…" at bounding box center [544, 272] width 360 height 55
select select "35_44"
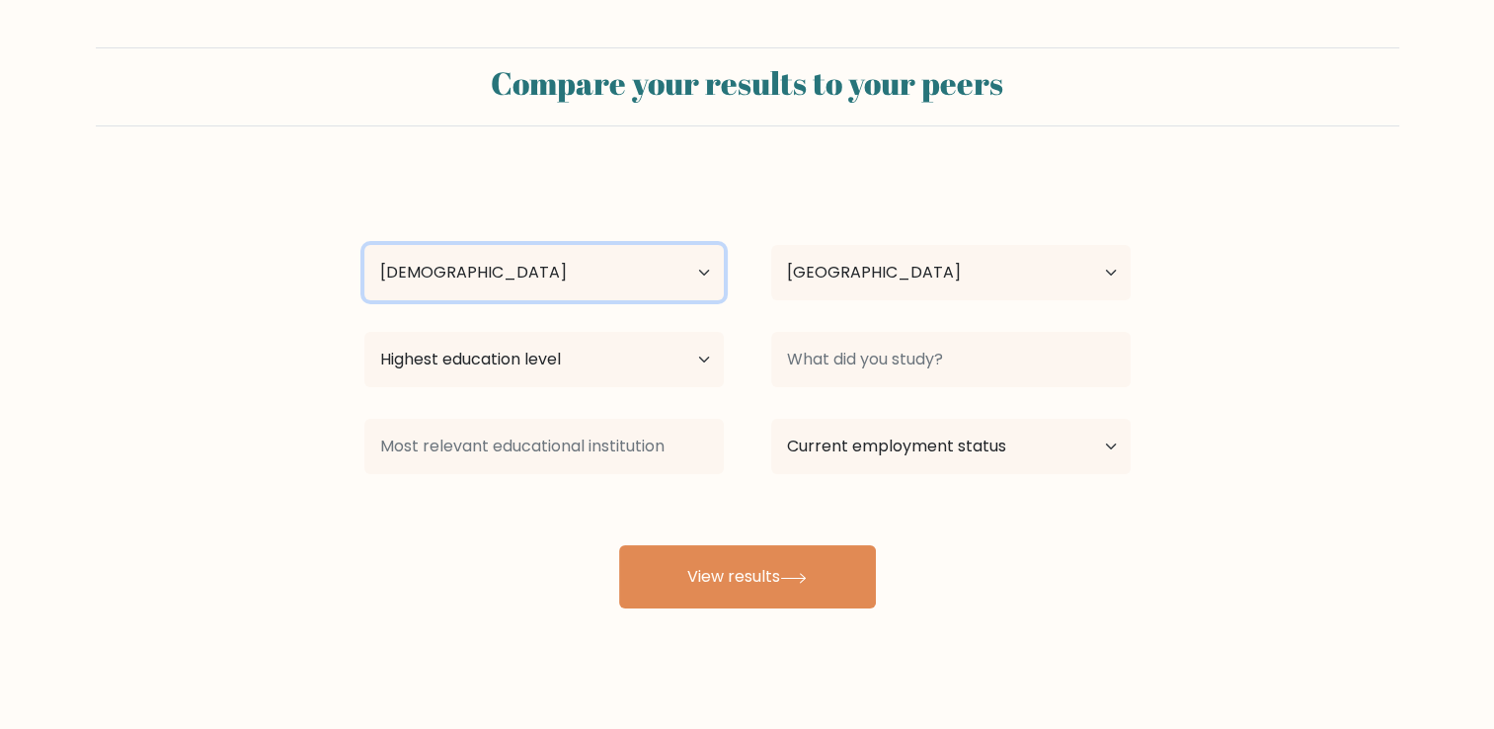
click at [364, 245] on select "Age Under 18 years old 18-24 years old 25-34 years old 35-44 years old 45-54 ye…" at bounding box center [544, 272] width 360 height 55
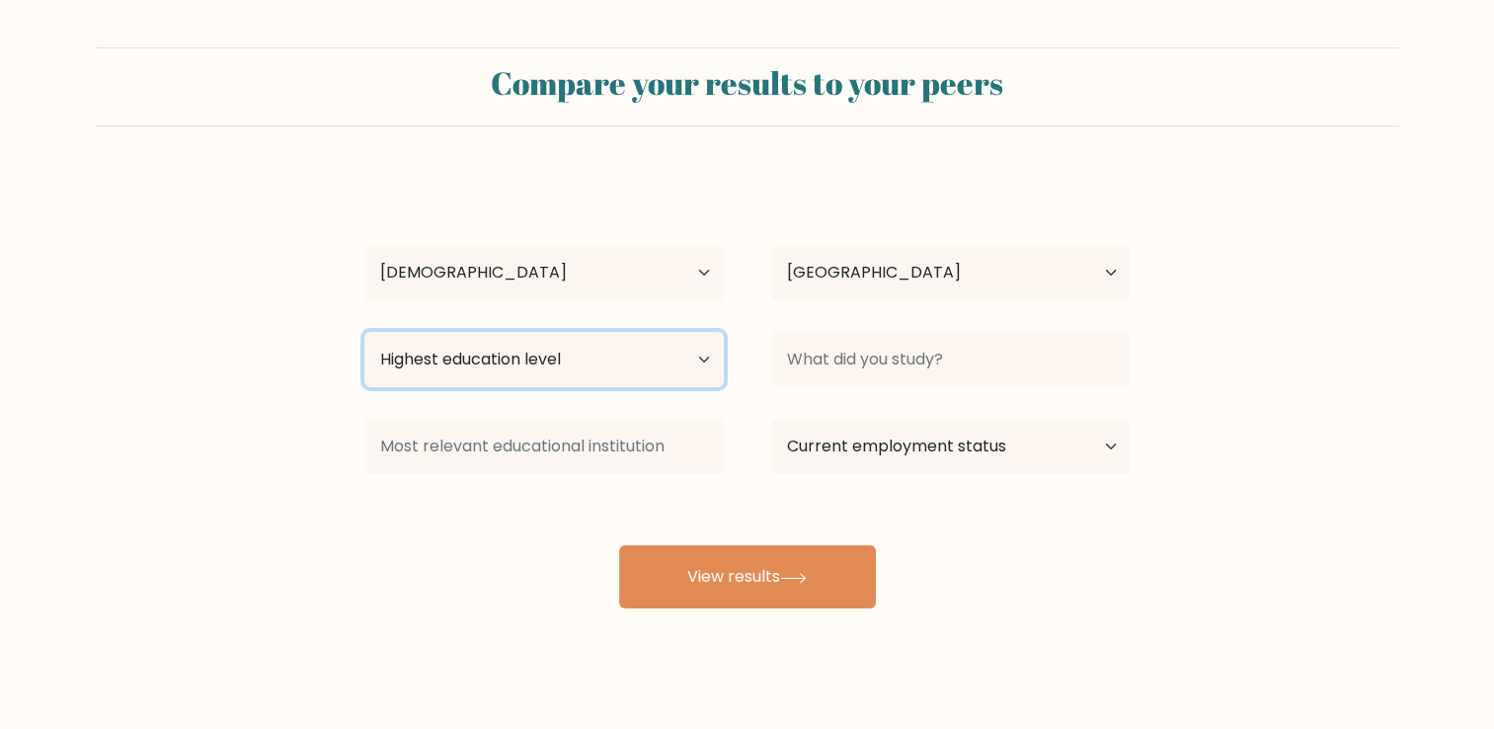
click at [522, 379] on select "Highest education level No schooling Primary Lower Secondary Upper Secondary Oc…" at bounding box center [544, 359] width 360 height 55
select select "bachelors_degree"
click at [364, 332] on select "Highest education level No schooling Primary Lower Secondary Upper Secondary Oc…" at bounding box center [544, 359] width 360 height 55
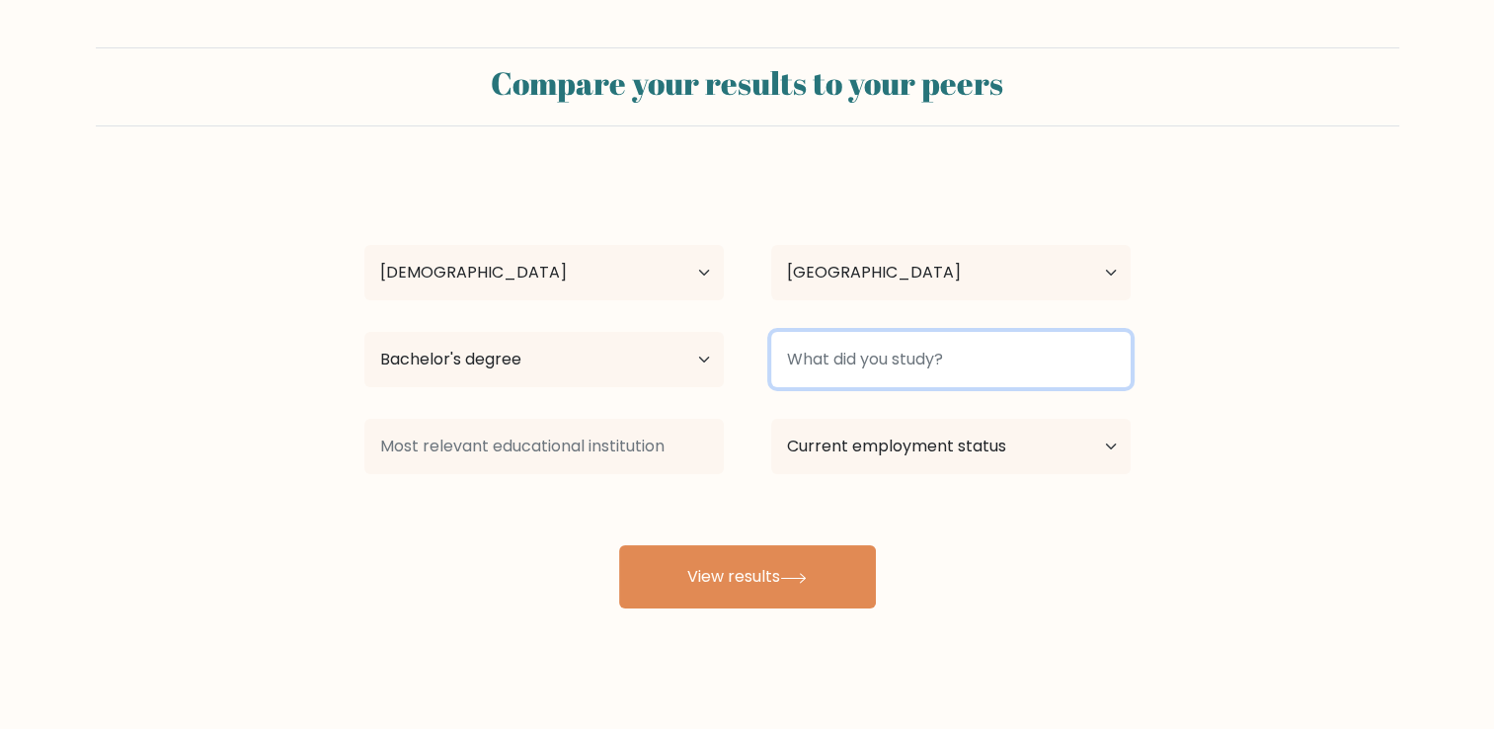
click at [895, 358] on input at bounding box center [951, 359] width 360 height 55
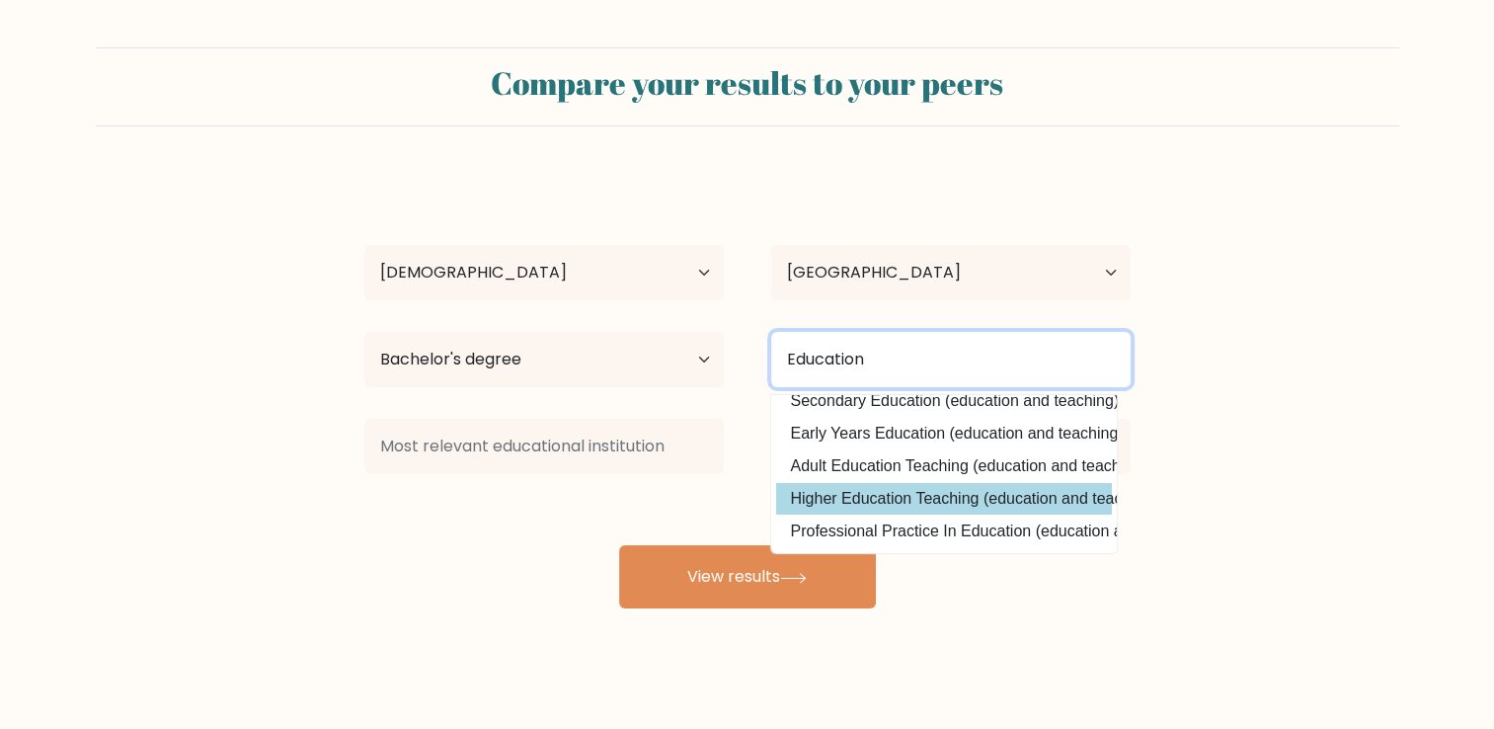
scroll to position [20, 0]
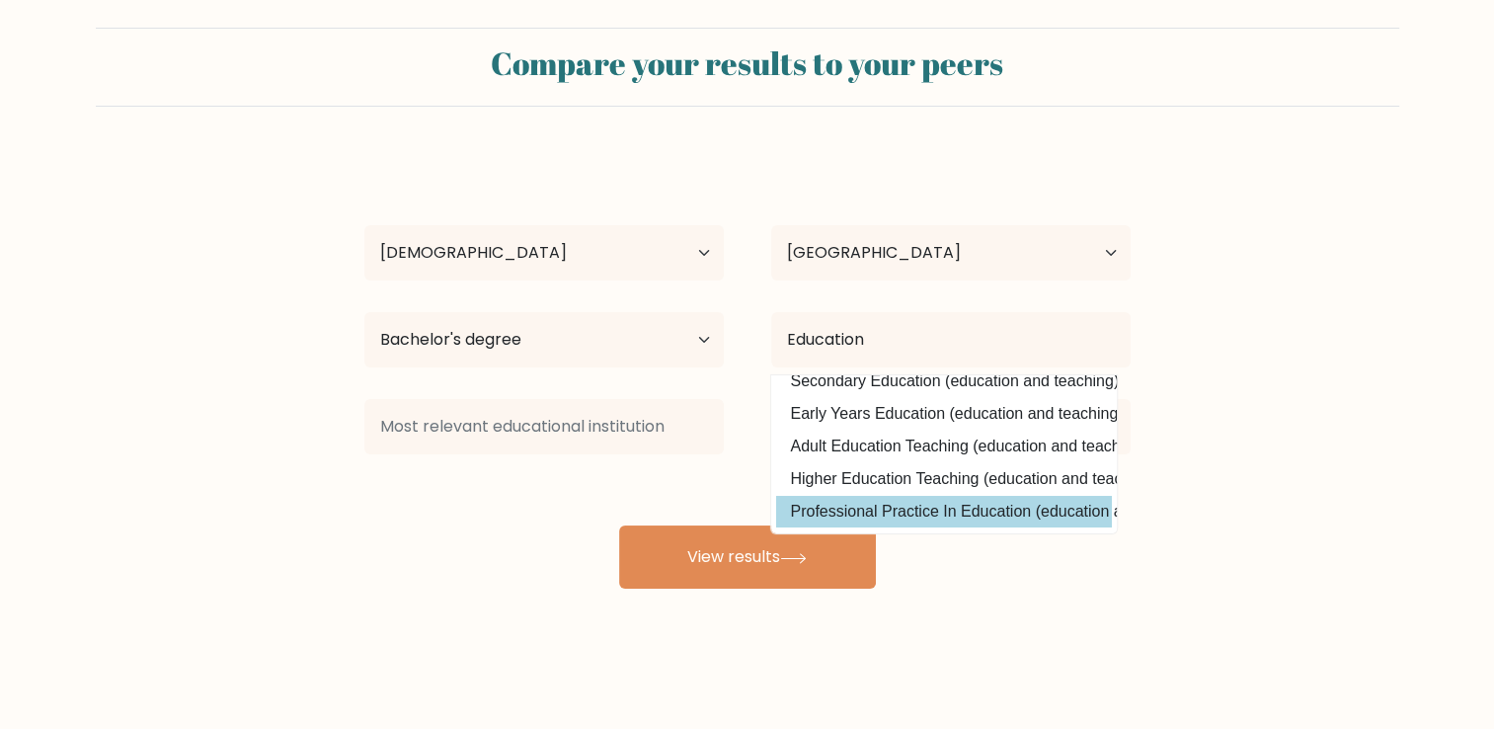
click at [894, 496] on option "Professional Practice In Education (education and teaching)" at bounding box center [944, 512] width 336 height 32
type input "Professional Practice In Education"
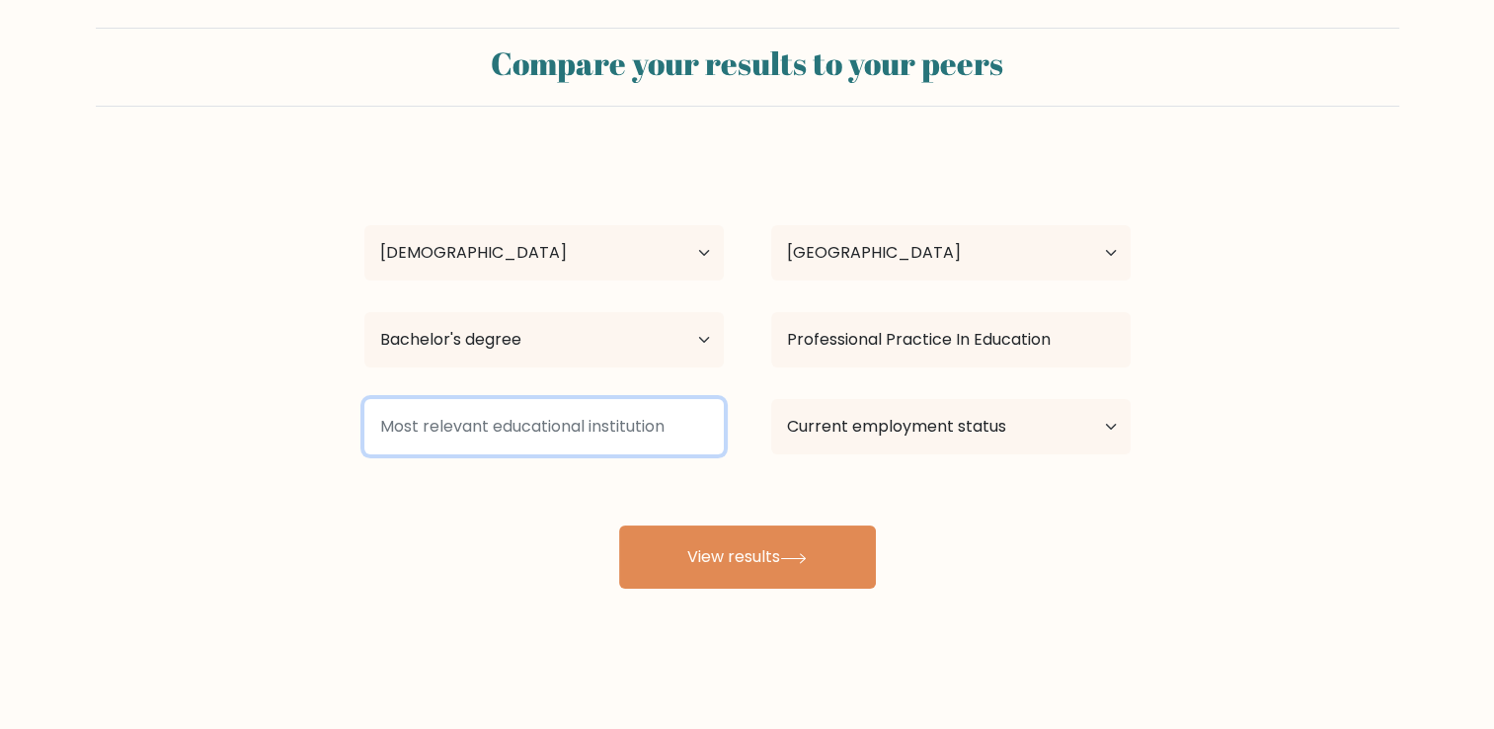
click at [591, 426] on input at bounding box center [544, 426] width 360 height 55
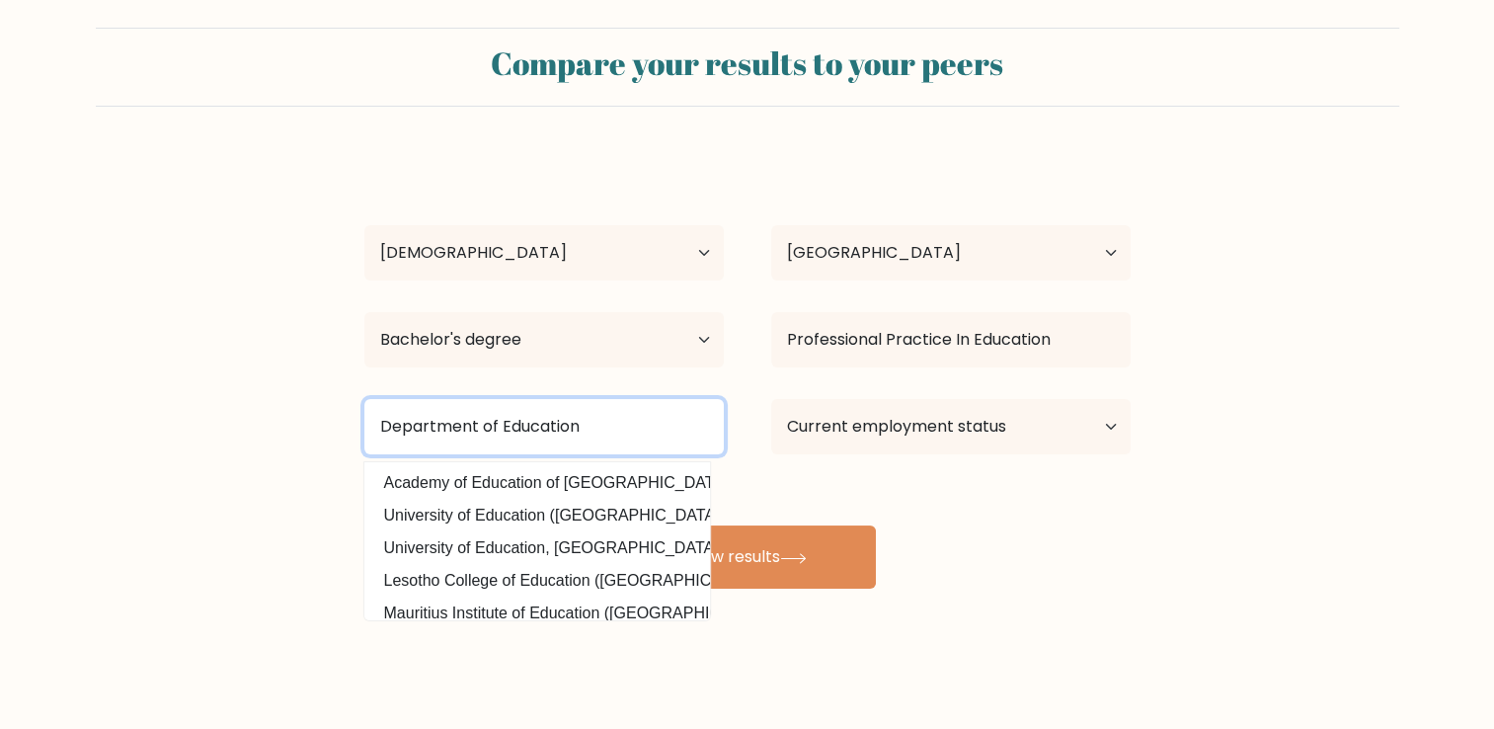
type input "Department of Education"
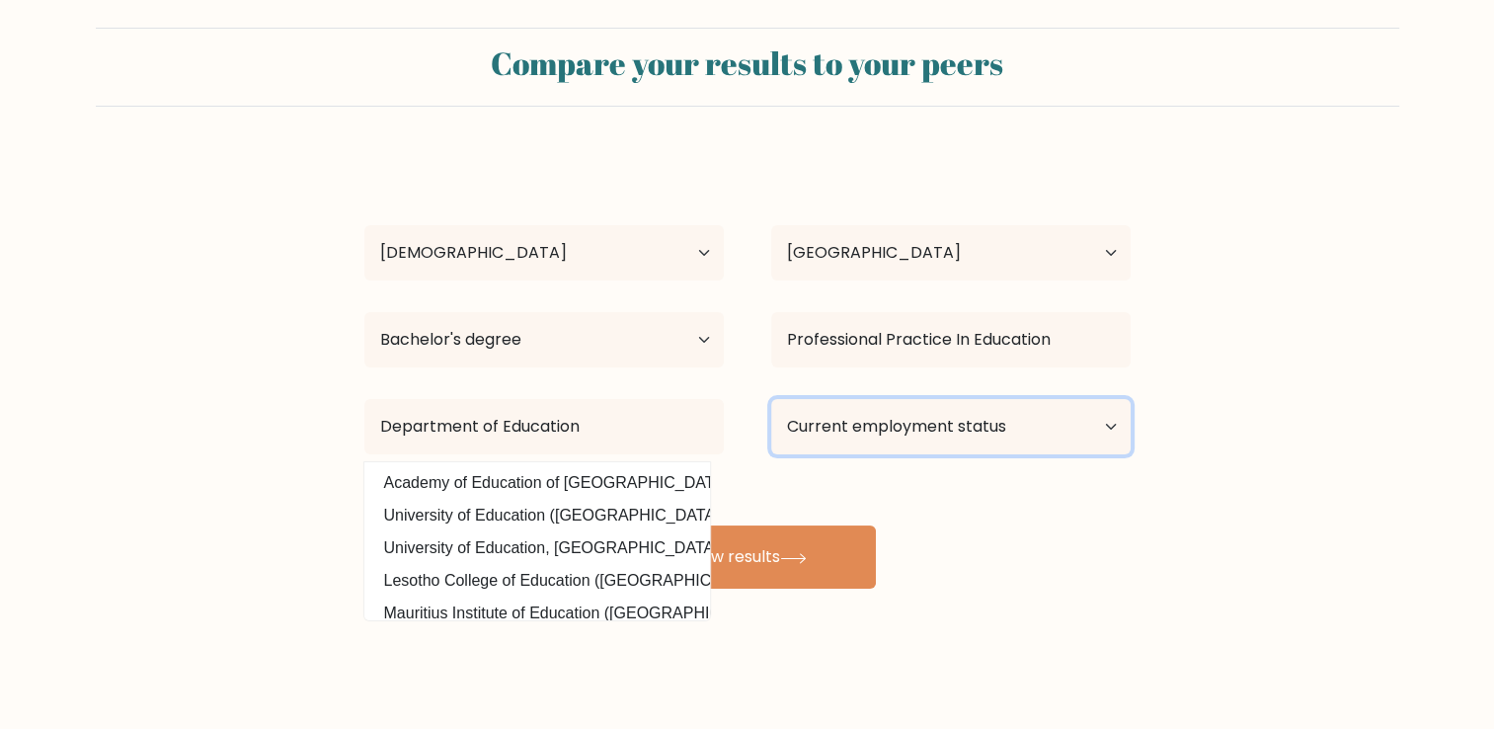
click at [874, 422] on select "Current employment status Employed Student Retired Other / prefer not to answer" at bounding box center [951, 426] width 360 height 55
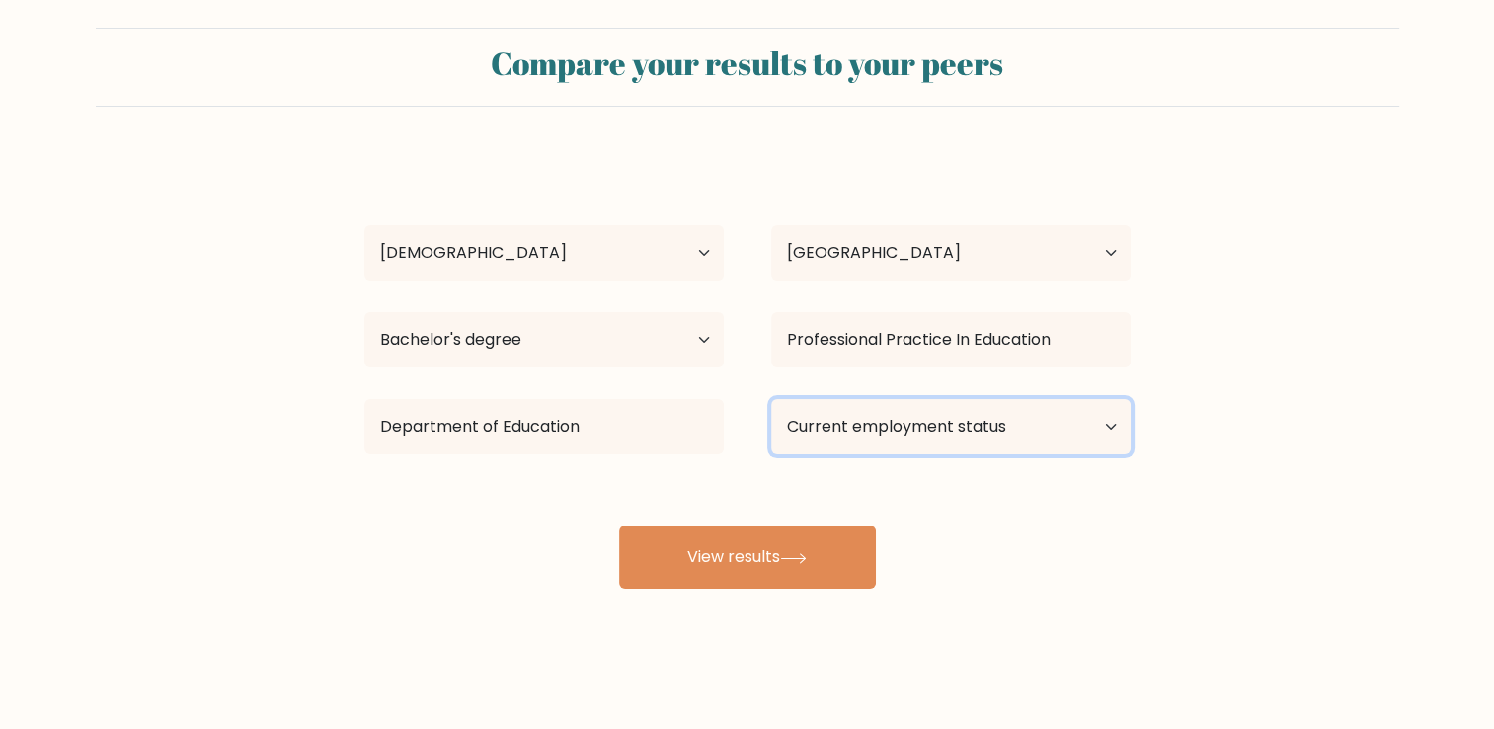
select select "employed"
click at [771, 399] on select "Current employment status Employed Student Retired Other / prefer not to answer" at bounding box center [951, 426] width 360 height 55
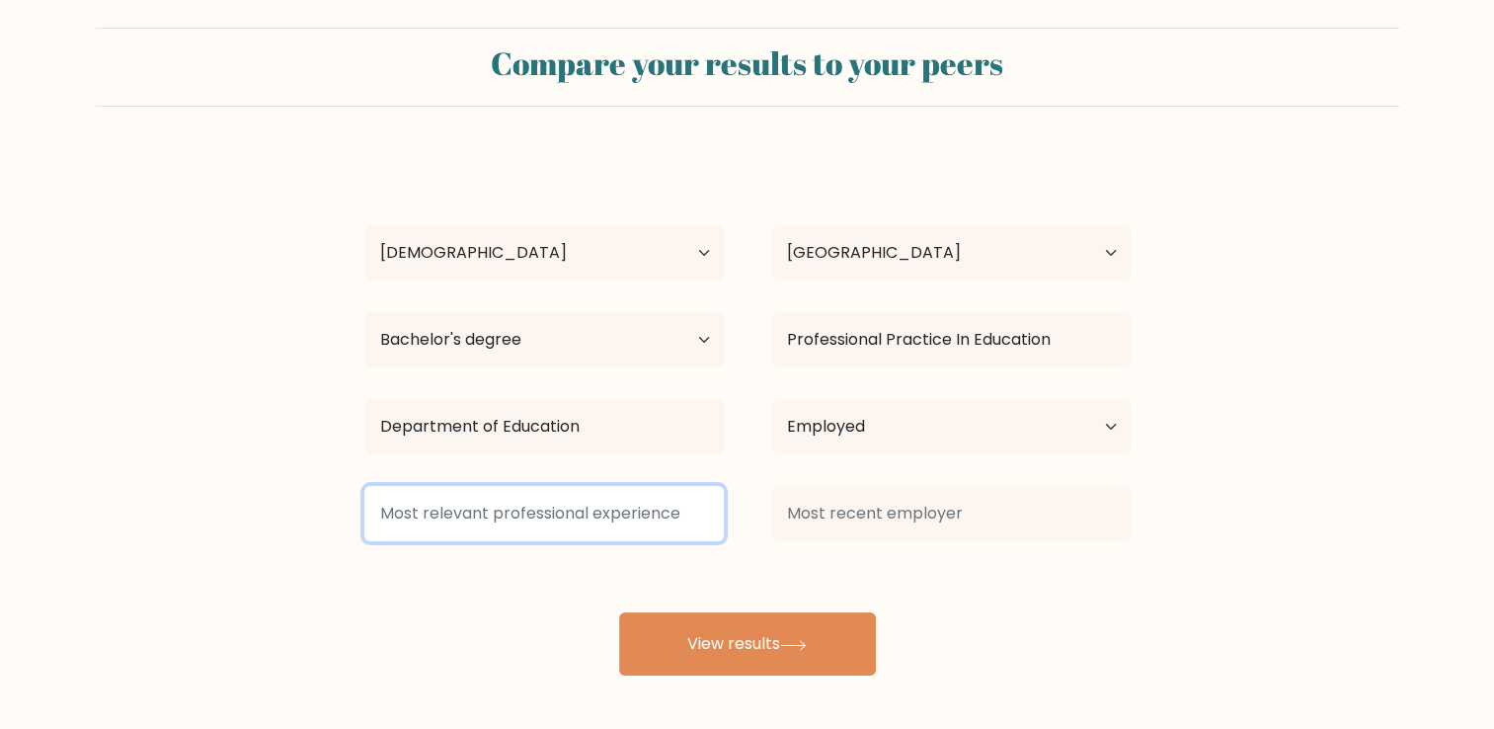
click at [626, 526] on input at bounding box center [544, 513] width 360 height 55
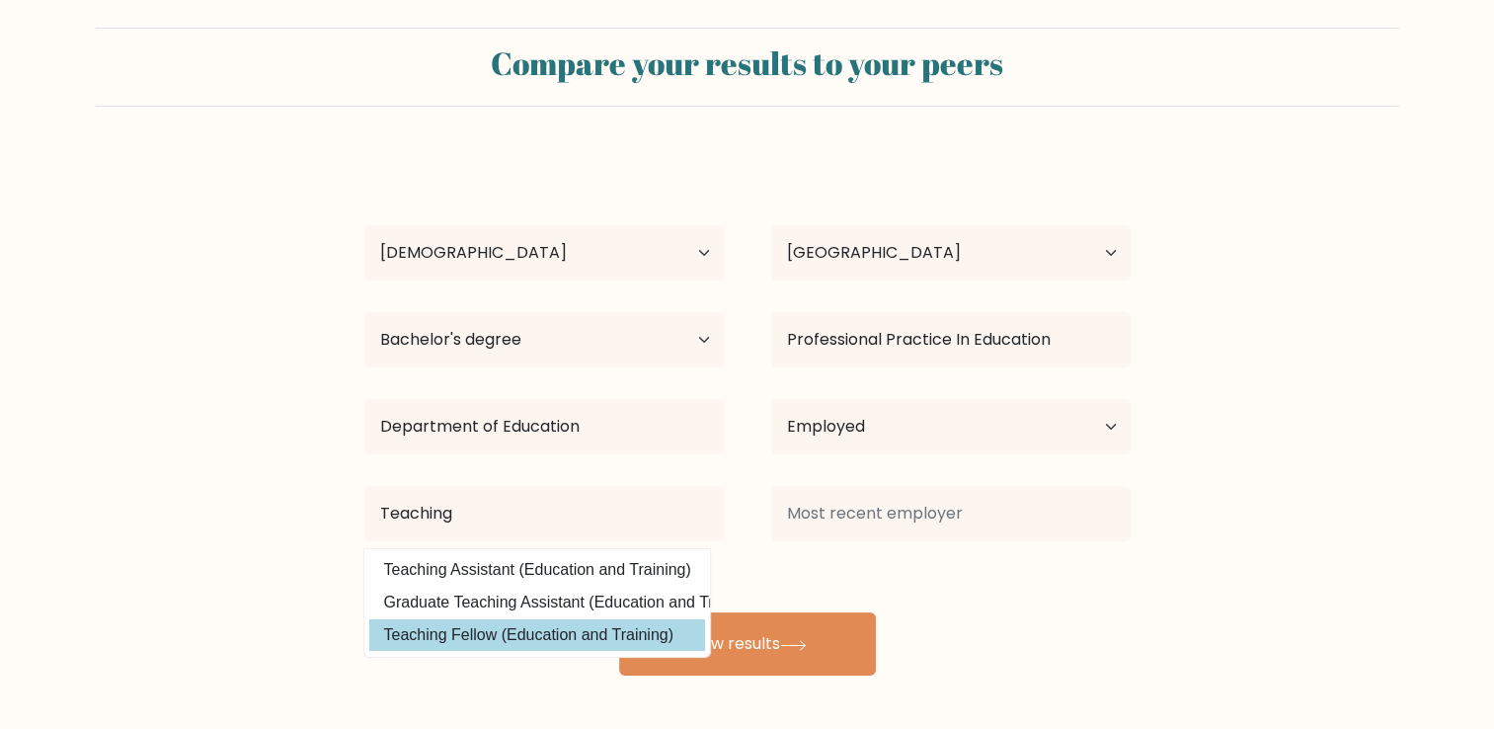
click at [562, 638] on option "Teaching Fellow (Education and Training)" at bounding box center [537, 635] width 336 height 32
type input "Teaching Fellow"
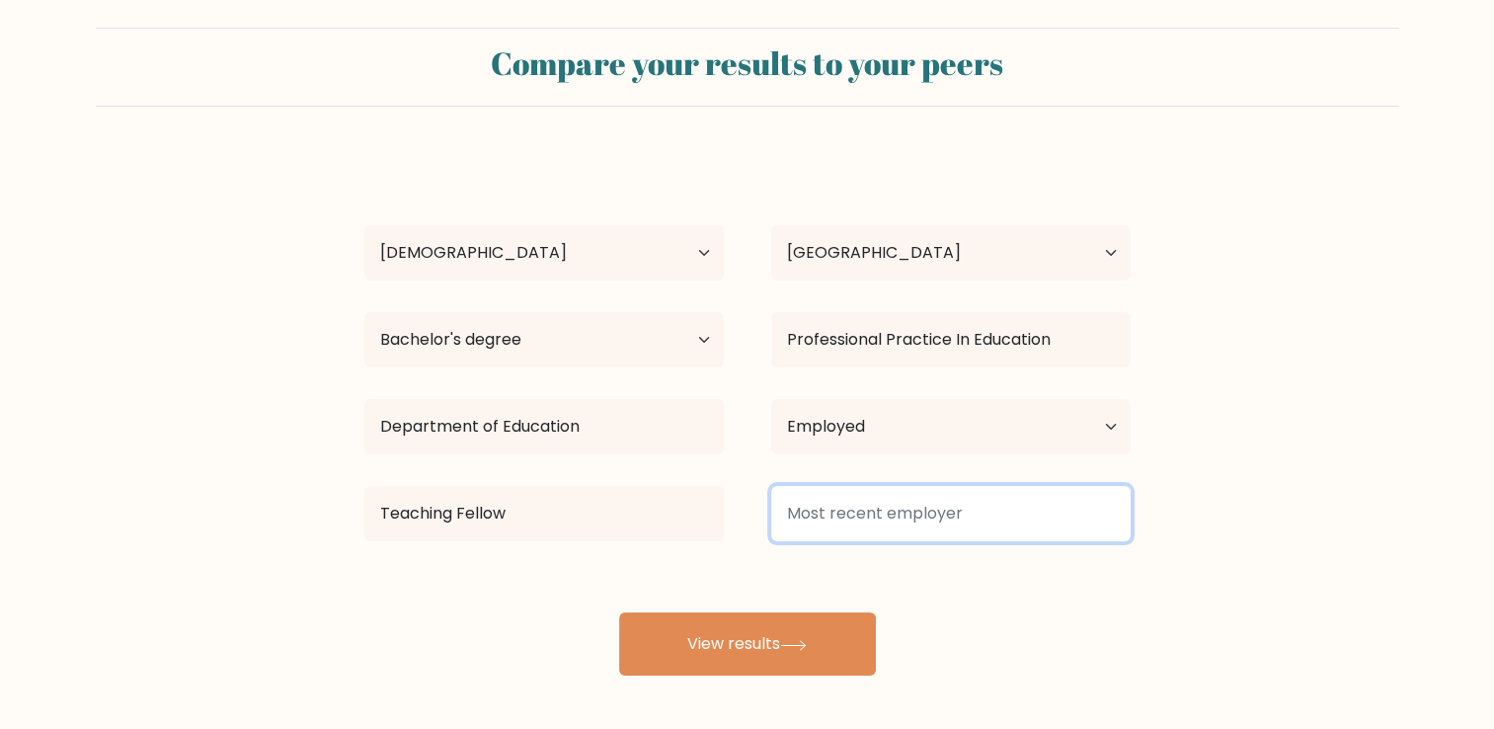
click at [912, 516] on input at bounding box center [951, 513] width 360 height 55
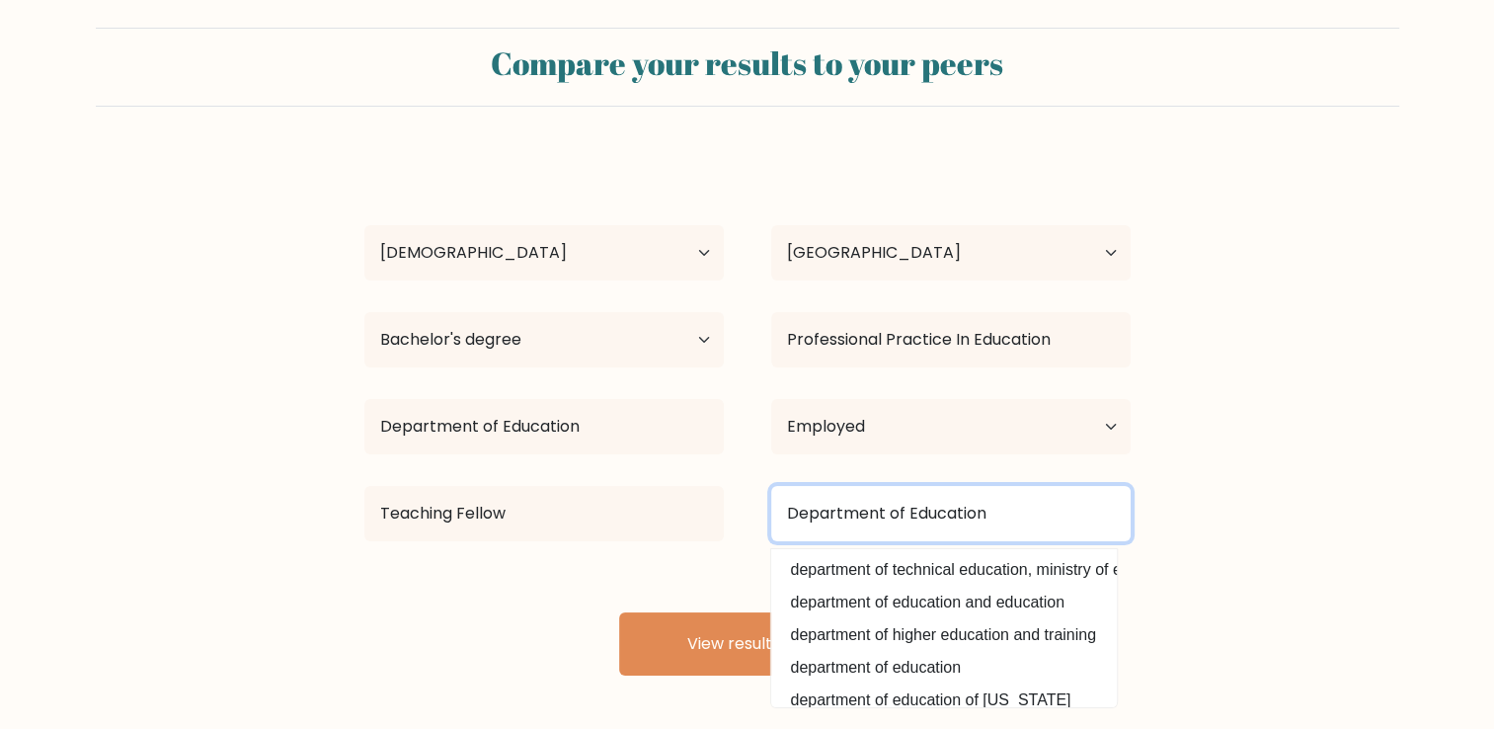
type input "Department of Education"
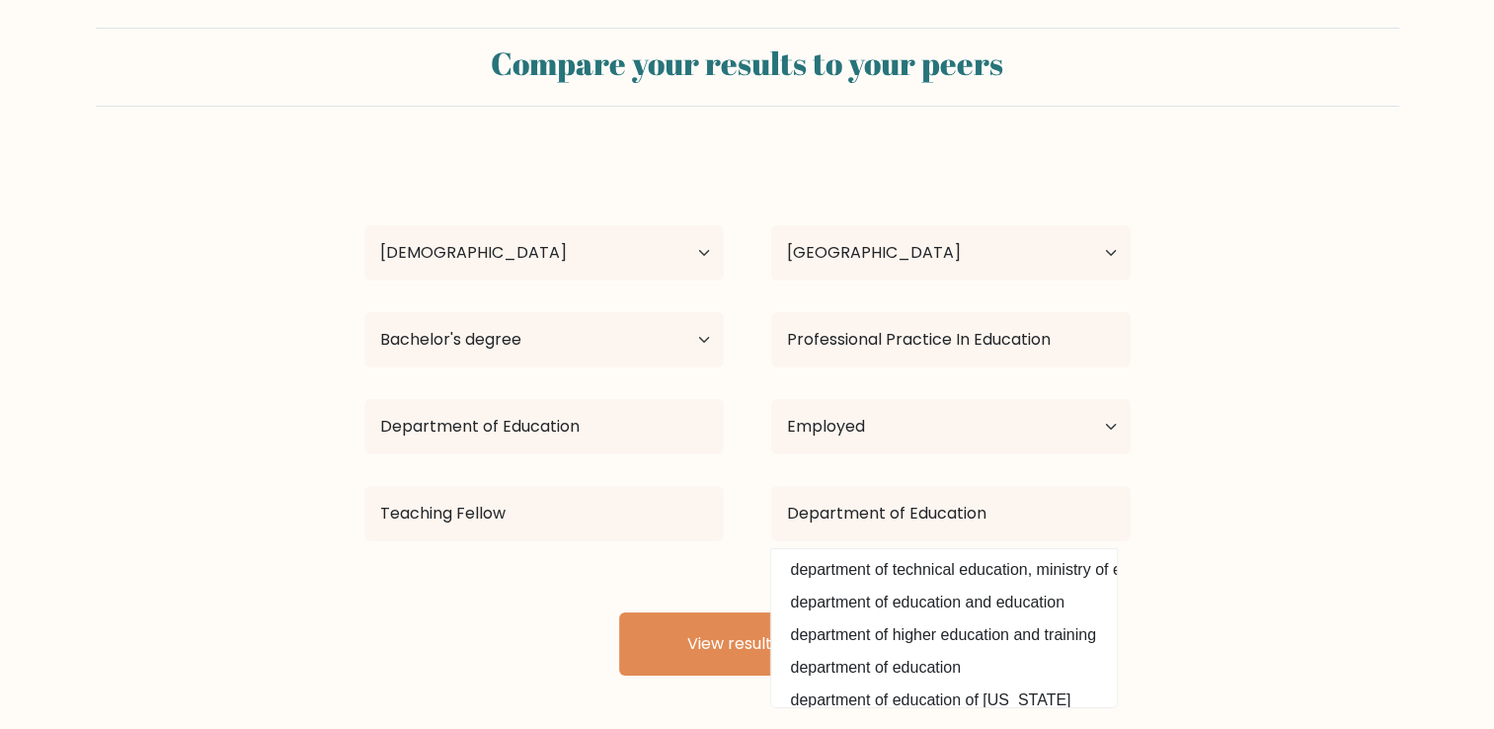
click at [1296, 577] on form "Compare your results to your peers ARLENE LAPUZ Age Under 18 years old 18-24 ye…" at bounding box center [747, 352] width 1494 height 648
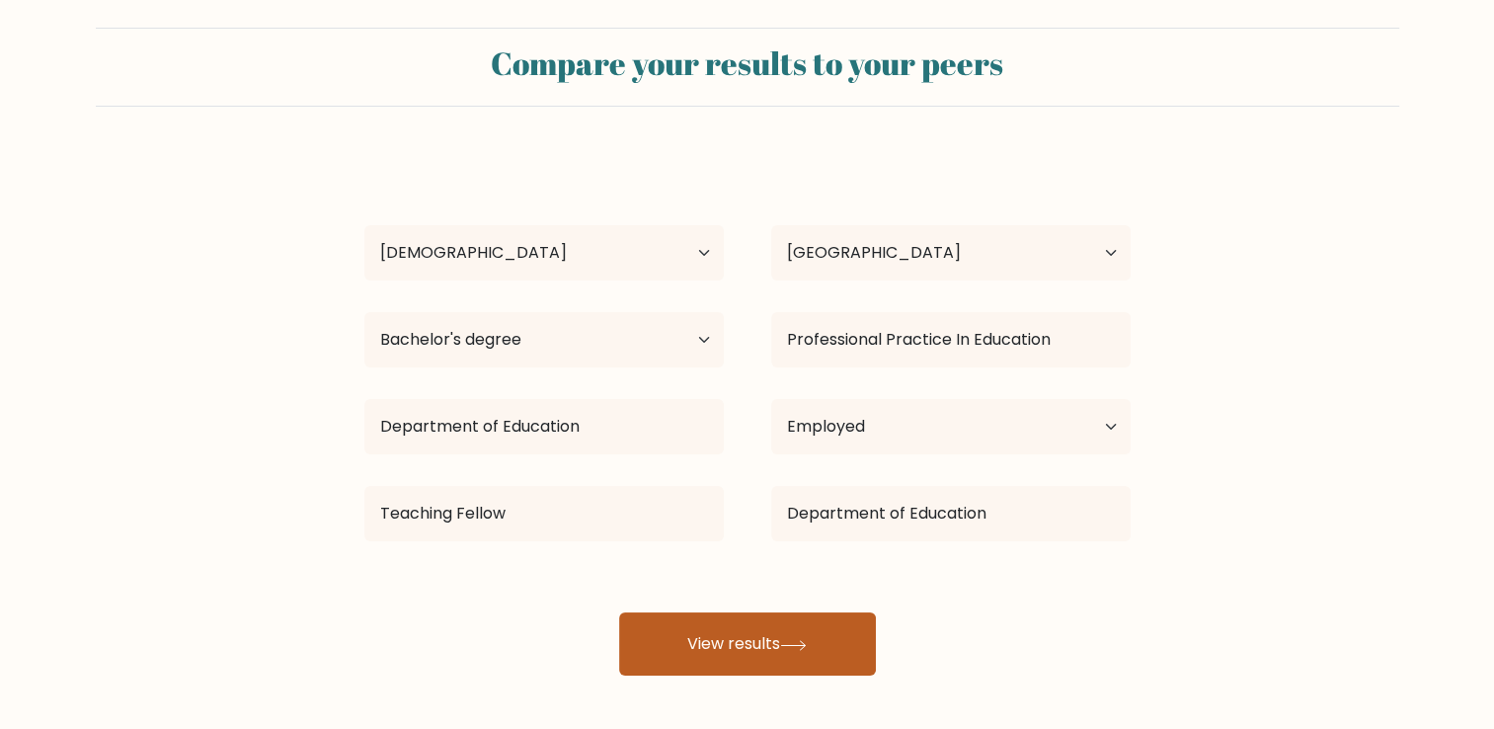
click at [748, 643] on button "View results" at bounding box center [747, 643] width 257 height 63
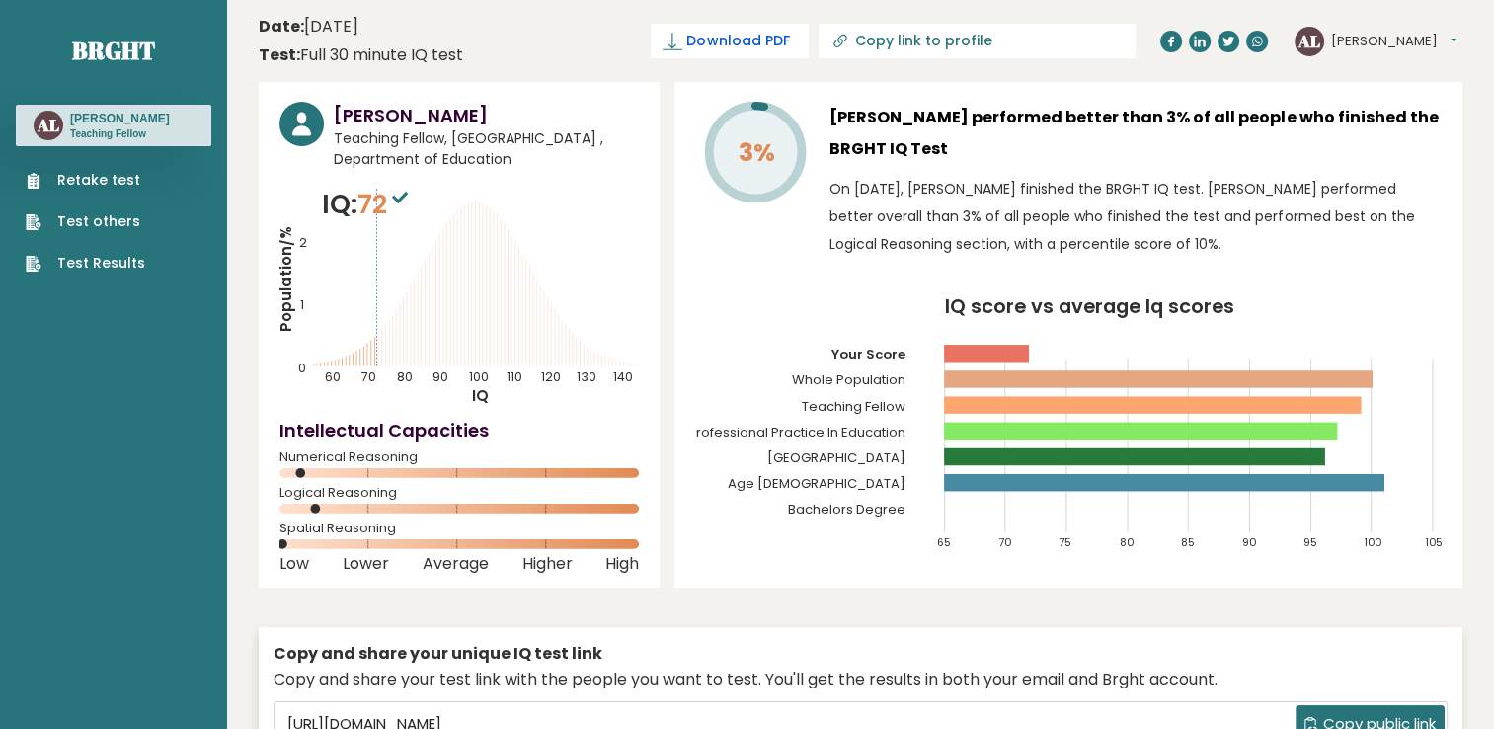
click at [789, 43] on span "Download PDF" at bounding box center [737, 41] width 103 height 21
